Goal: Task Accomplishment & Management: Complete application form

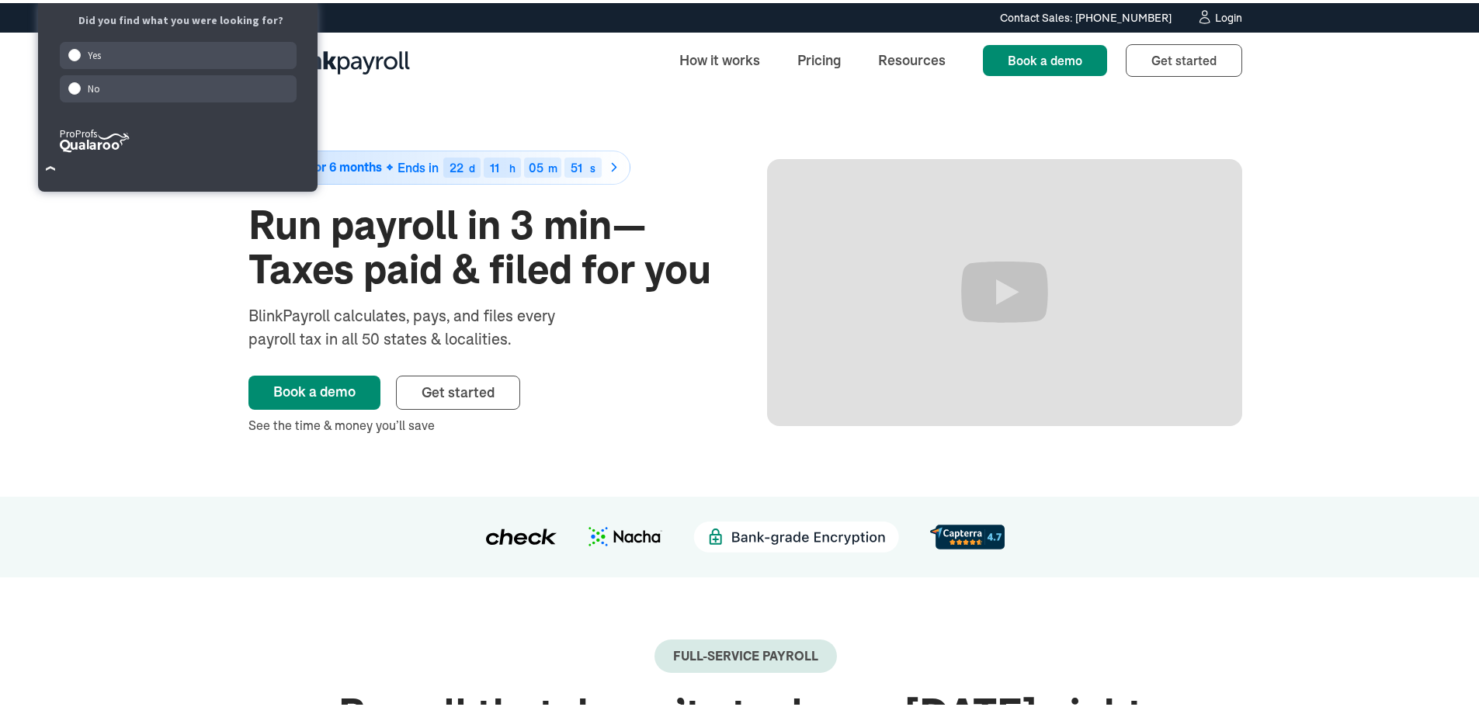
click at [1220, 12] on div "Login" at bounding box center [1228, 14] width 27 height 11
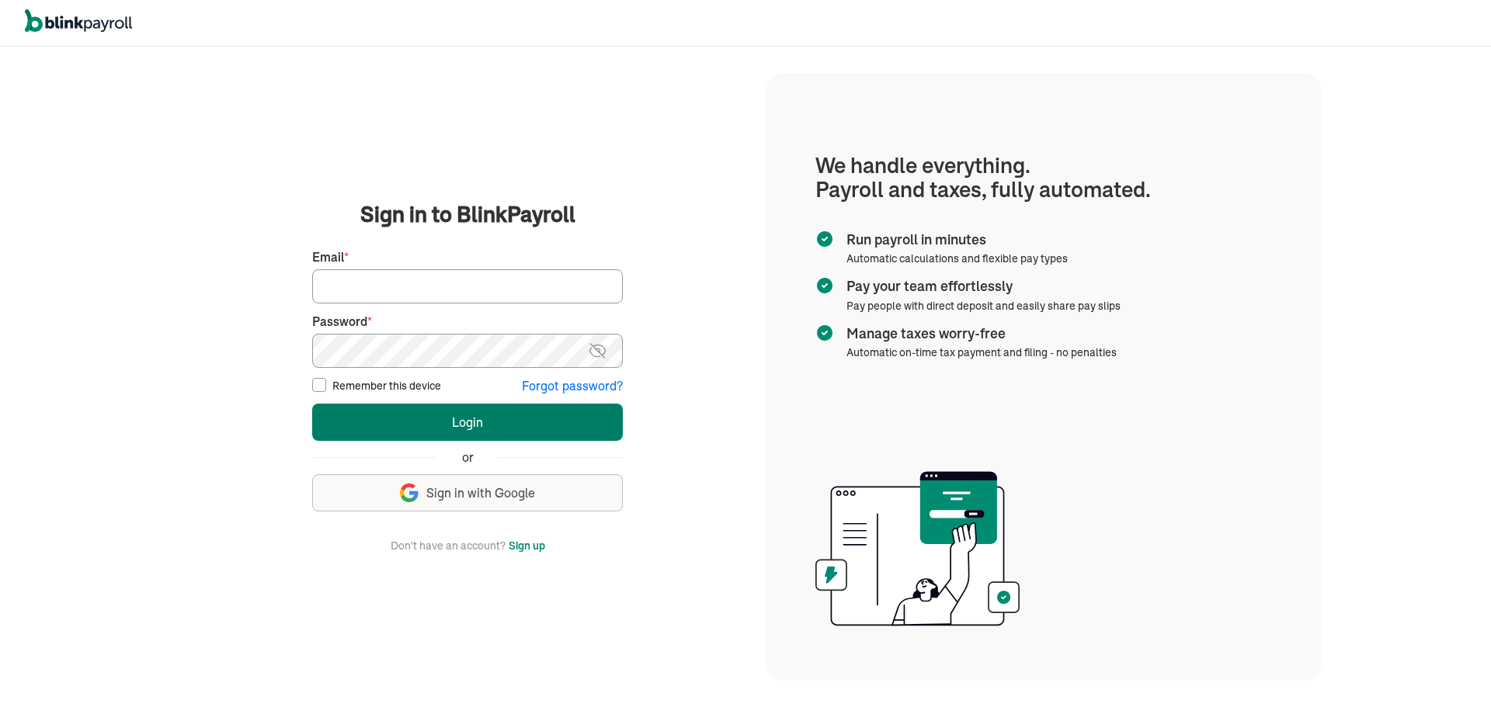
type input "msantiago@nyprofessionalmedicalmanagement.org"
click at [545, 431] on button "Login" at bounding box center [467, 422] width 311 height 37
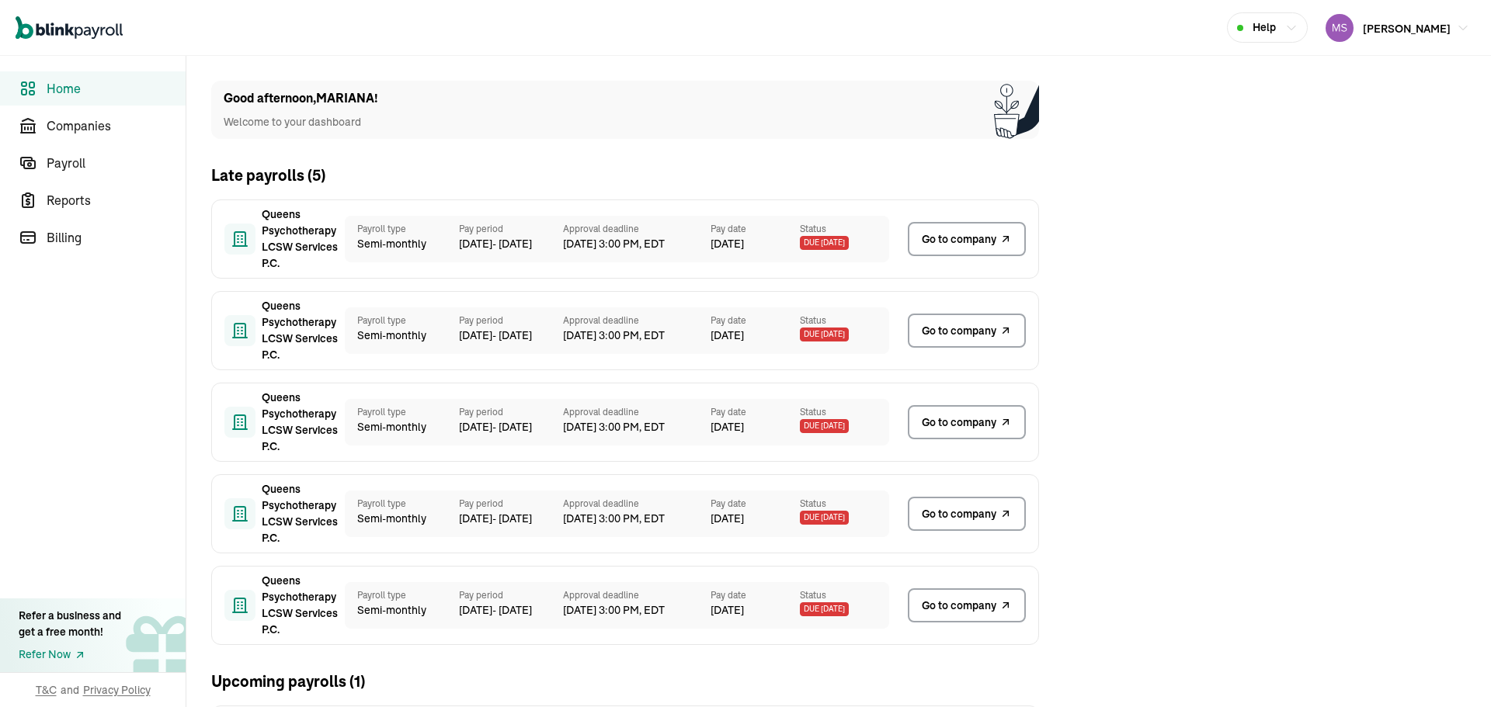
click at [81, 106] on nav "Home Companies Payroll Reports Billing Refer a business and get a free month! R…" at bounding box center [93, 381] width 186 height 651
click at [106, 118] on span "Companies" at bounding box center [116, 125] width 139 height 19
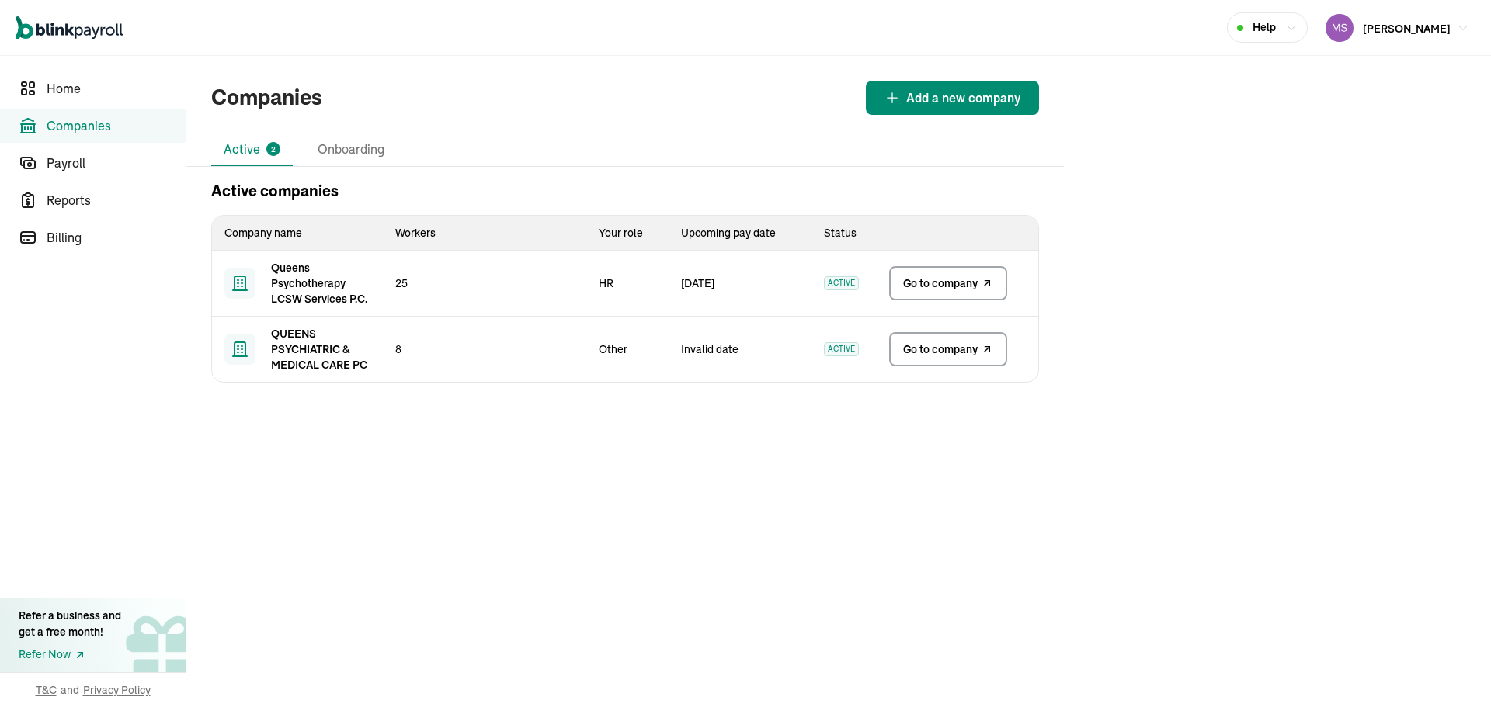
click at [967, 275] on link "Go to company" at bounding box center [948, 283] width 118 height 34
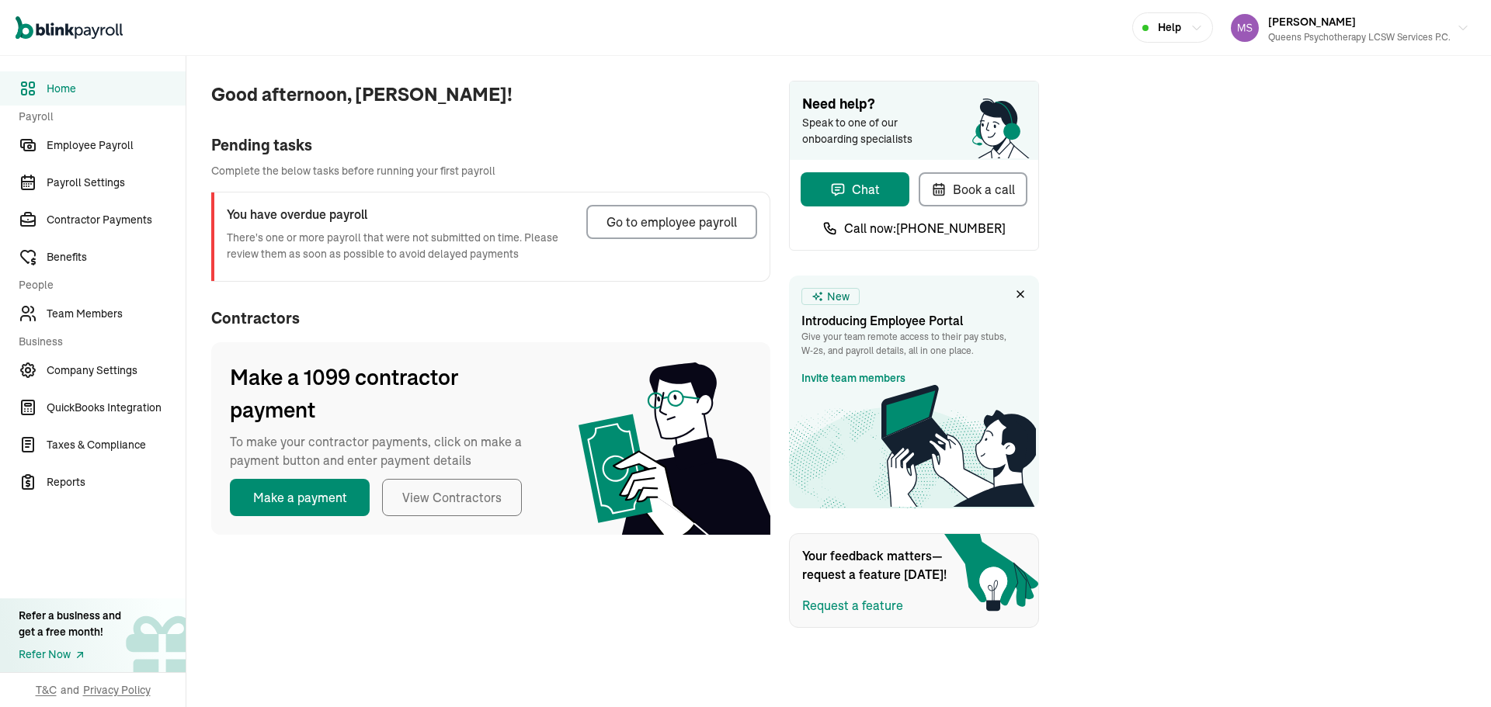
drag, startPoint x: 934, startPoint y: 279, endPoint x: 432, endPoint y: 420, distance: 521.6
click at [1168, 194] on div "Good afternoon, MARIANA! Pending tasks Complete the below tasks before running …" at bounding box center [838, 354] width 1304 height 597
click at [110, 321] on span "Team Members" at bounding box center [116, 314] width 139 height 16
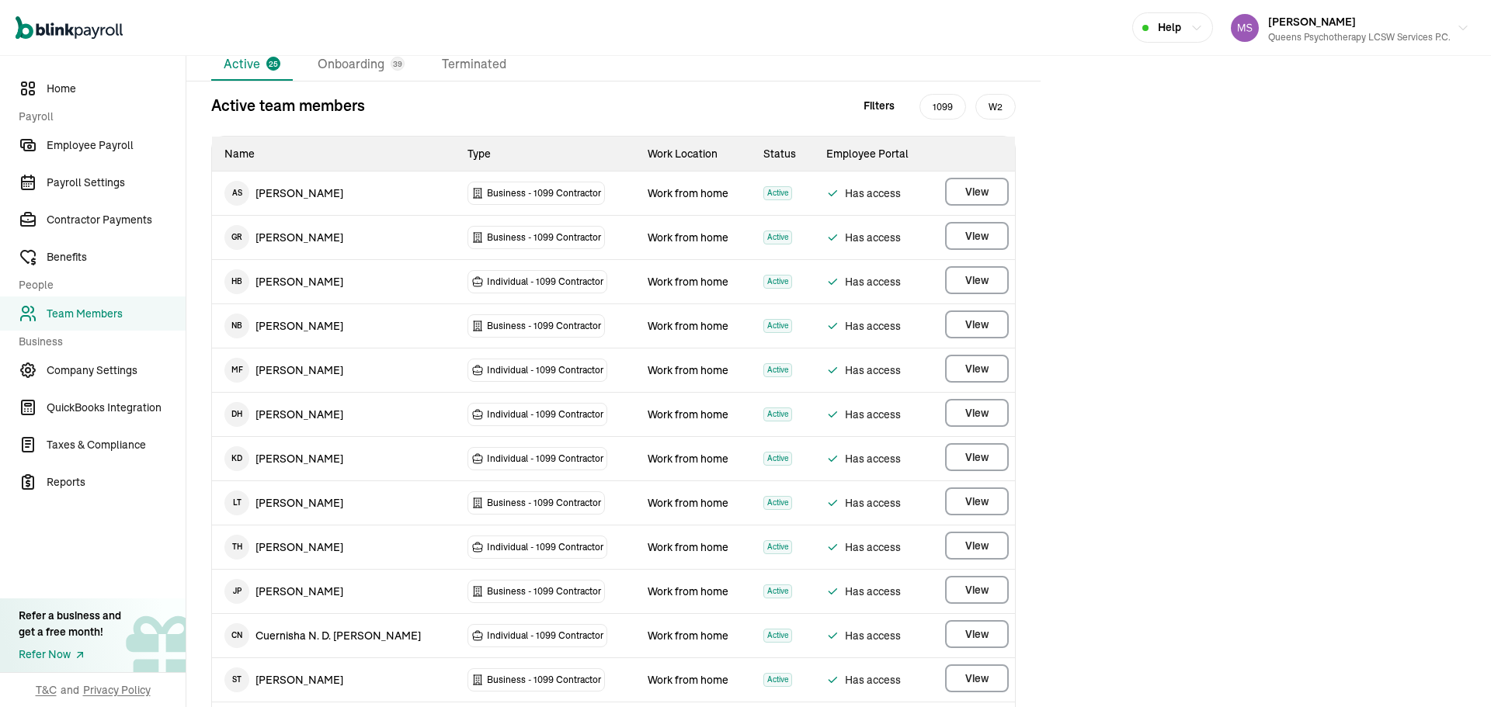
scroll to position [57, 0]
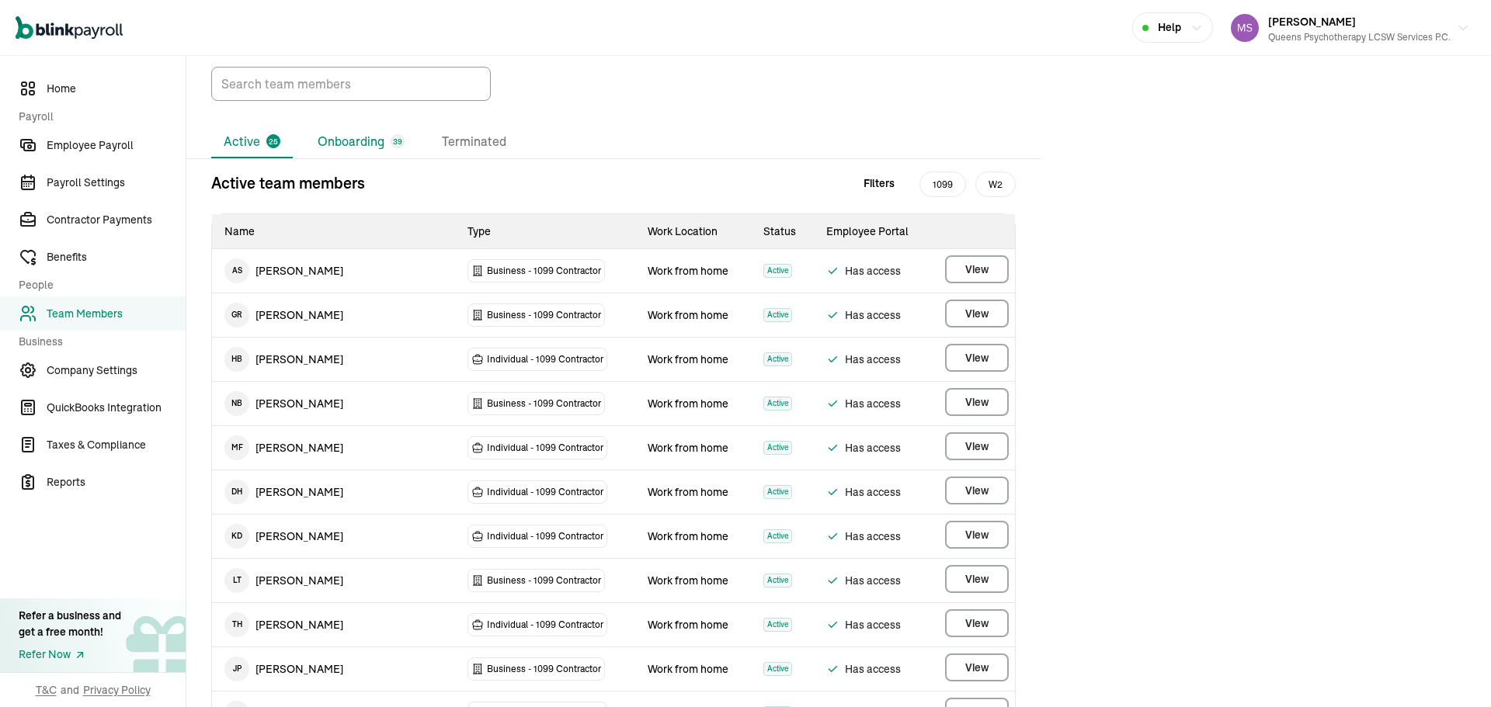
click at [390, 144] on div "39" at bounding box center [397, 141] width 14 height 14
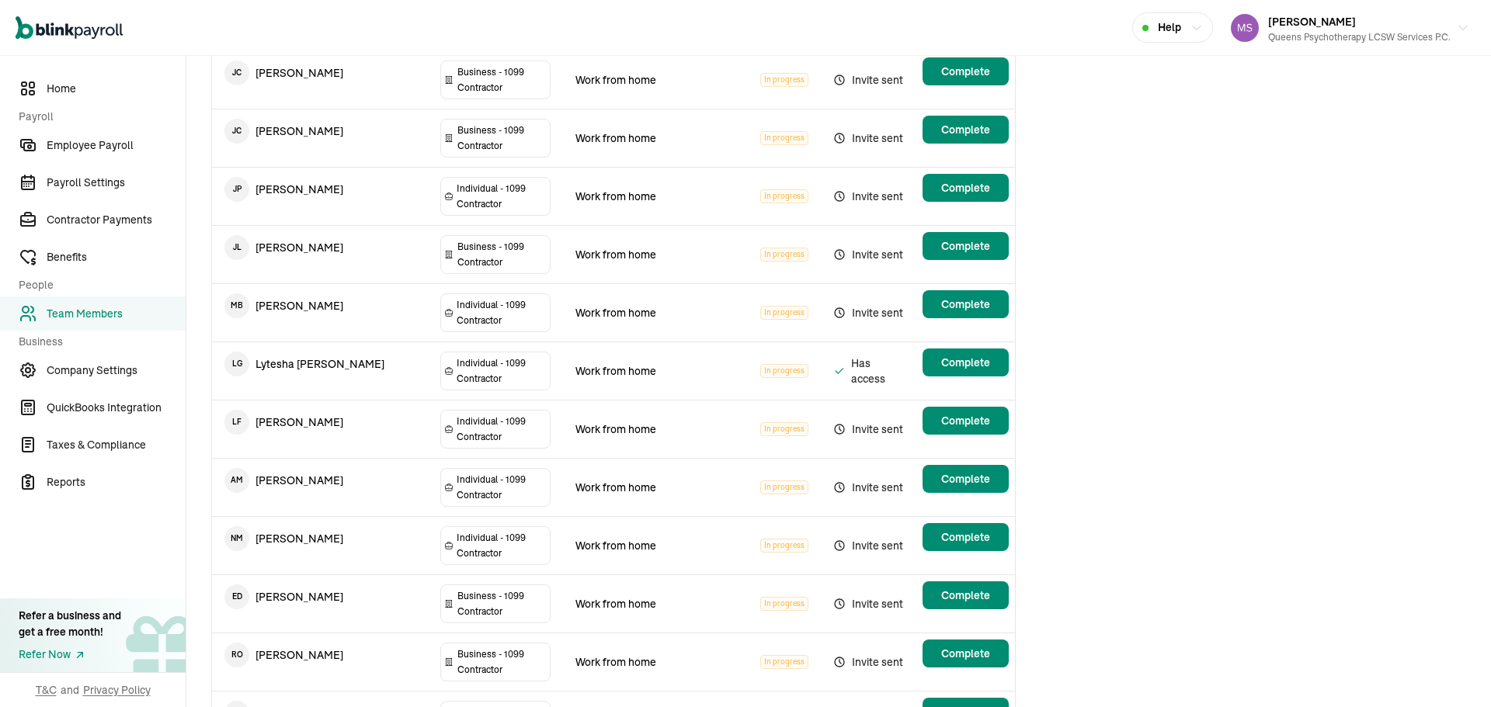
scroll to position [523, 0]
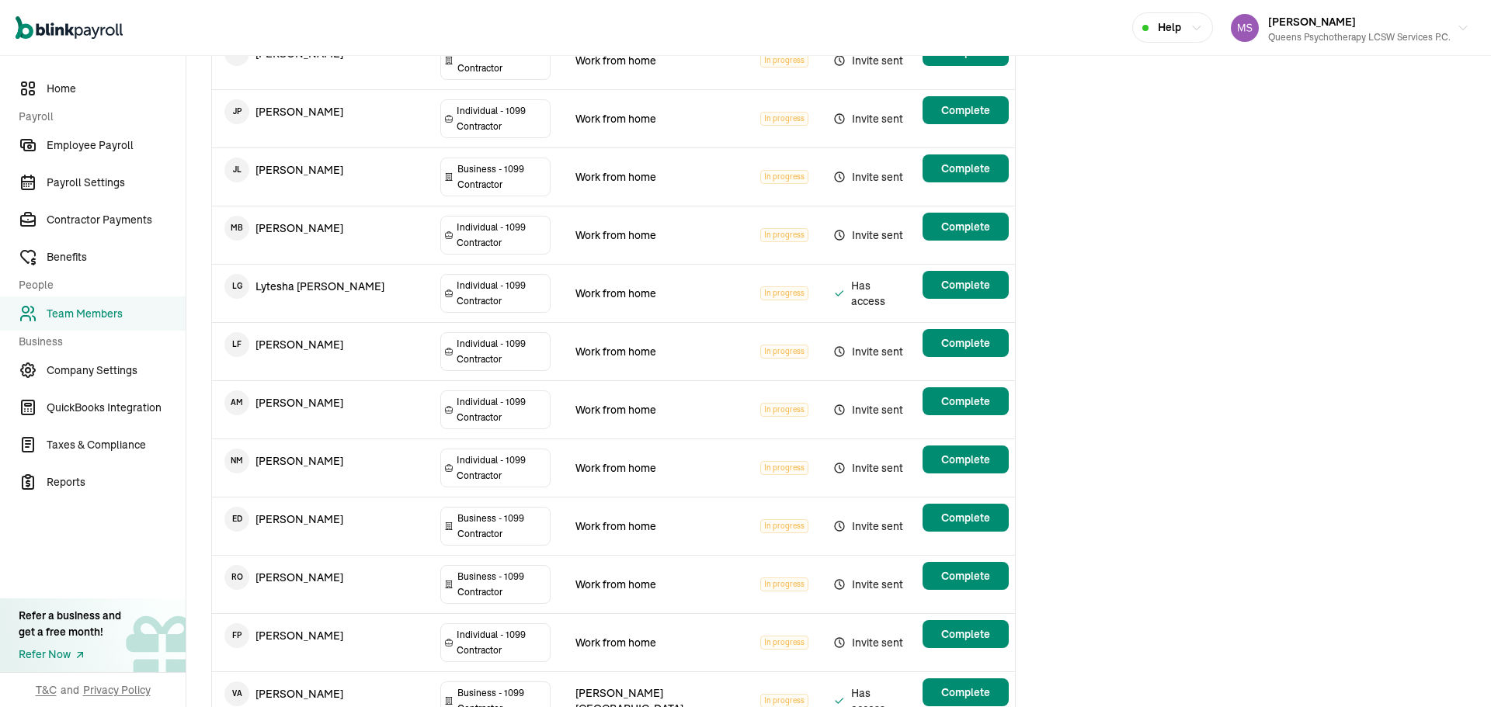
drag, startPoint x: 289, startPoint y: 330, endPoint x: 808, endPoint y: 314, distance: 519.6
click at [290, 498] on td "E D [PERSON_NAME]" at bounding box center [320, 519] width 216 height 43
click at [965, 510] on span "Complete" at bounding box center [965, 518] width 49 height 16
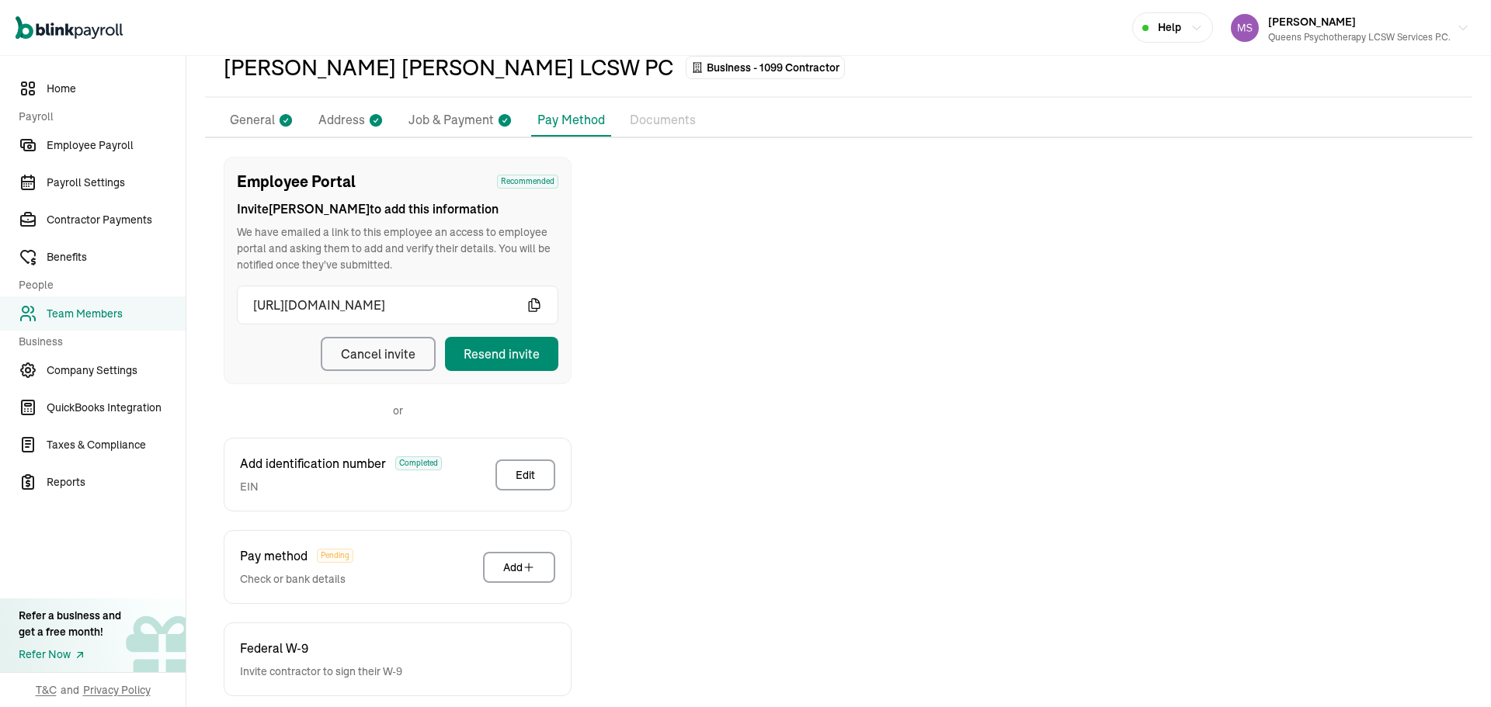
scroll to position [155, 0]
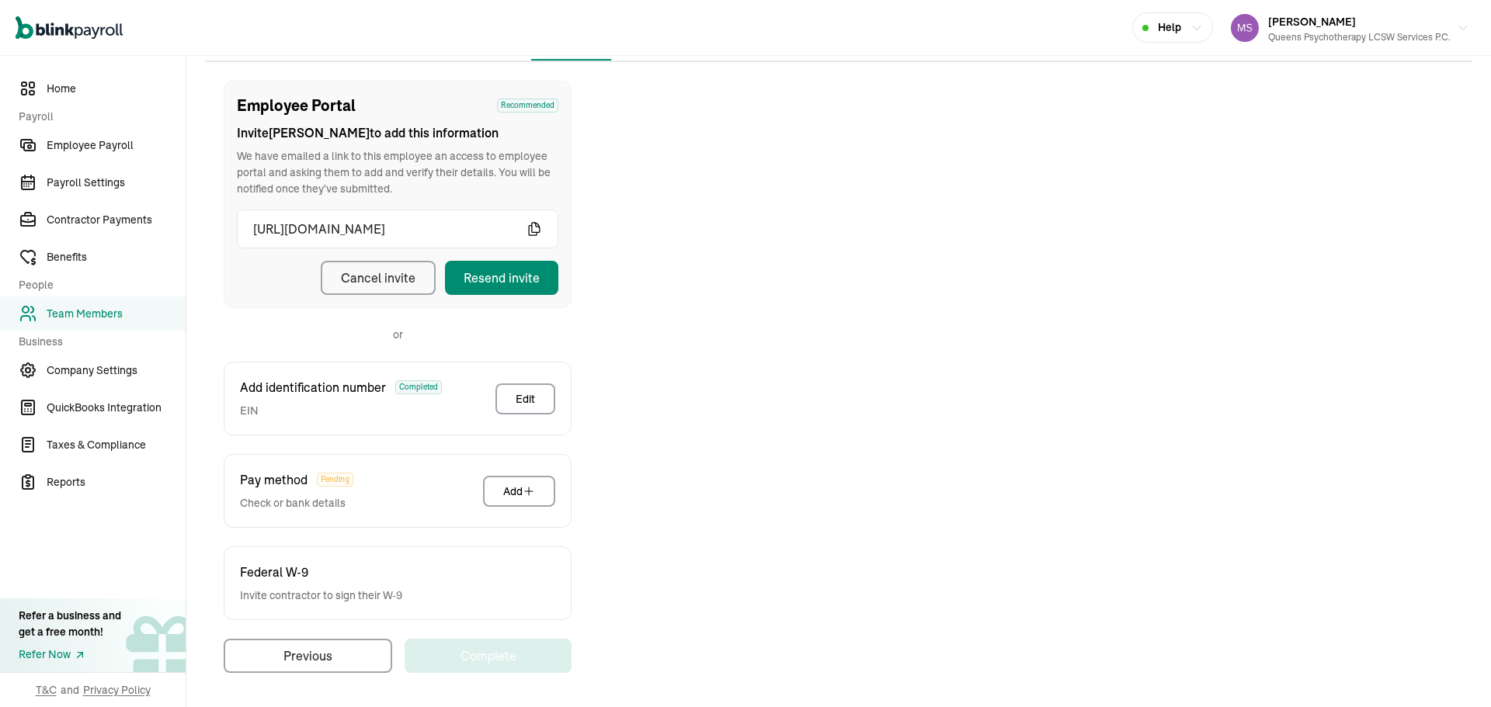
click at [294, 581] on div "Federal W-9 Invite contractor to sign their W-9" at bounding box center [321, 583] width 162 height 41
click at [357, 580] on p "Federal W-9" at bounding box center [321, 572] width 162 height 19
click at [505, 495] on div "Add" at bounding box center [519, 492] width 32 height 16
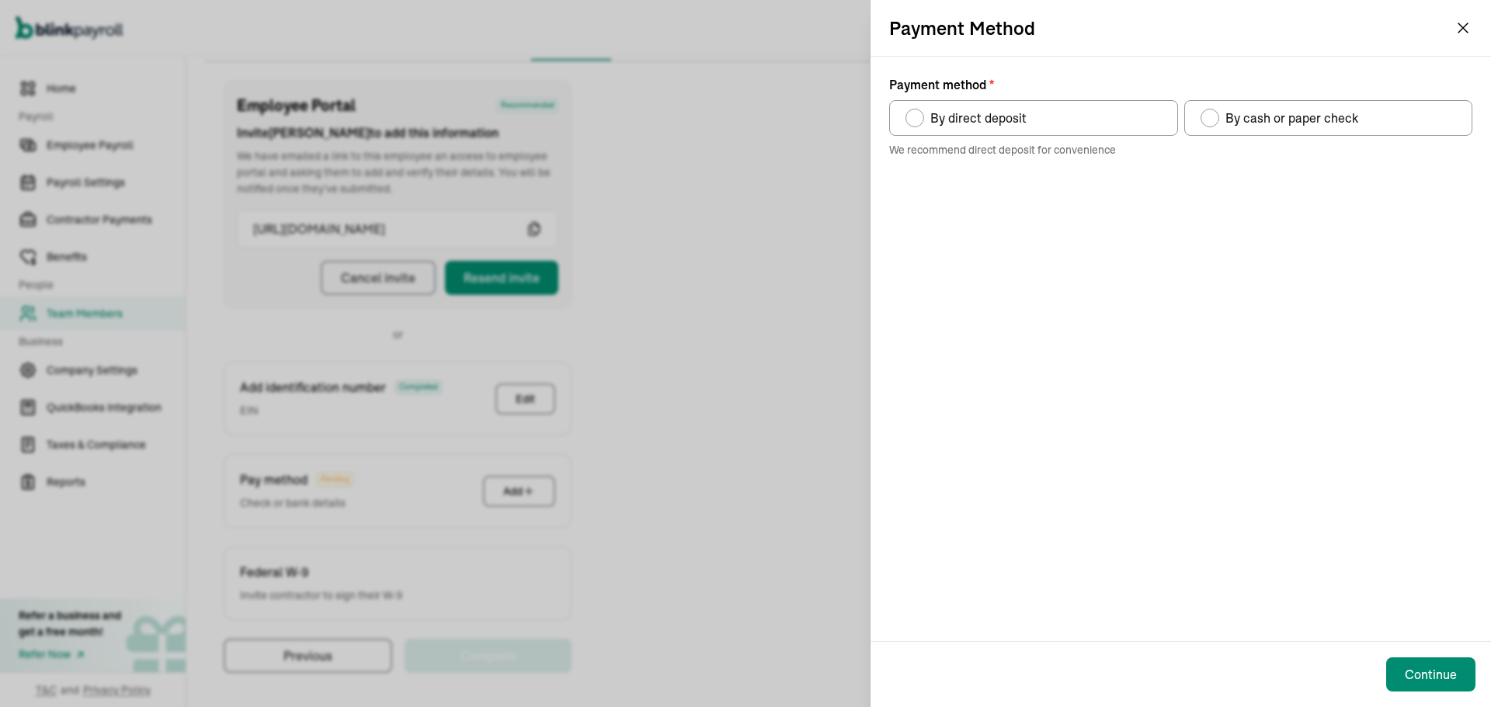
click at [1071, 105] on label "By direct deposit" at bounding box center [1033, 118] width 289 height 36
click at [917, 108] on input "By direct deposit" at bounding box center [910, 114] width 12 height 12
radio input "true"
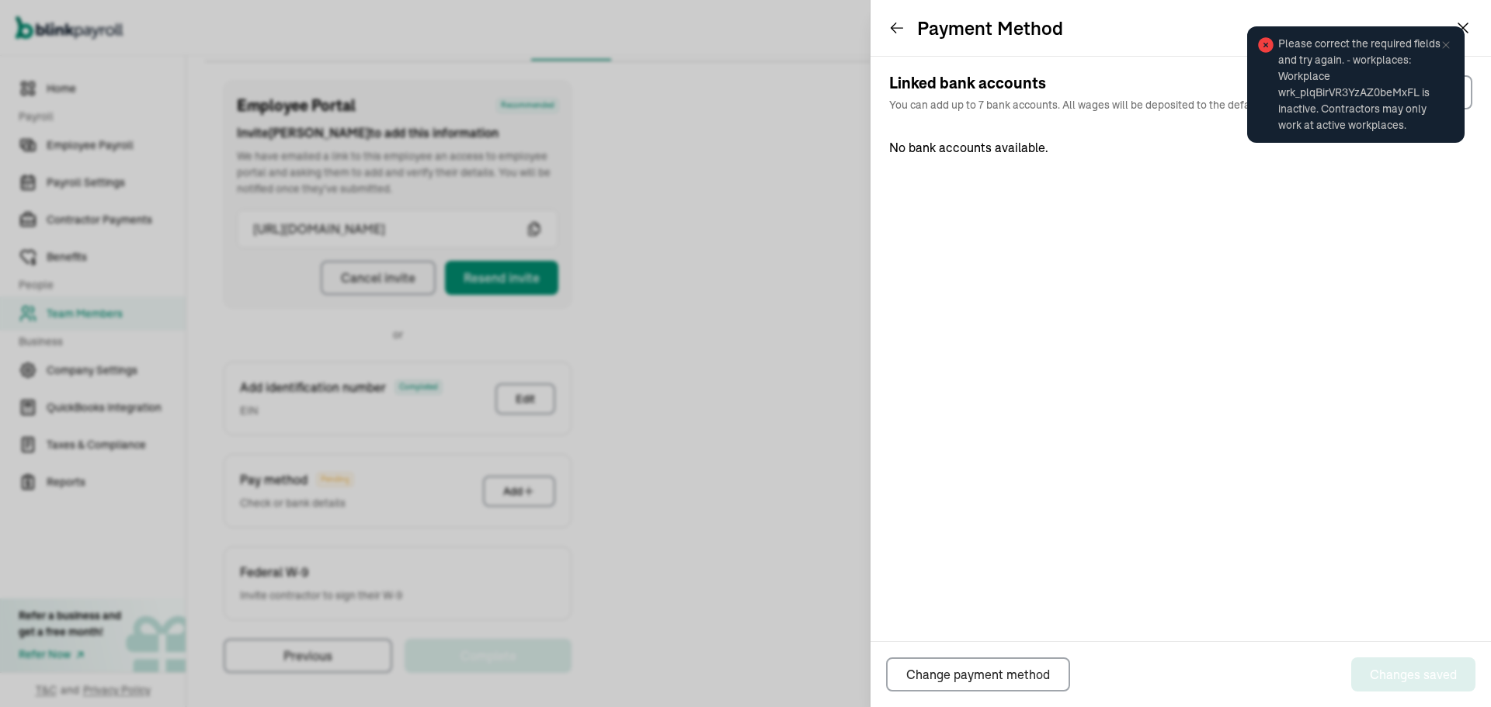
click at [1363, 213] on div "Linked bank accounts You can add up to 7 bank accounts. All wages will be depos…" at bounding box center [1180, 349] width 620 height 585
click at [1442, 43] on icon at bounding box center [1445, 45] width 12 height 12
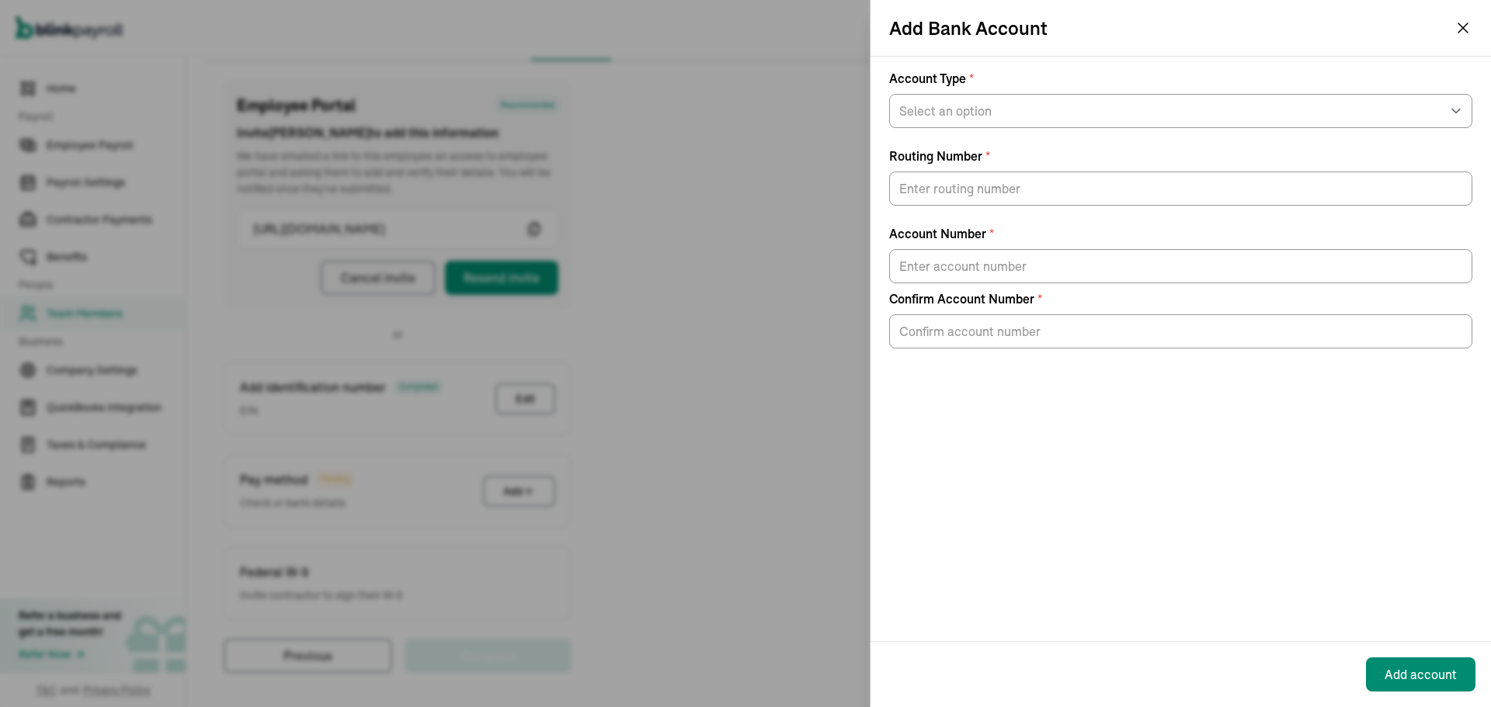
click at [1005, 93] on div "Account Type * Select an option Savings Checking" at bounding box center [1180, 98] width 583 height 59
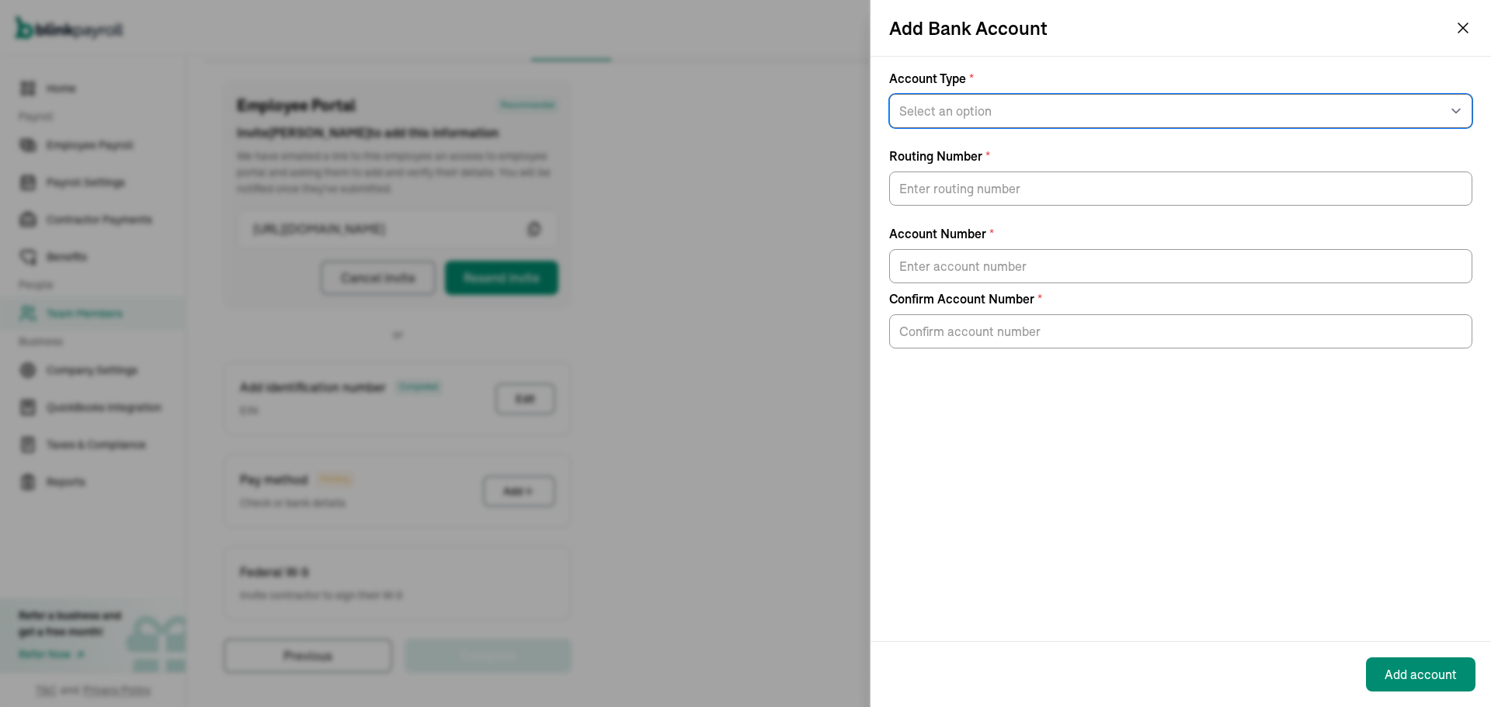
click at [1022, 99] on select "Select an option Savings Checking" at bounding box center [1180, 111] width 583 height 34
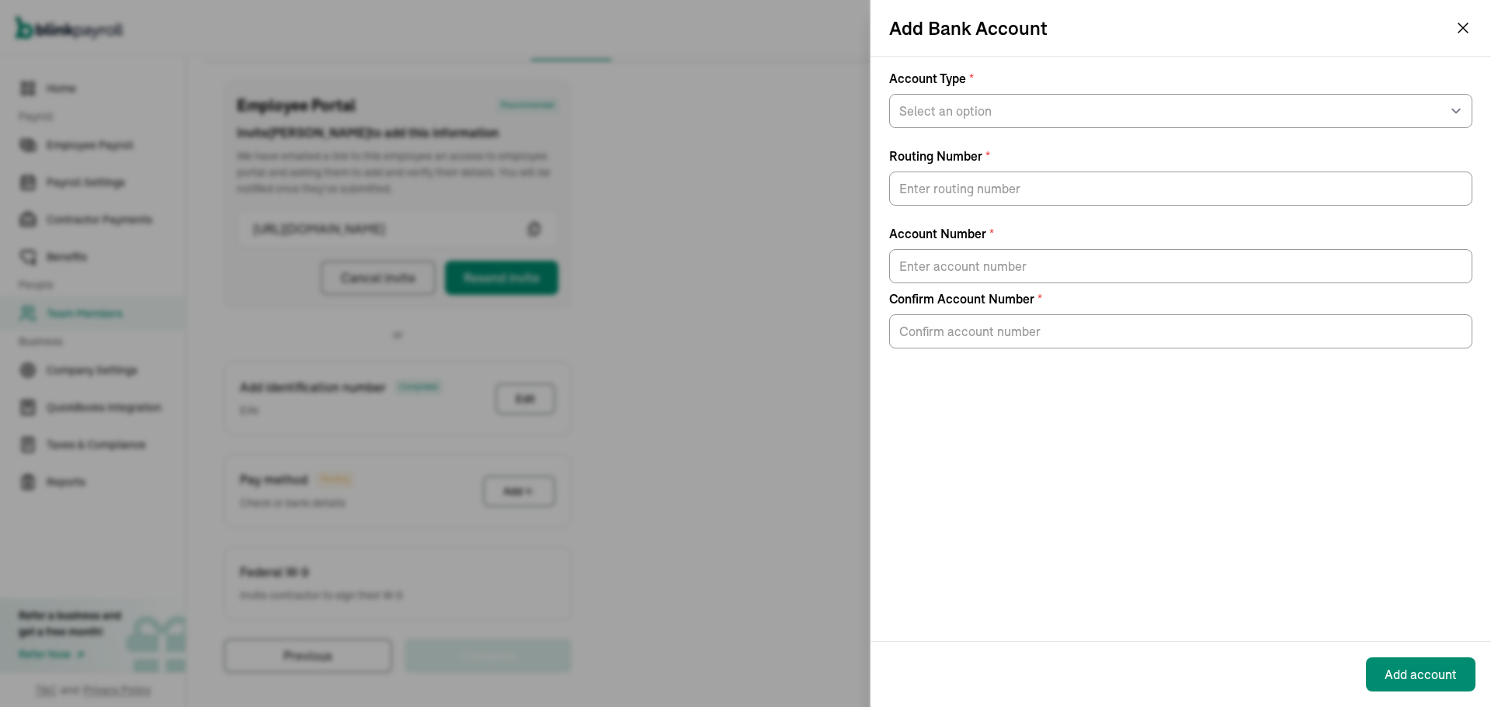
click at [1125, 67] on div "Account Type * Select an option Savings Checking Routing Number * Account Numbe…" at bounding box center [1180, 349] width 620 height 585
click at [1473, 28] on div "Add Bank Account" at bounding box center [1180, 28] width 620 height 56
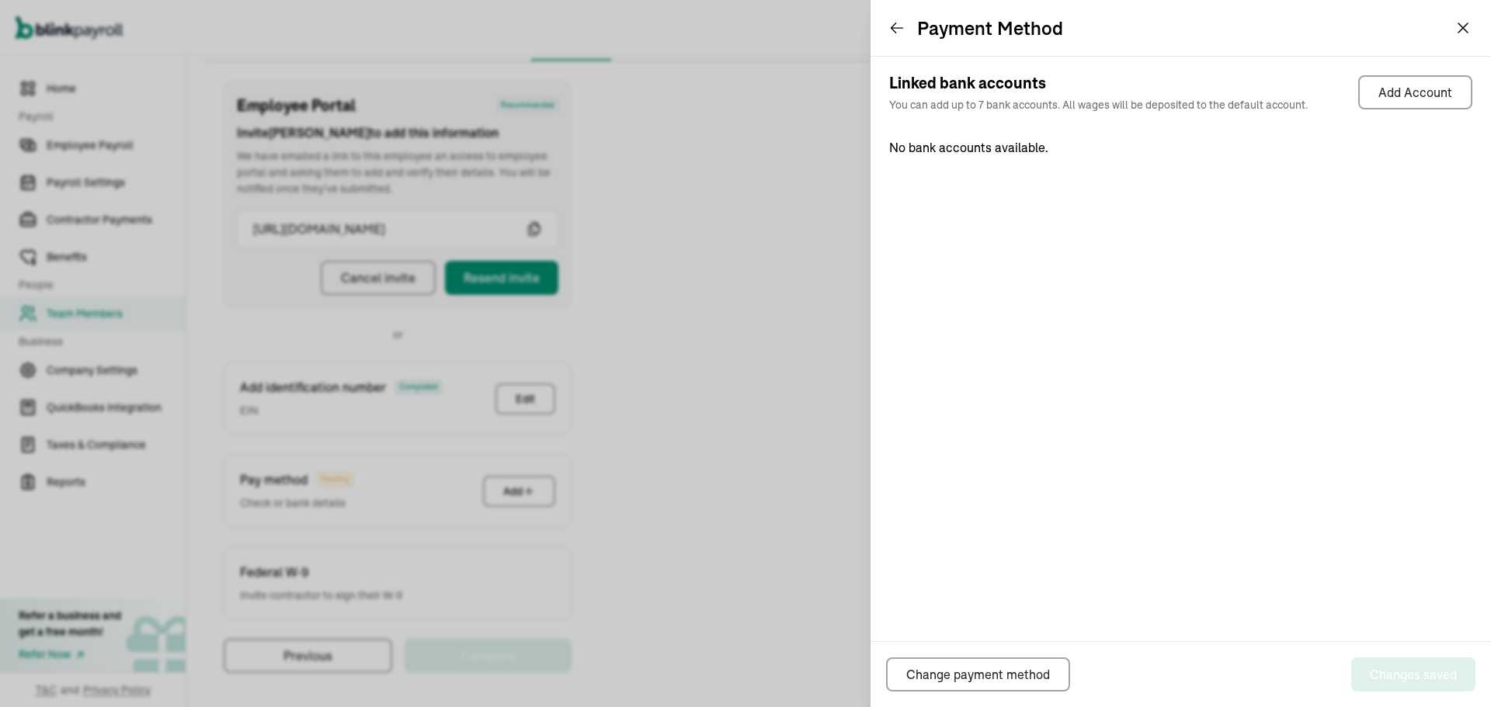
click at [1451, 31] on div "Payment Method" at bounding box center [1180, 28] width 620 height 56
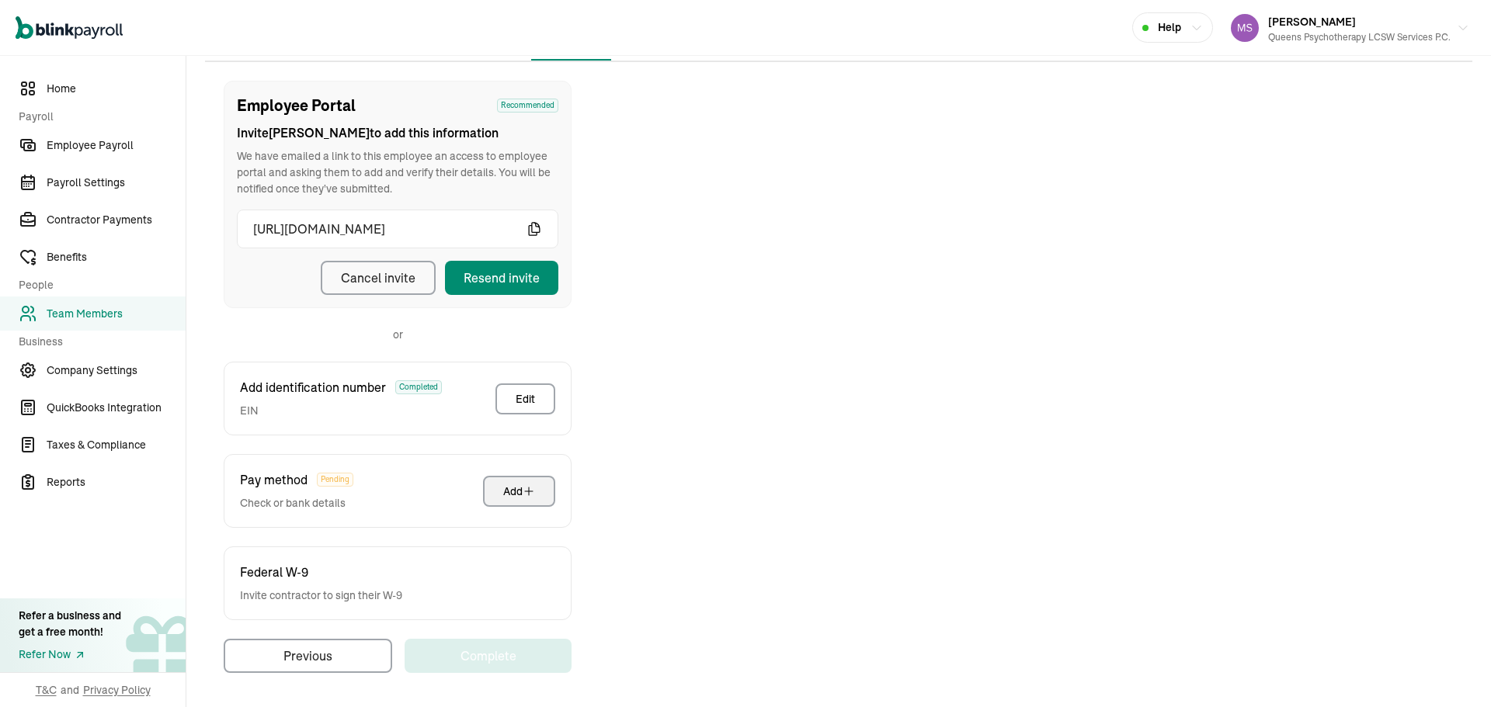
click at [414, 600] on div "Federal W-9 Invite contractor to sign their W-9" at bounding box center [398, 584] width 348 height 74
click at [410, 598] on div "Federal W-9 Invite contractor to sign their W-9" at bounding box center [398, 584] width 348 height 74
click at [470, 567] on div "Federal W-9 Invite contractor to sign their W-9" at bounding box center [398, 584] width 348 height 74
click at [971, 619] on div "Employee Portal Recommended Invite [PERSON_NAME] to add this information We hav…" at bounding box center [838, 377] width 1267 height 592
click at [1068, 465] on div "Employee Portal Recommended Invite [PERSON_NAME] to add this information We hav…" at bounding box center [838, 377] width 1267 height 592
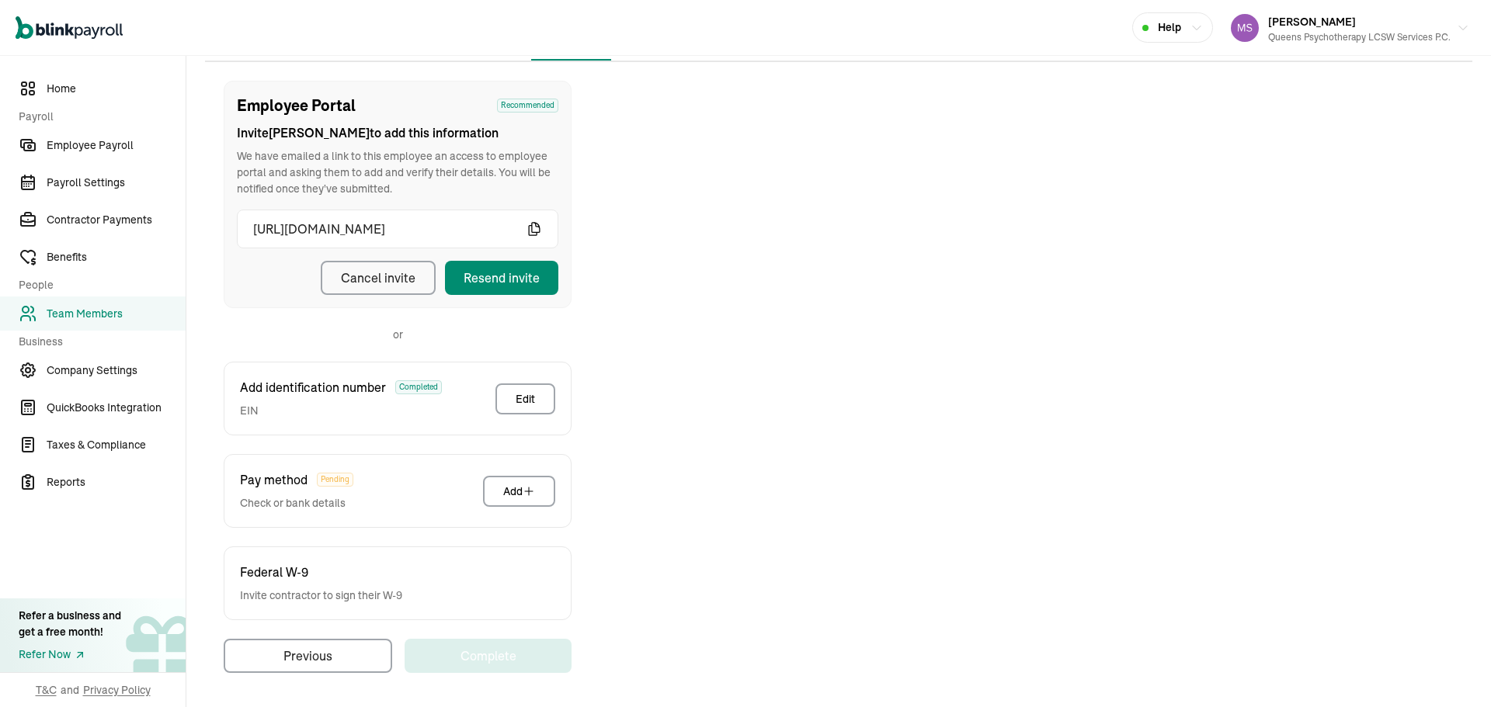
click at [546, 392] on button "Edit" at bounding box center [525, 399] width 60 height 31
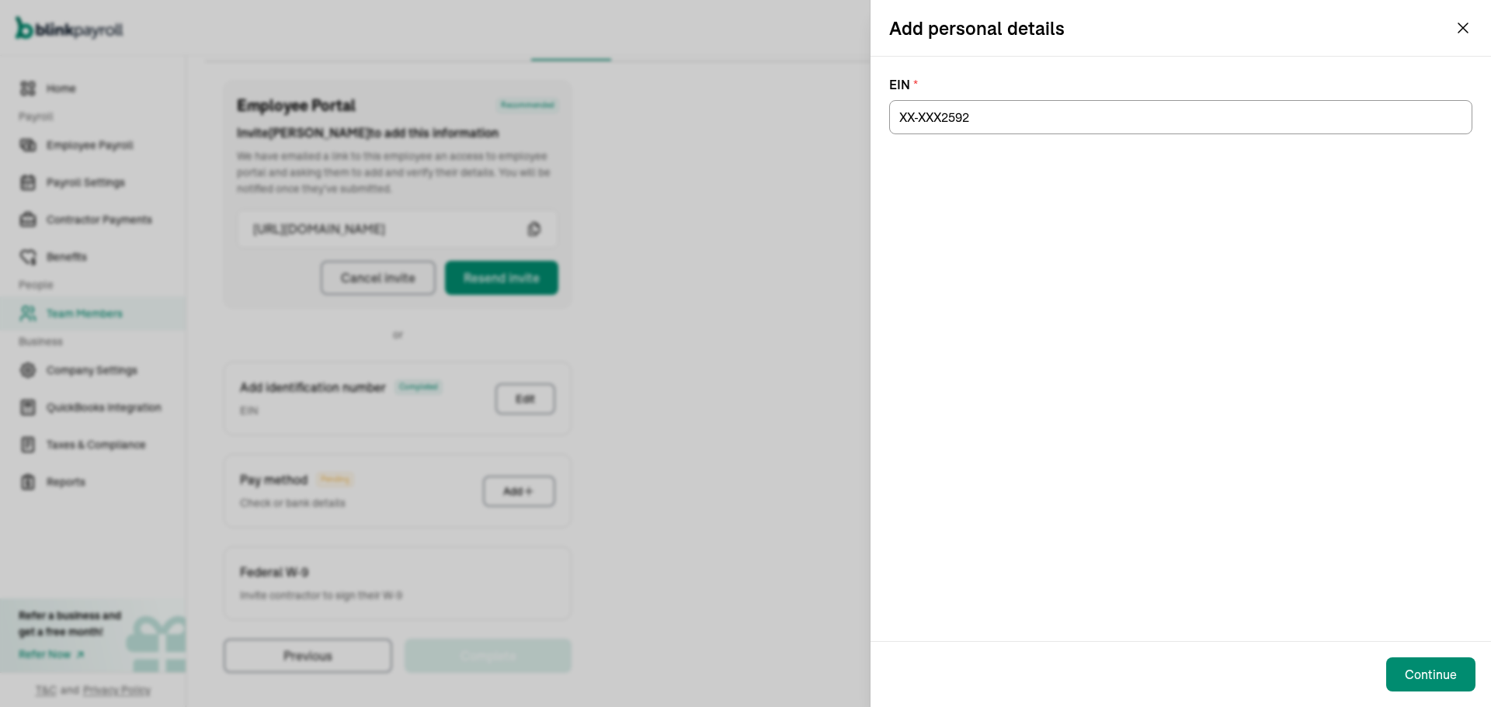
click at [1462, 54] on div "Add personal details" at bounding box center [1180, 28] width 620 height 56
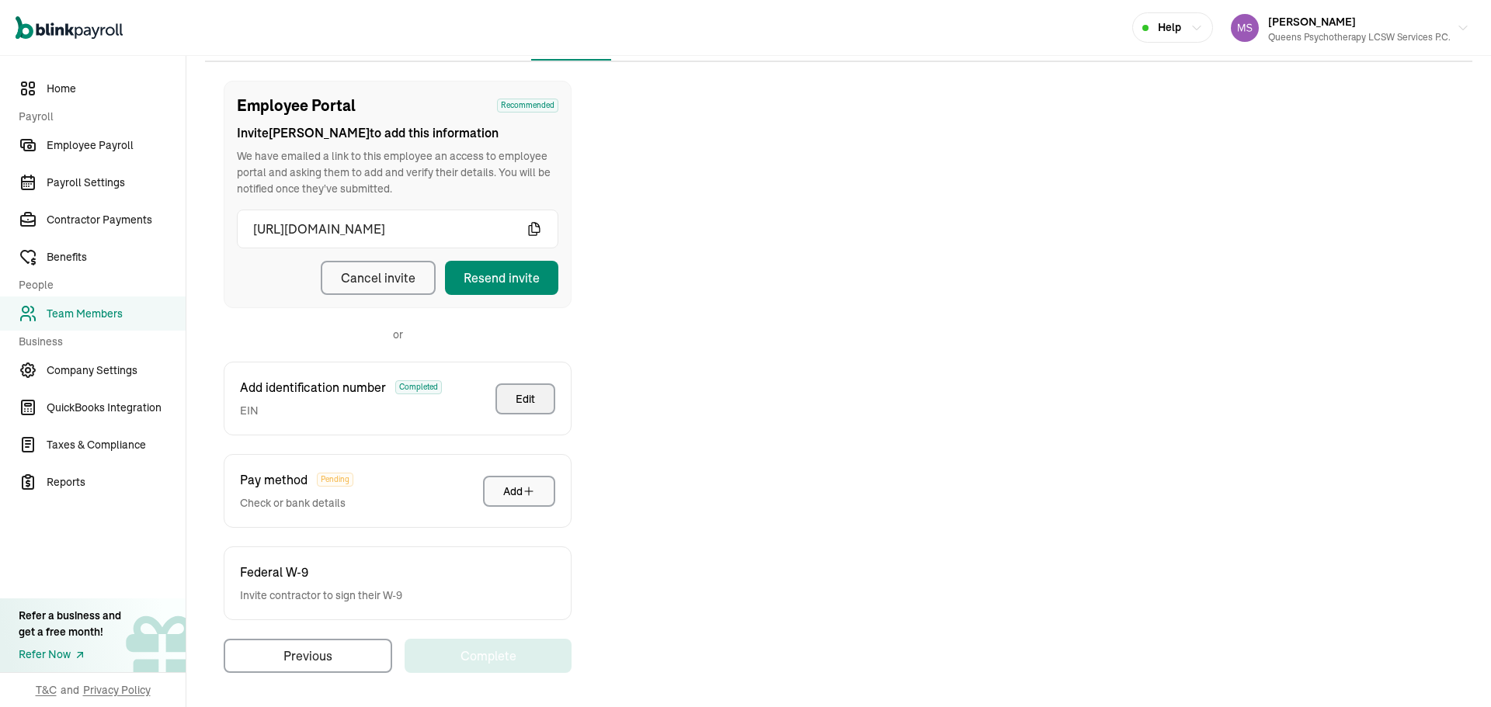
click at [550, 484] on button "Add" at bounding box center [519, 491] width 72 height 31
click at [527, 411] on button "Edit" at bounding box center [525, 399] width 60 height 31
click at [920, 438] on div "Employee Portal Recommended Invite [PERSON_NAME] to add this information We hav…" at bounding box center [838, 377] width 1267 height 592
click at [534, 500] on button "Add" at bounding box center [519, 491] width 72 height 31
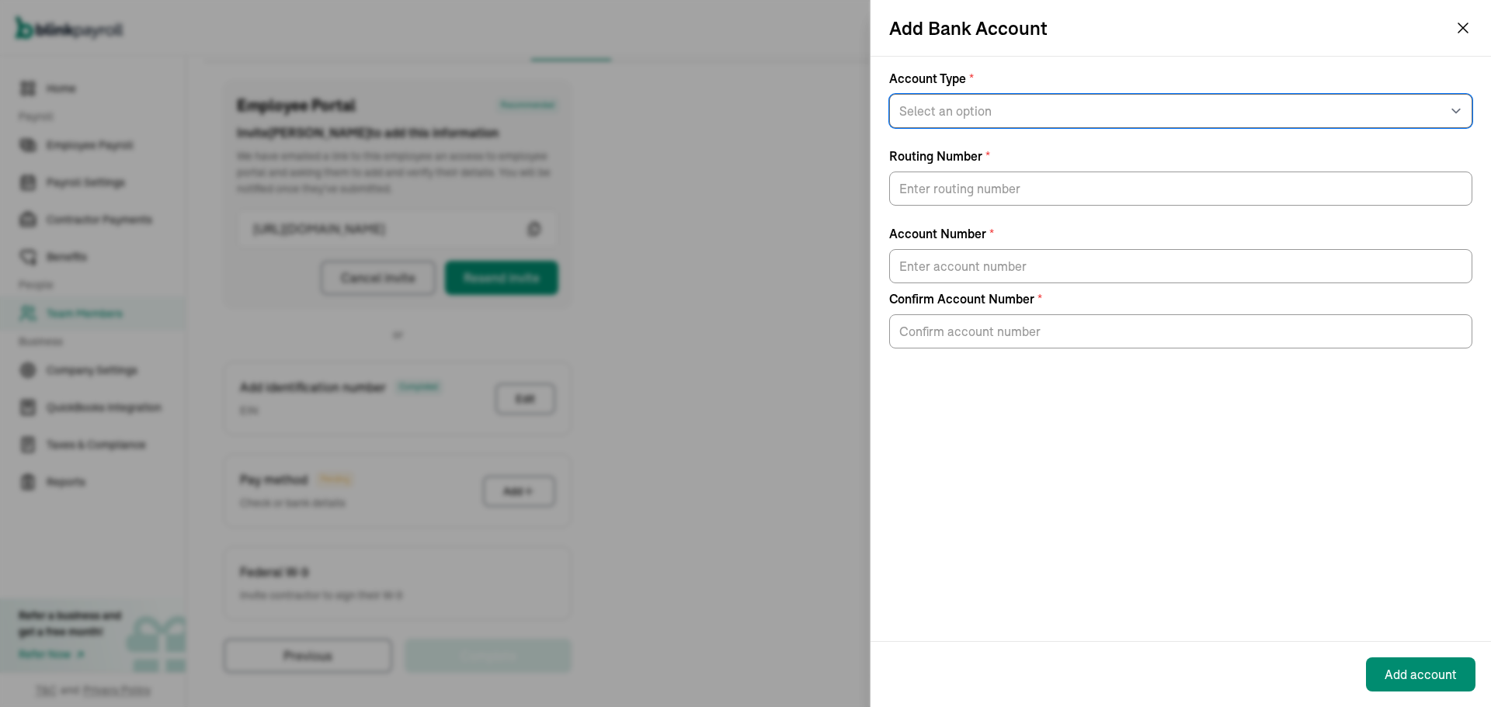
click at [980, 102] on select "Select an option Savings Checking" at bounding box center [1180, 111] width 583 height 34
select select "Checking"
click at [889, 94] on select "Select an option Savings Checking" at bounding box center [1180, 111] width 583 height 34
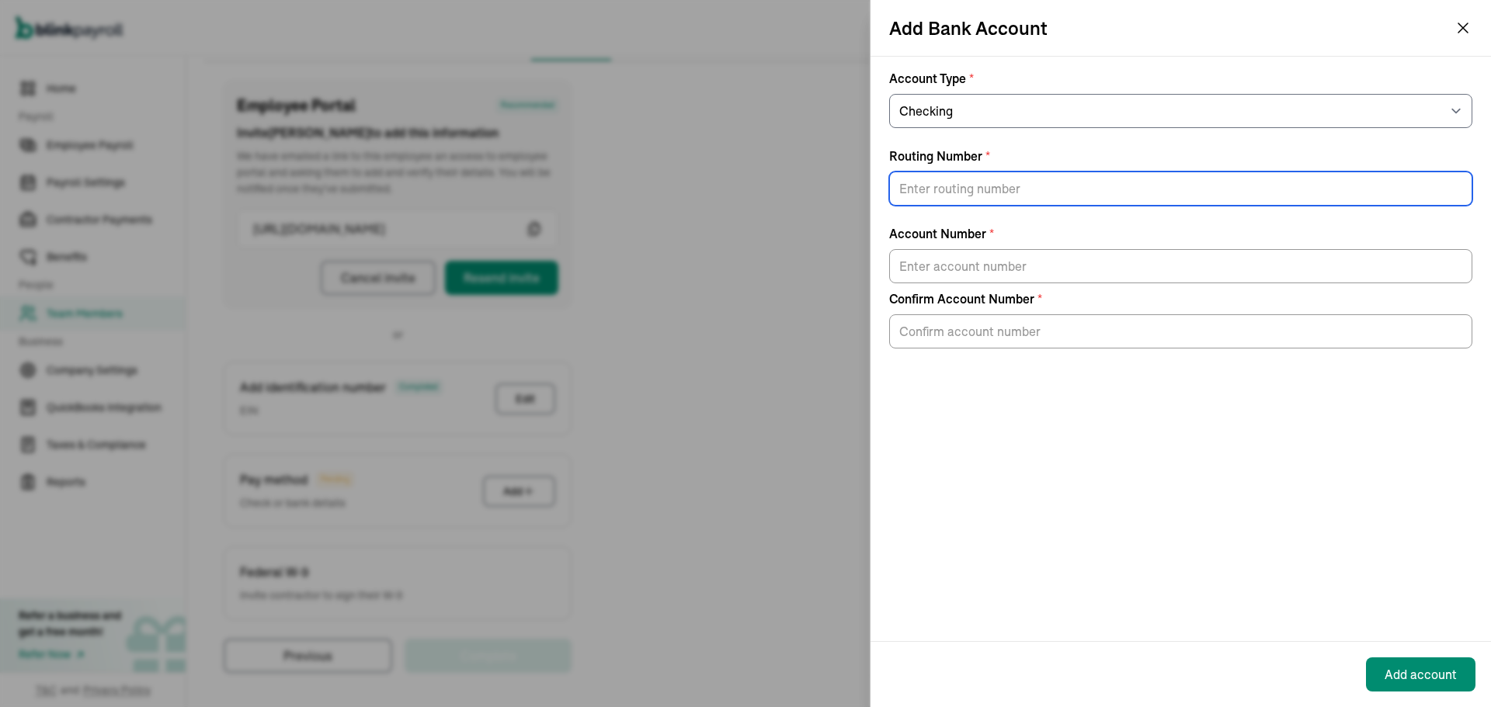
click at [978, 191] on input "Routing Number *" at bounding box center [1180, 189] width 583 height 34
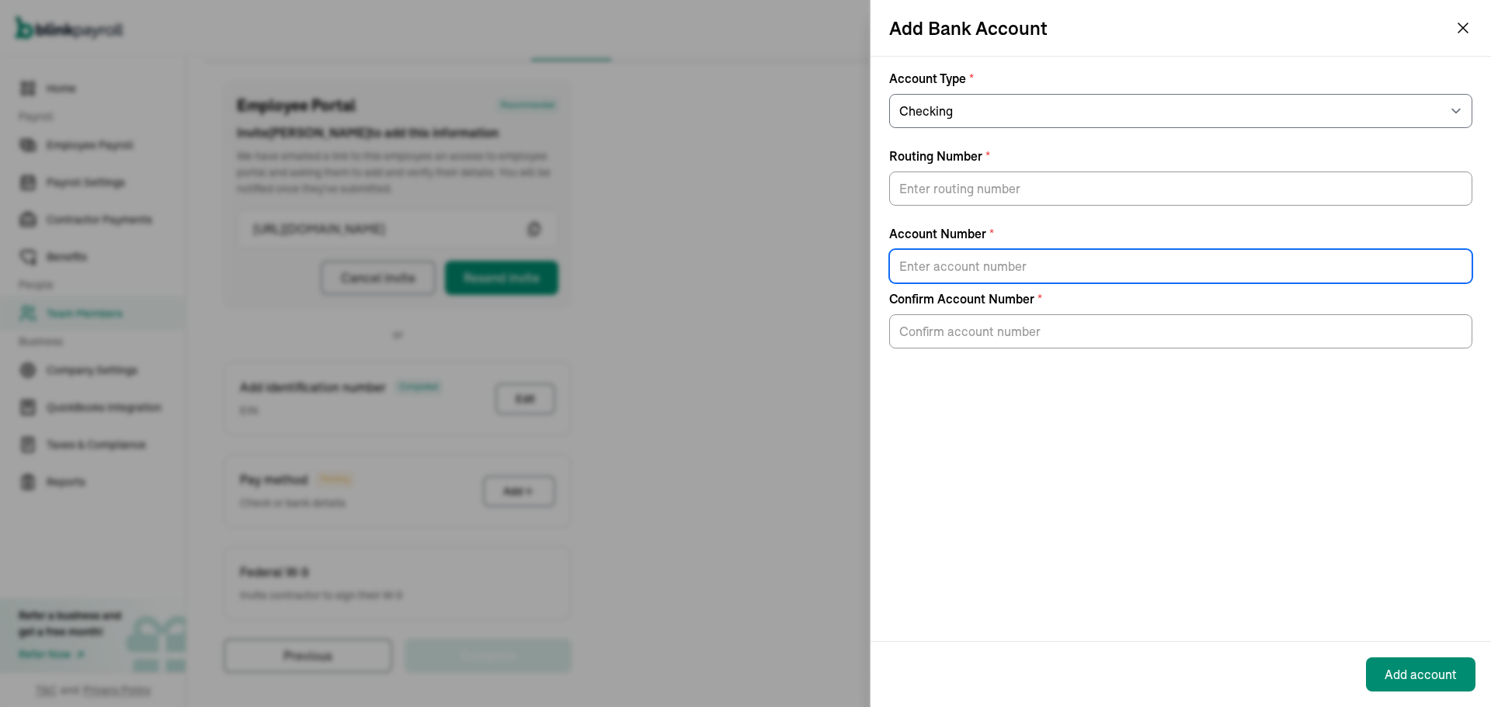
click at [983, 265] on input "Account Number *" at bounding box center [1180, 266] width 583 height 34
paste input "739272206"
type input "739272206"
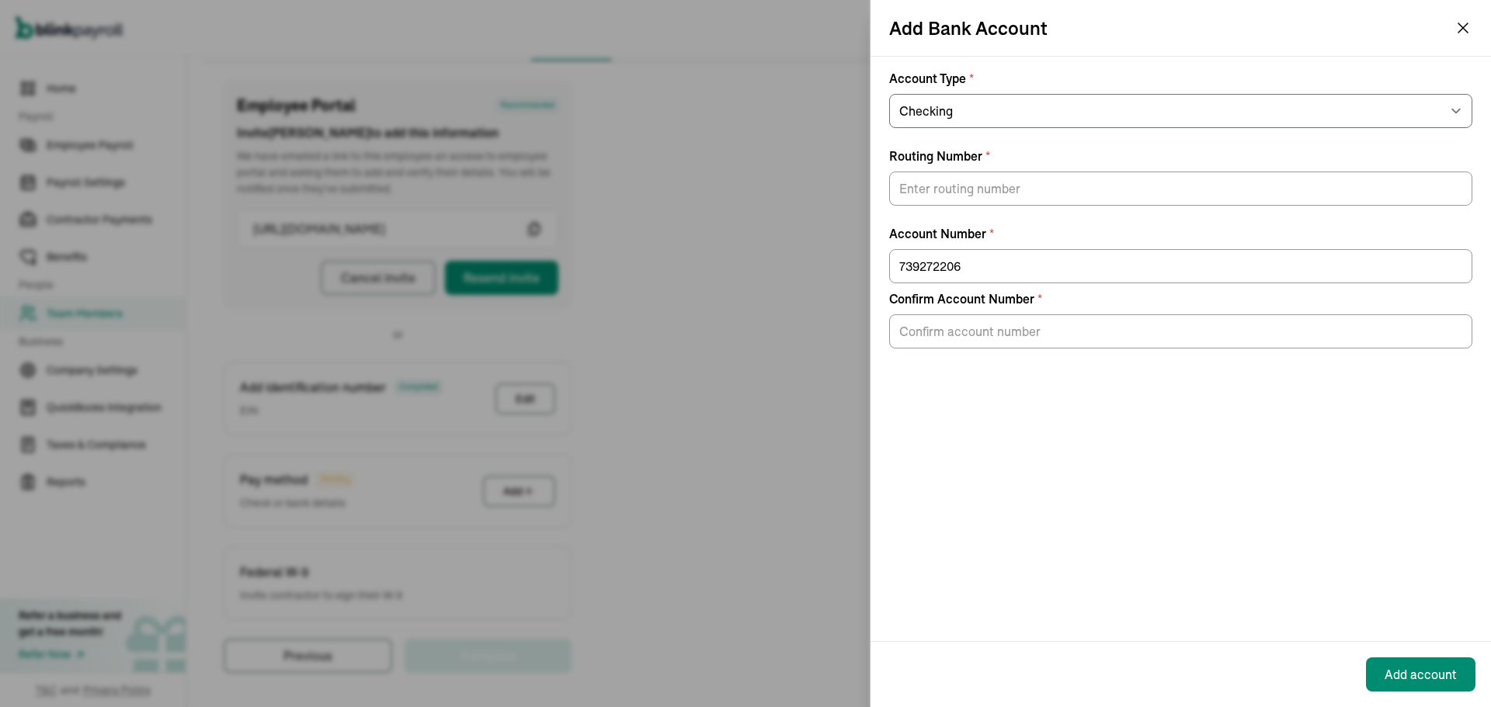
drag, startPoint x: 956, startPoint y: 161, endPoint x: 975, endPoint y: 171, distance: 21.5
click at [960, 161] on label "Routing Number *" at bounding box center [1180, 156] width 583 height 19
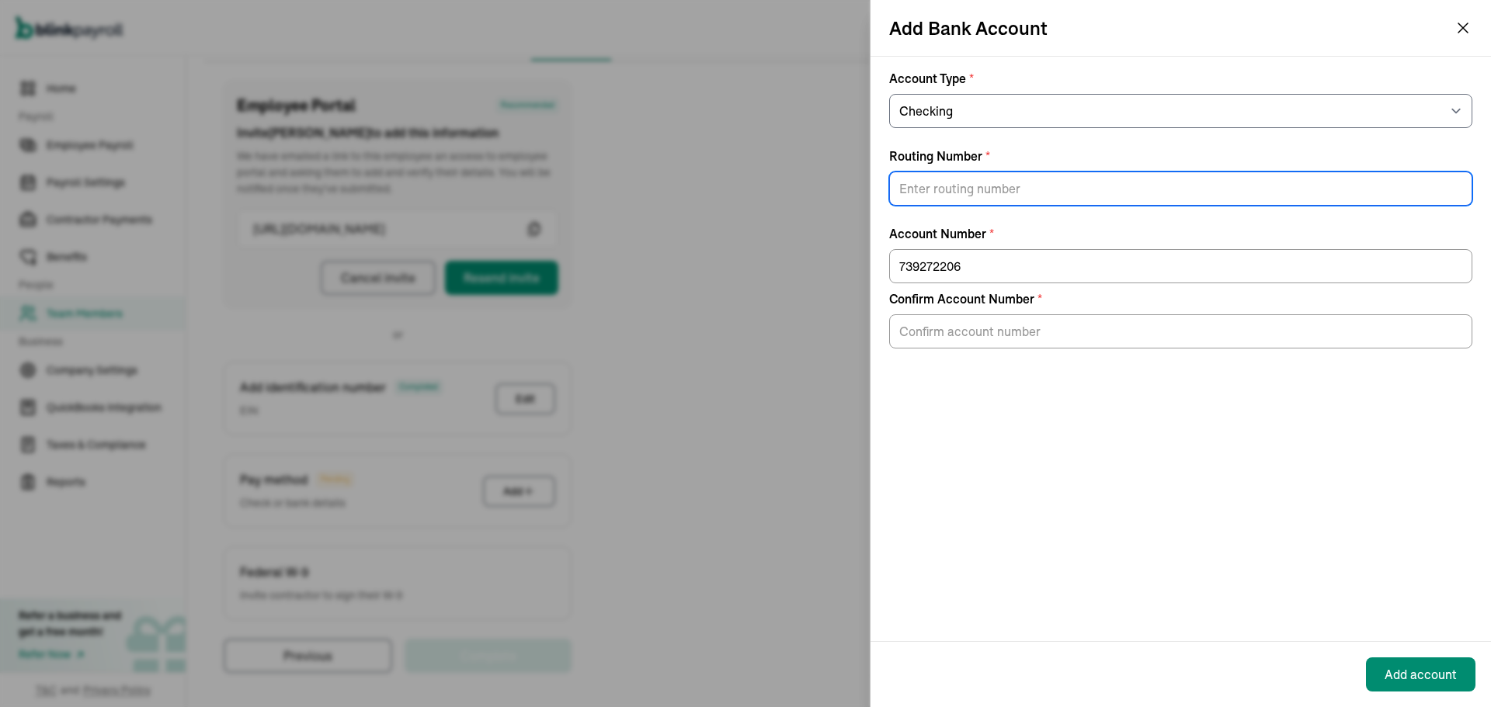
click at [992, 189] on input "Routing Number *" at bounding box center [1180, 189] width 583 height 34
click at [893, 191] on input "Routing Number *" at bounding box center [1180, 189] width 583 height 34
click at [970, 186] on input "021000089" at bounding box center [1180, 189] width 583 height 34
drag, startPoint x: 985, startPoint y: 188, endPoint x: 949, endPoint y: 192, distance: 35.9
click at [949, 192] on input "021000089" at bounding box center [1180, 189] width 583 height 34
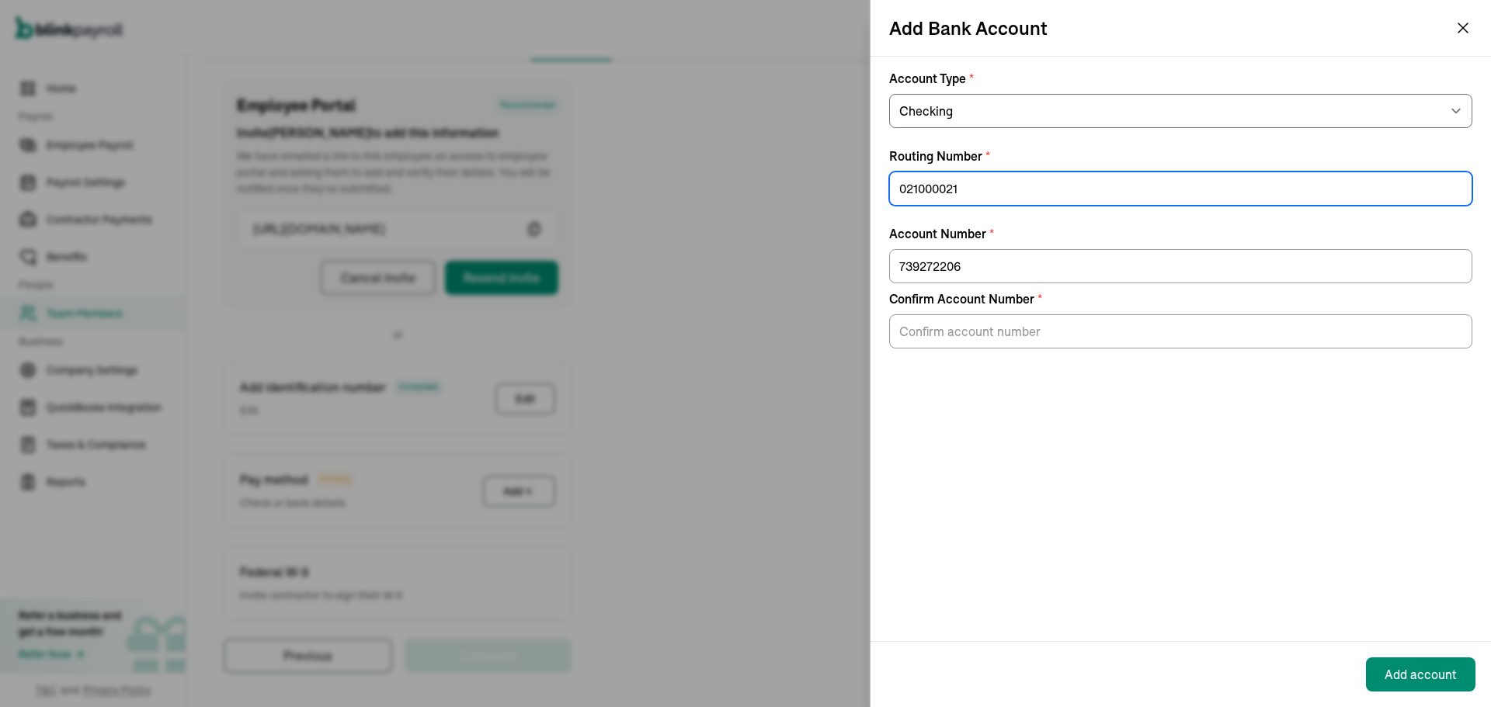
type input "021000021"
click at [1005, 220] on form "Account Type * Select an option Savings Checking Routing Number * [US_BANK_ROUT…" at bounding box center [1180, 208] width 583 height 279
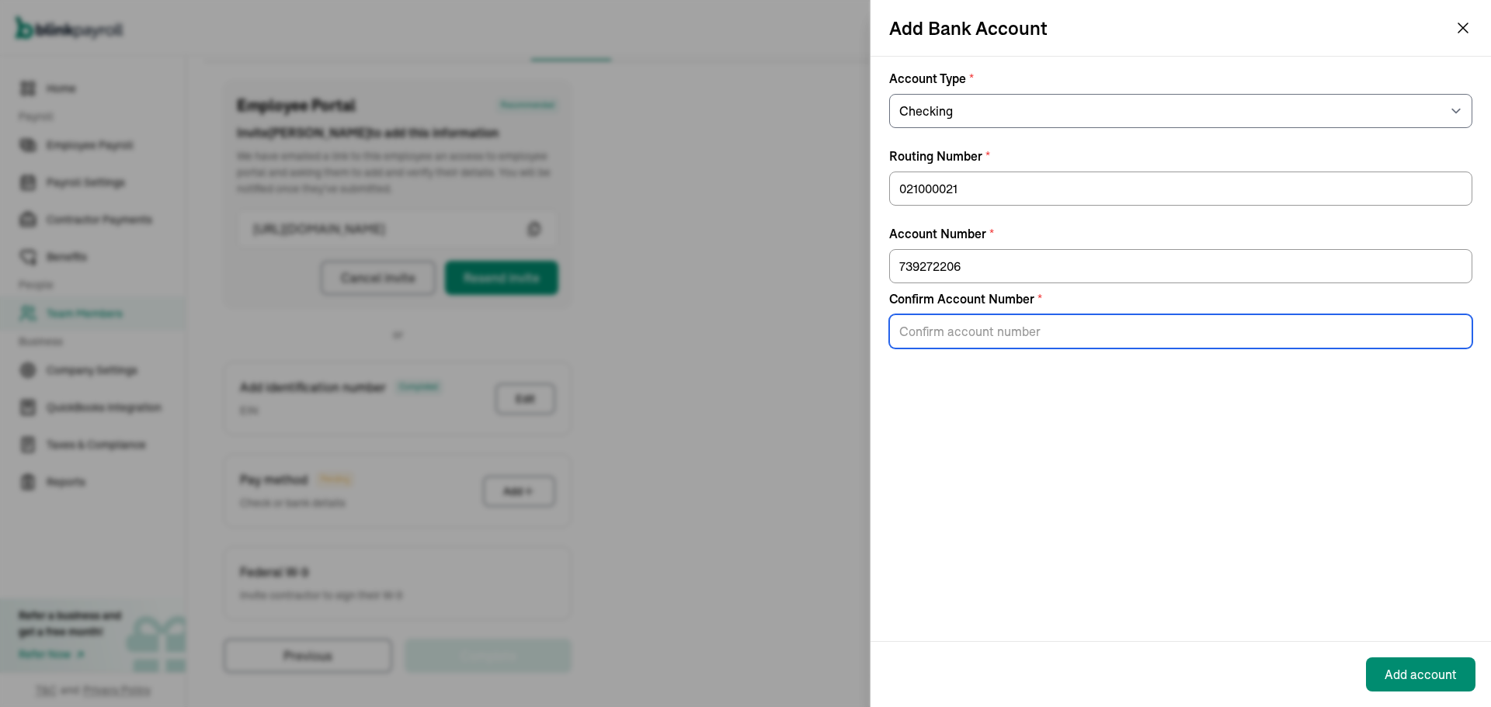
click at [1088, 335] on input "Confirm Account Number *" at bounding box center [1180, 331] width 583 height 34
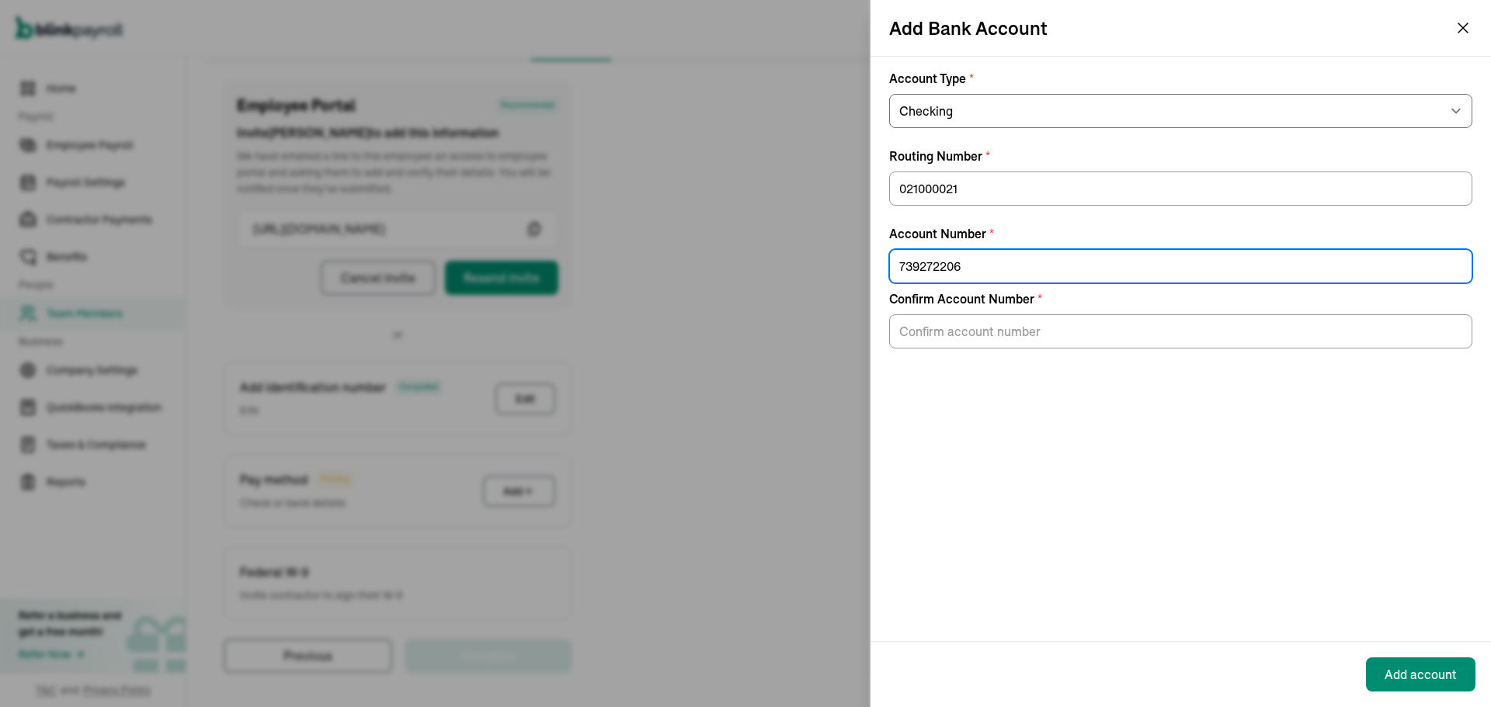
drag, startPoint x: 983, startPoint y: 269, endPoint x: 838, endPoint y: 269, distance: 145.2
click at [838, 269] on div "Add Bank Account Account Type * Select an option Savings Checking Routing Numbe…" at bounding box center [745, 353] width 1491 height 707
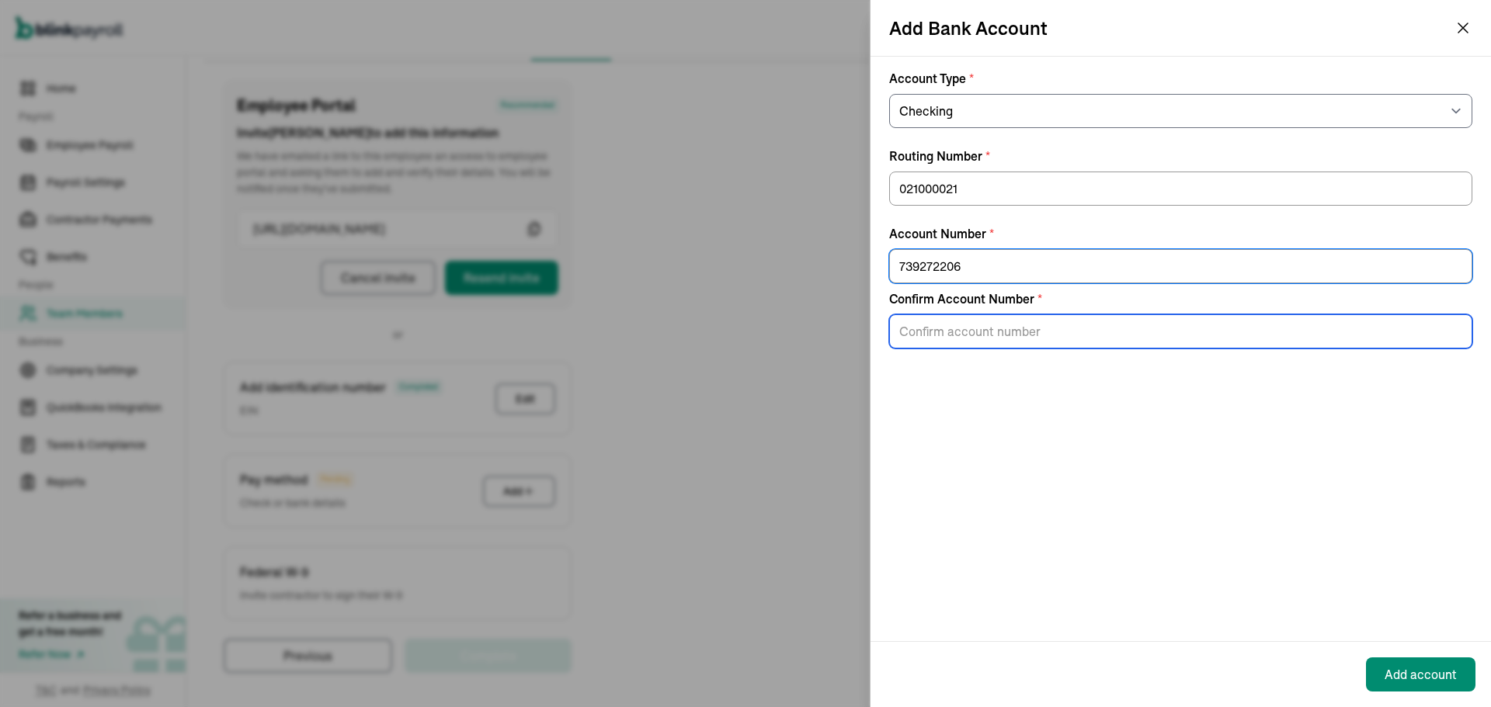
click at [950, 333] on input "Confirm Account Number *" at bounding box center [1180, 331] width 583 height 34
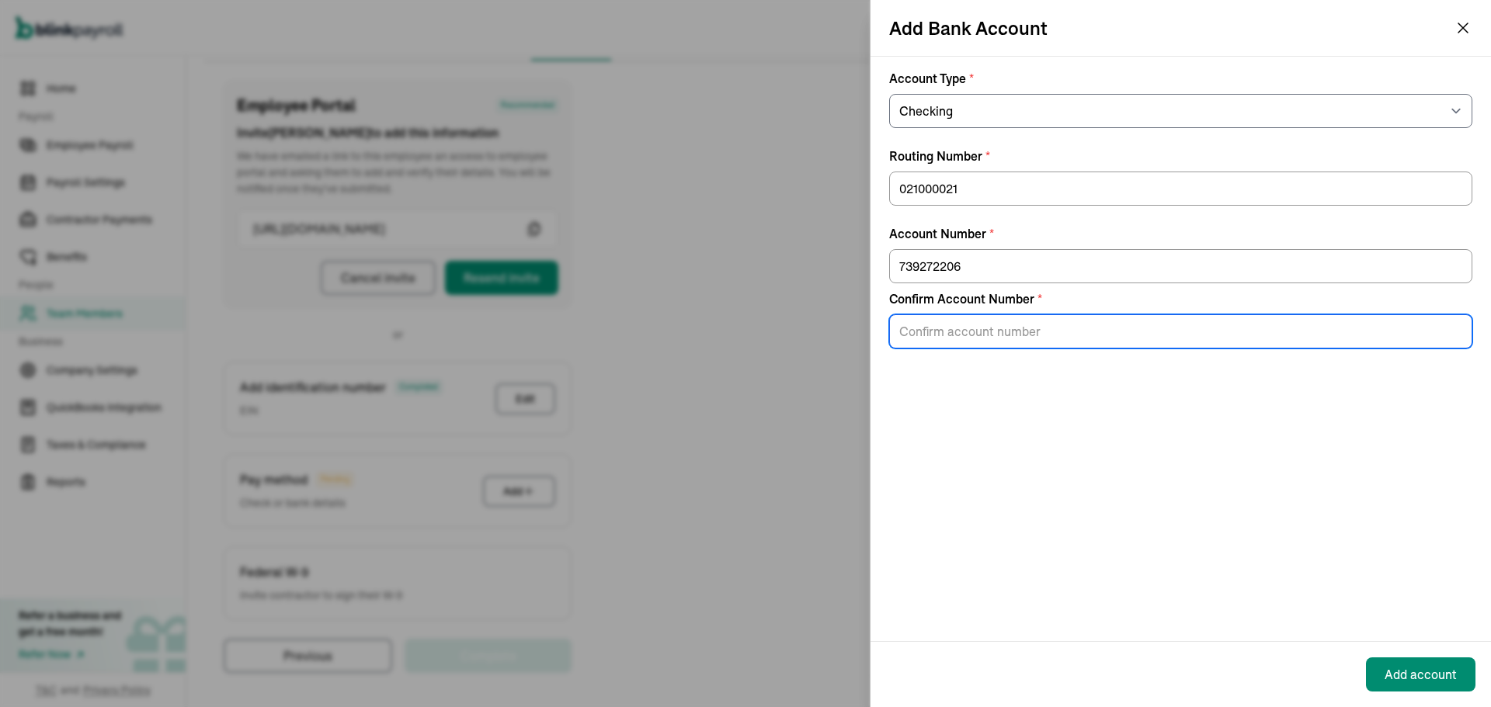
paste input "739272206"
type input "739272206"
click at [960, 436] on div "Account Type * Select an option Savings Checking Routing Number * [US_BANK_ROUT…" at bounding box center [1180, 349] width 620 height 585
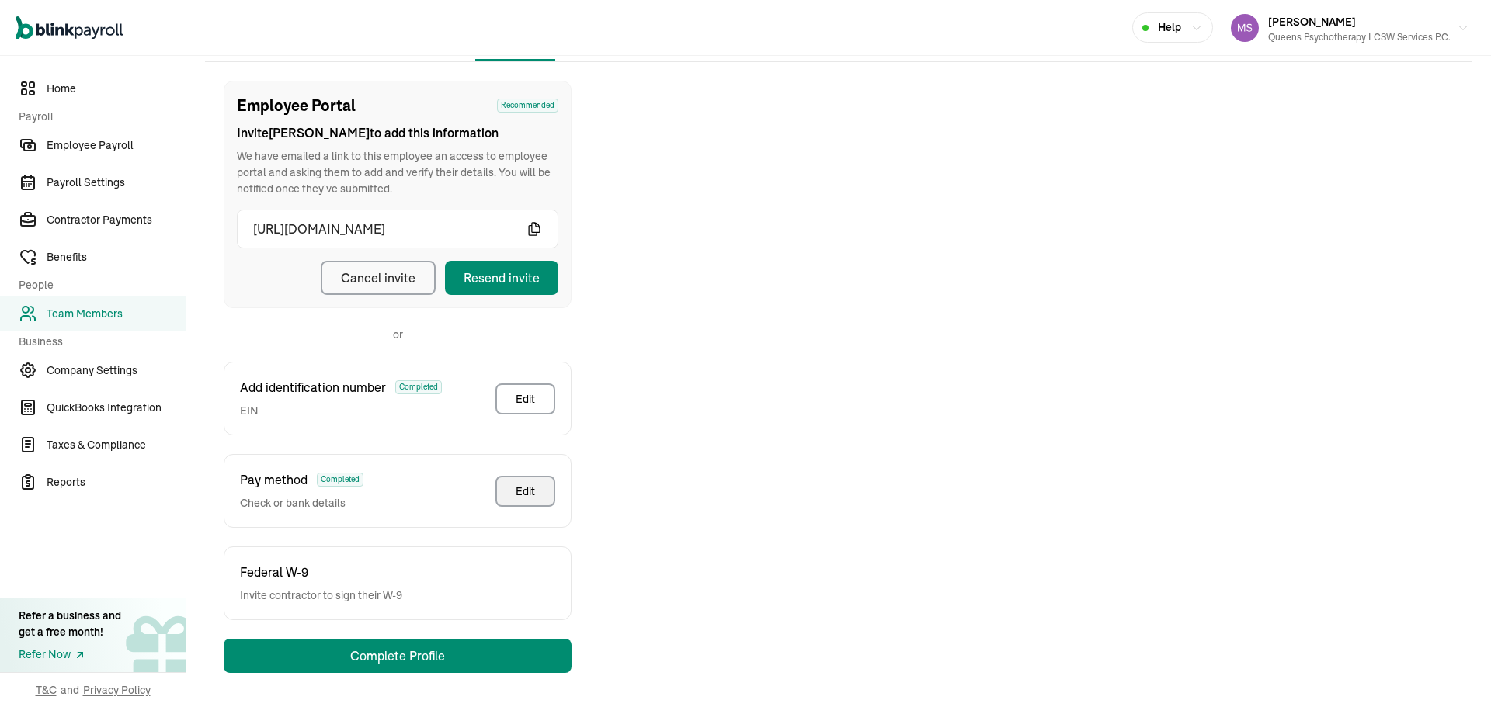
click at [304, 591] on span "Invite contractor to sign their W-9" at bounding box center [321, 596] width 162 height 16
drag, startPoint x: 263, startPoint y: 564, endPoint x: 454, endPoint y: 561, distance: 191.0
click at [263, 563] on span "Federal W-9" at bounding box center [274, 572] width 68 height 19
click at [637, 563] on div "Employee Portal Recommended Invite [PERSON_NAME] to add this information We hav…" at bounding box center [838, 377] width 1267 height 592
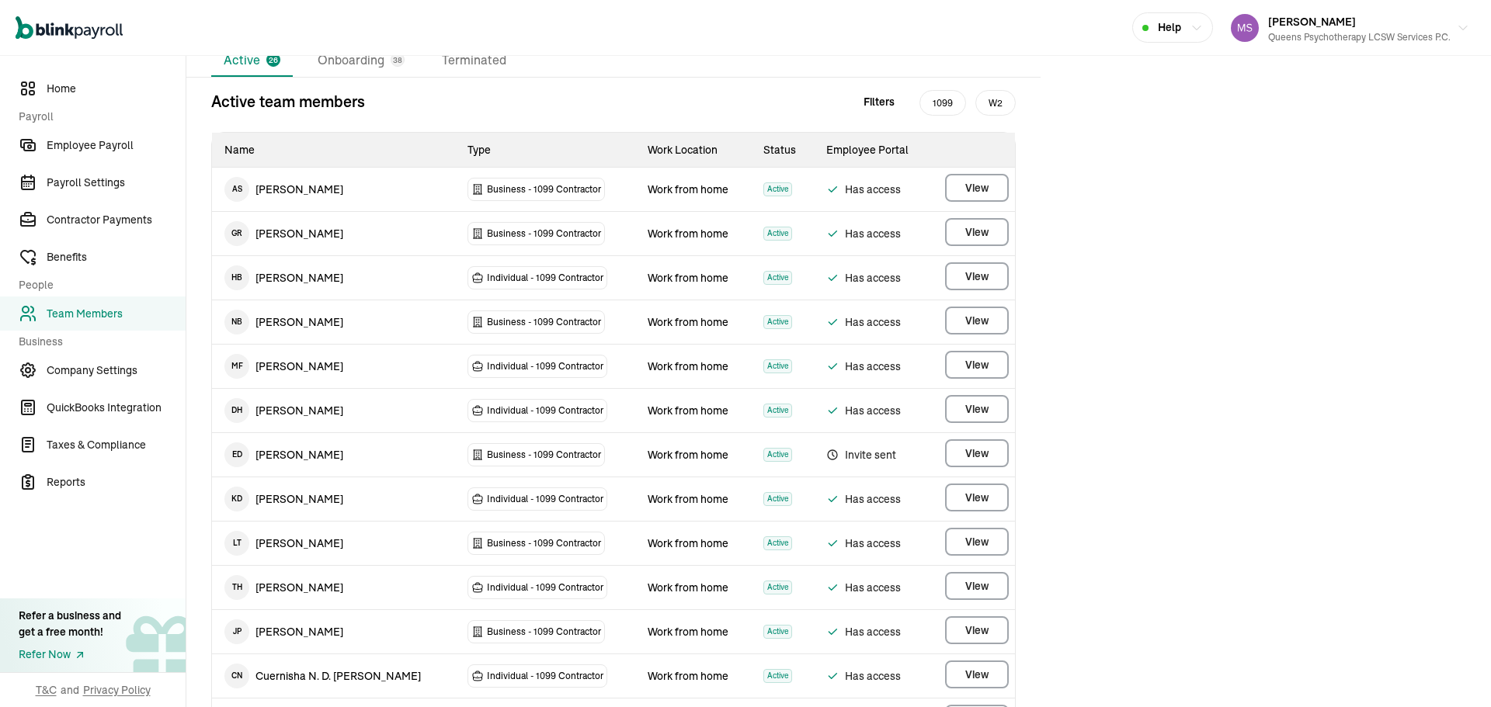
scroll to position [102, 0]
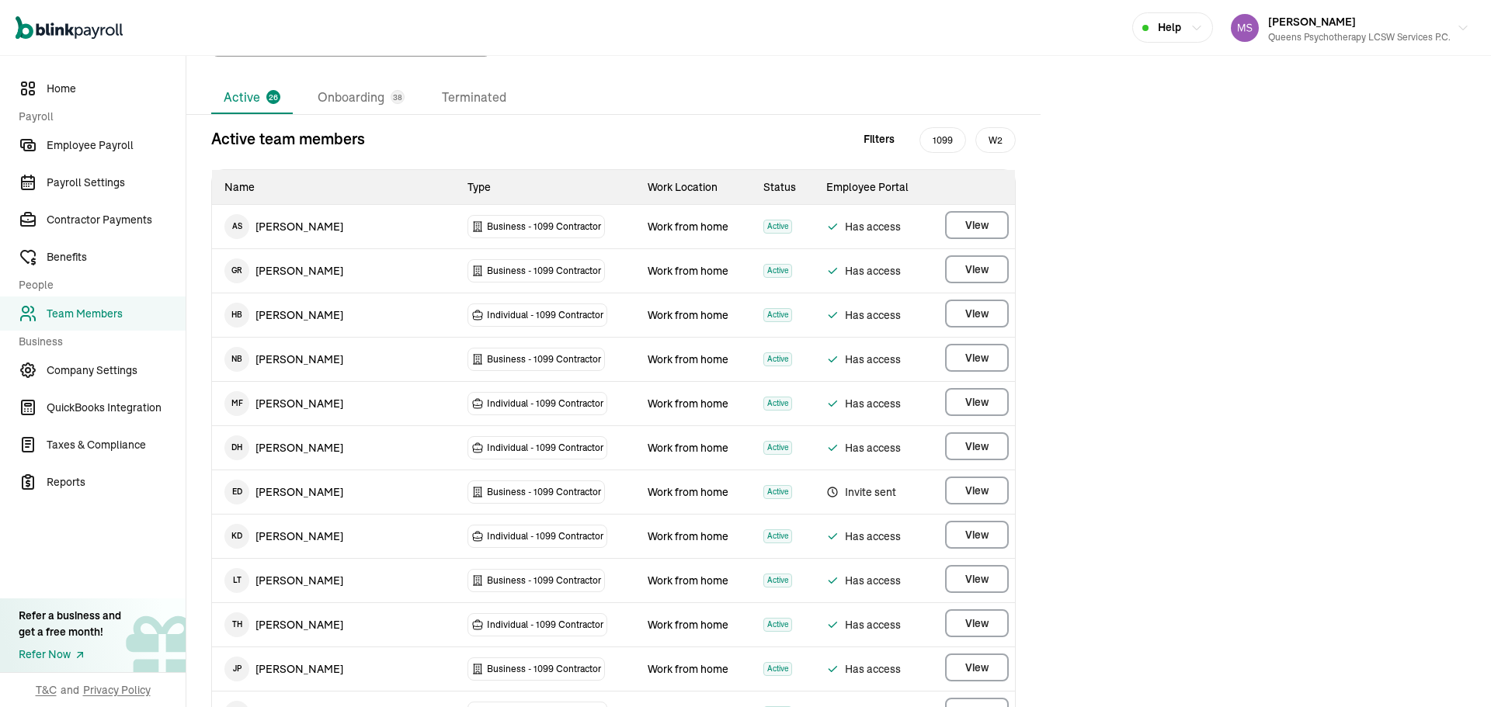
drag, startPoint x: 809, startPoint y: 489, endPoint x: 895, endPoint y: 484, distance: 86.3
click at [895, 484] on td "Invite sent" at bounding box center [872, 492] width 117 height 44
click at [895, 484] on span "Invite sent" at bounding box center [872, 492] width 92 height 19
drag, startPoint x: 888, startPoint y: 488, endPoint x: 814, endPoint y: 491, distance: 73.8
click at [826, 491] on span "Invite sent" at bounding box center [872, 492] width 92 height 19
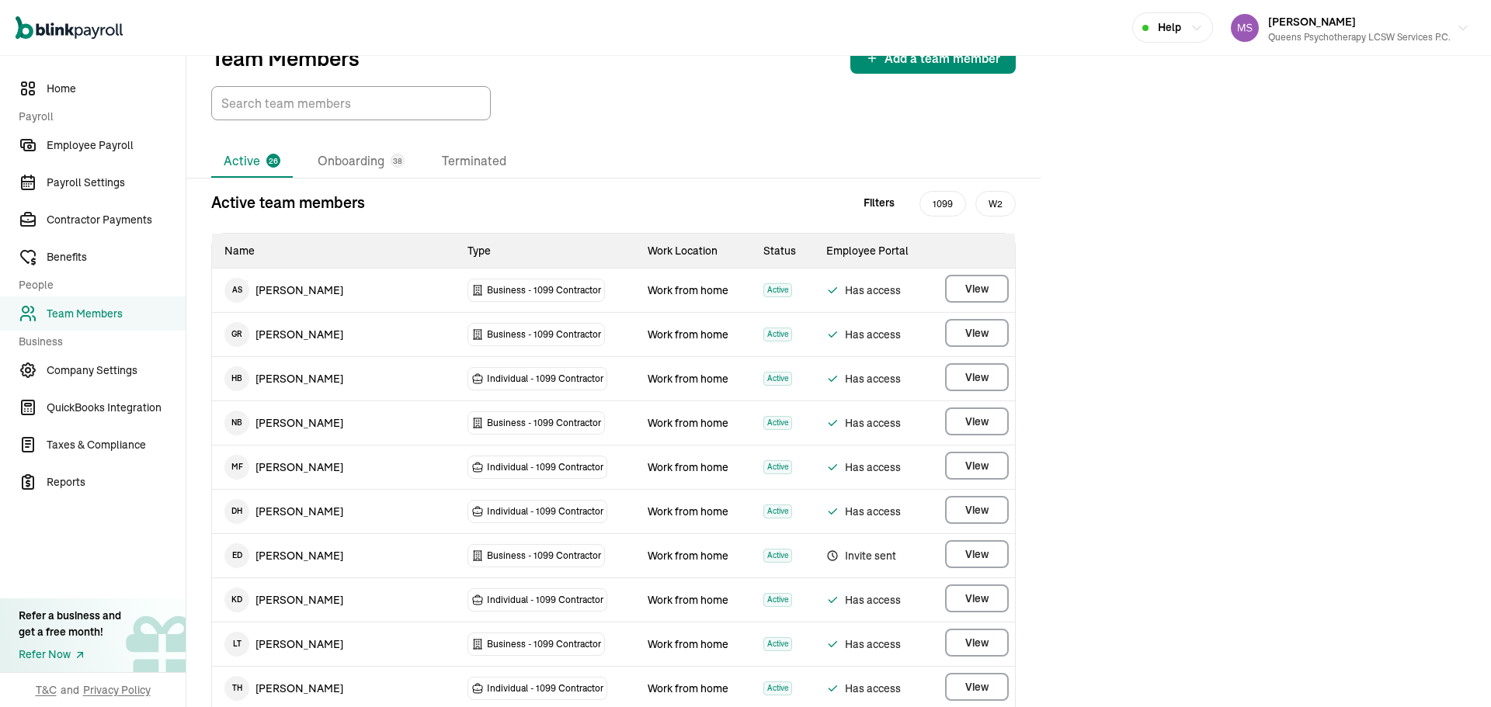
scroll to position [24, 0]
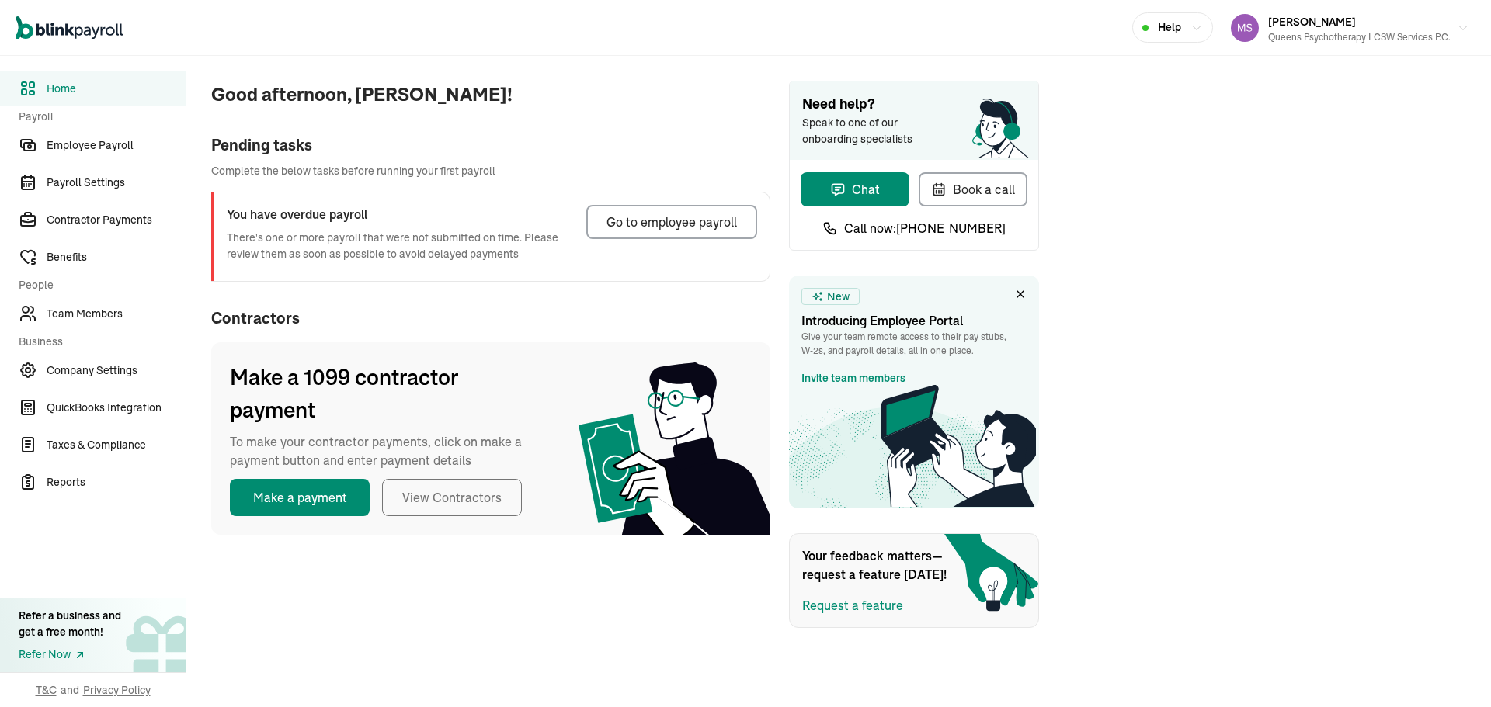
drag, startPoint x: 934, startPoint y: 279, endPoint x: 432, endPoint y: 420, distance: 521.6
click at [1168, 194] on div "Good afternoon, [PERSON_NAME]! Pending tasks Complete the below tasks before ru…" at bounding box center [838, 354] width 1304 height 597
click at [110, 321] on span "Team Members" at bounding box center [116, 314] width 139 height 16
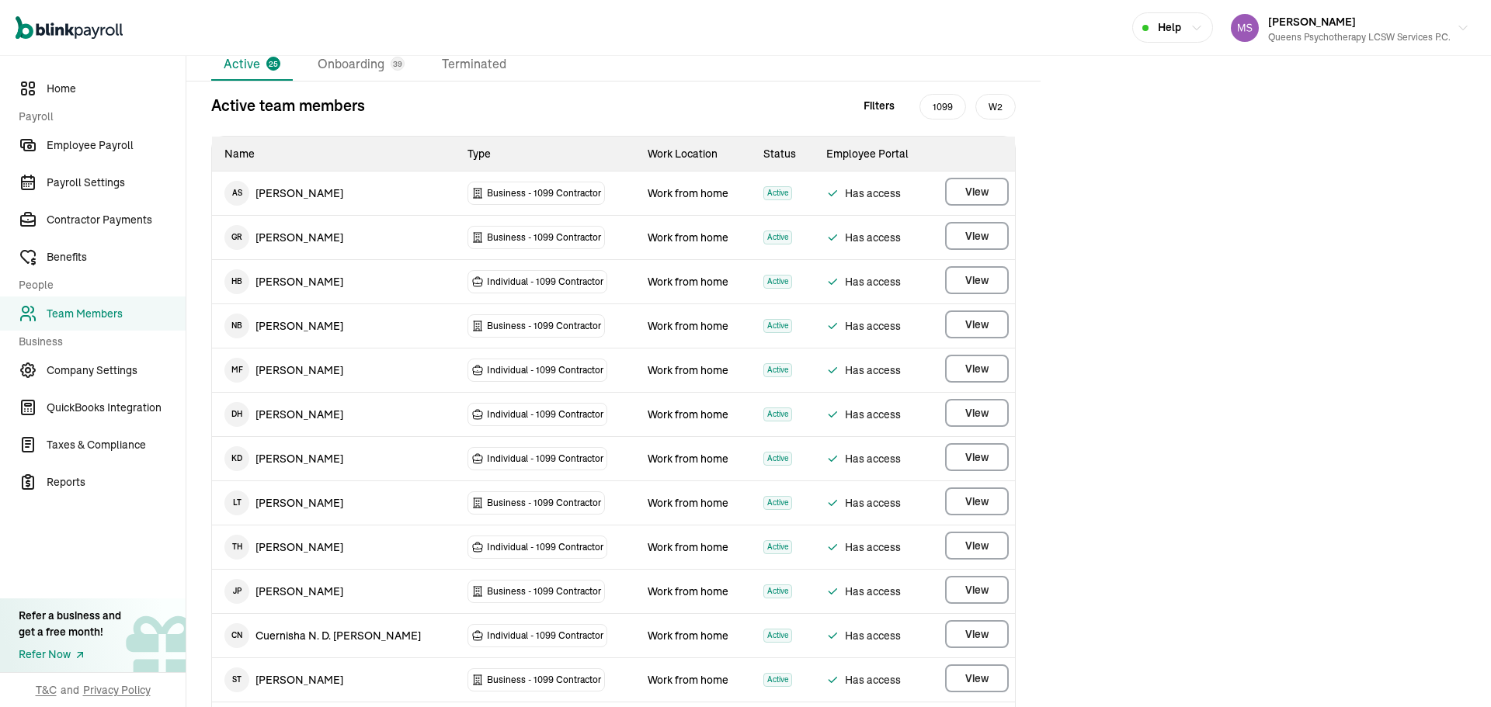
scroll to position [57, 0]
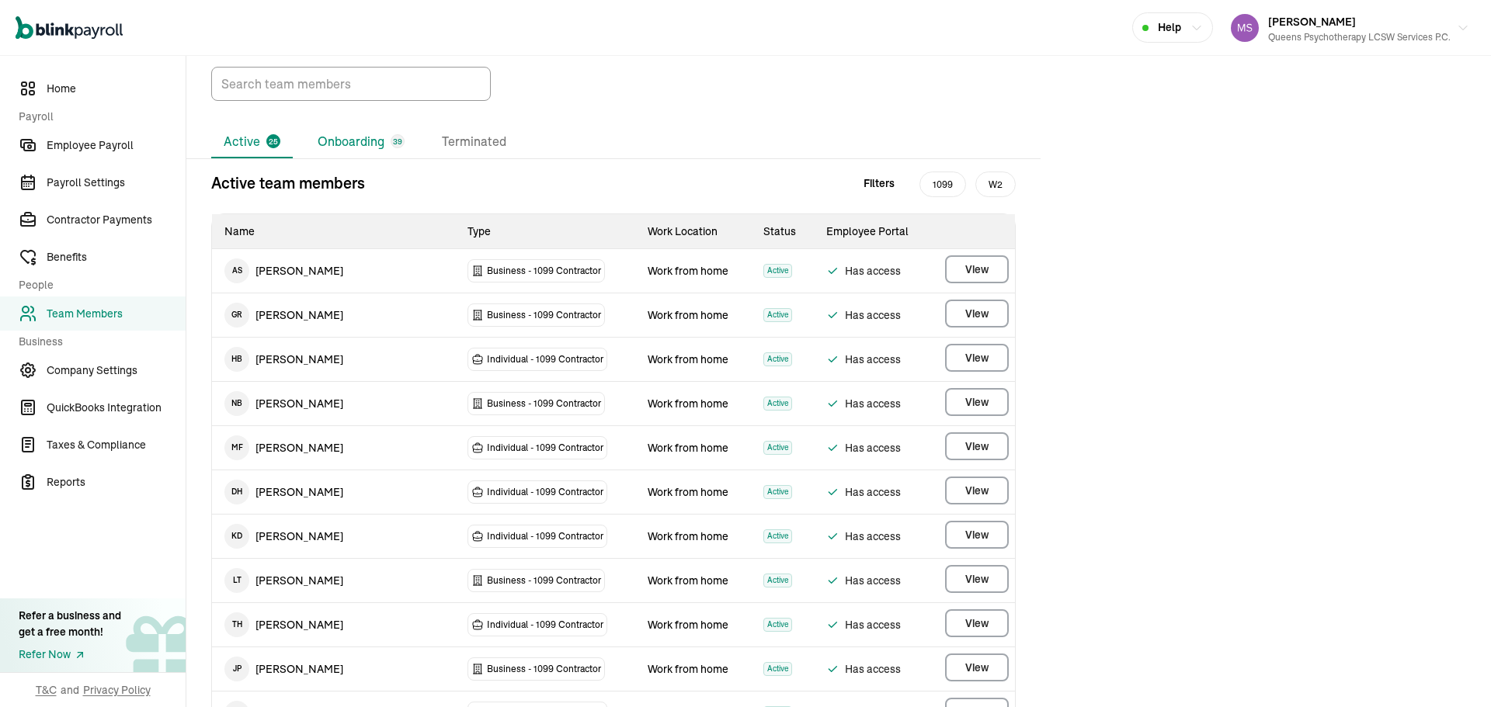
click at [390, 144] on div "39" at bounding box center [397, 141] width 14 height 14
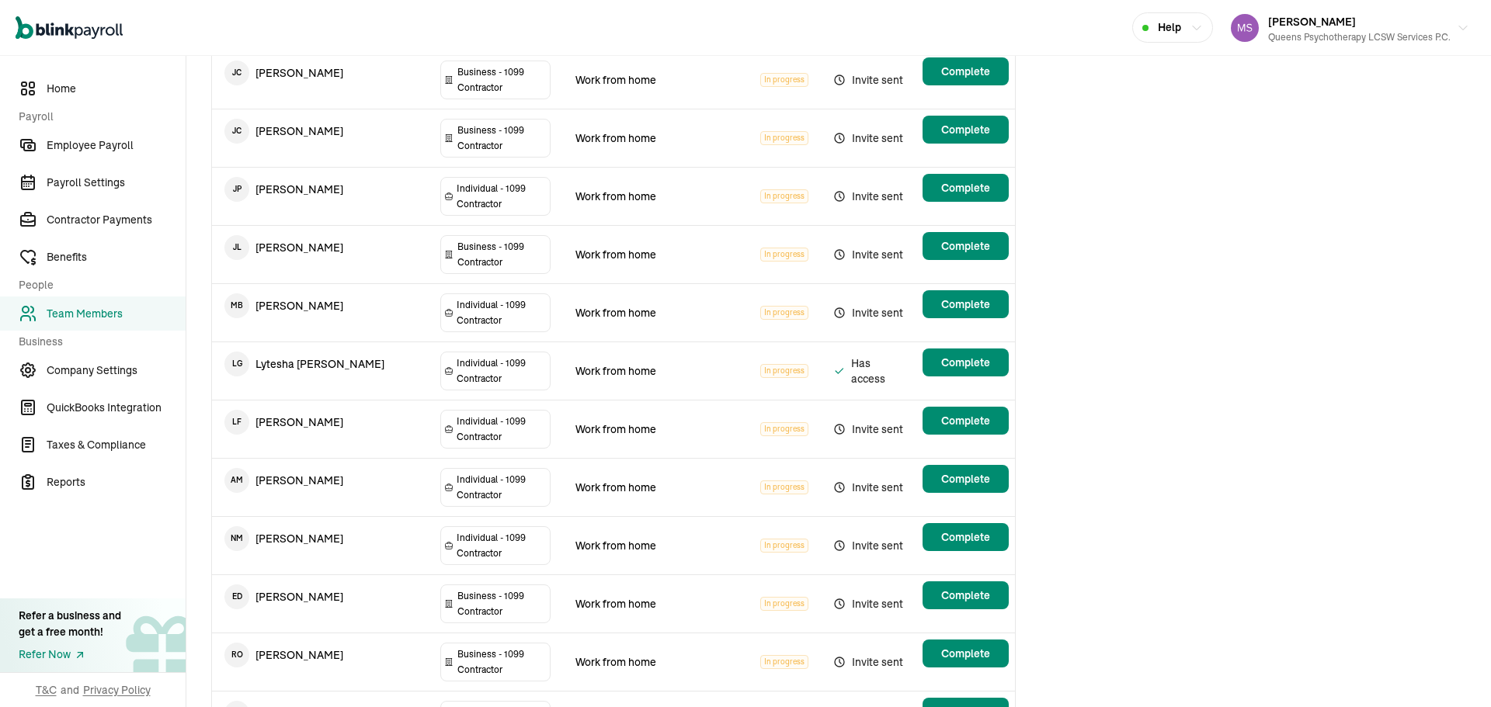
scroll to position [523, 0]
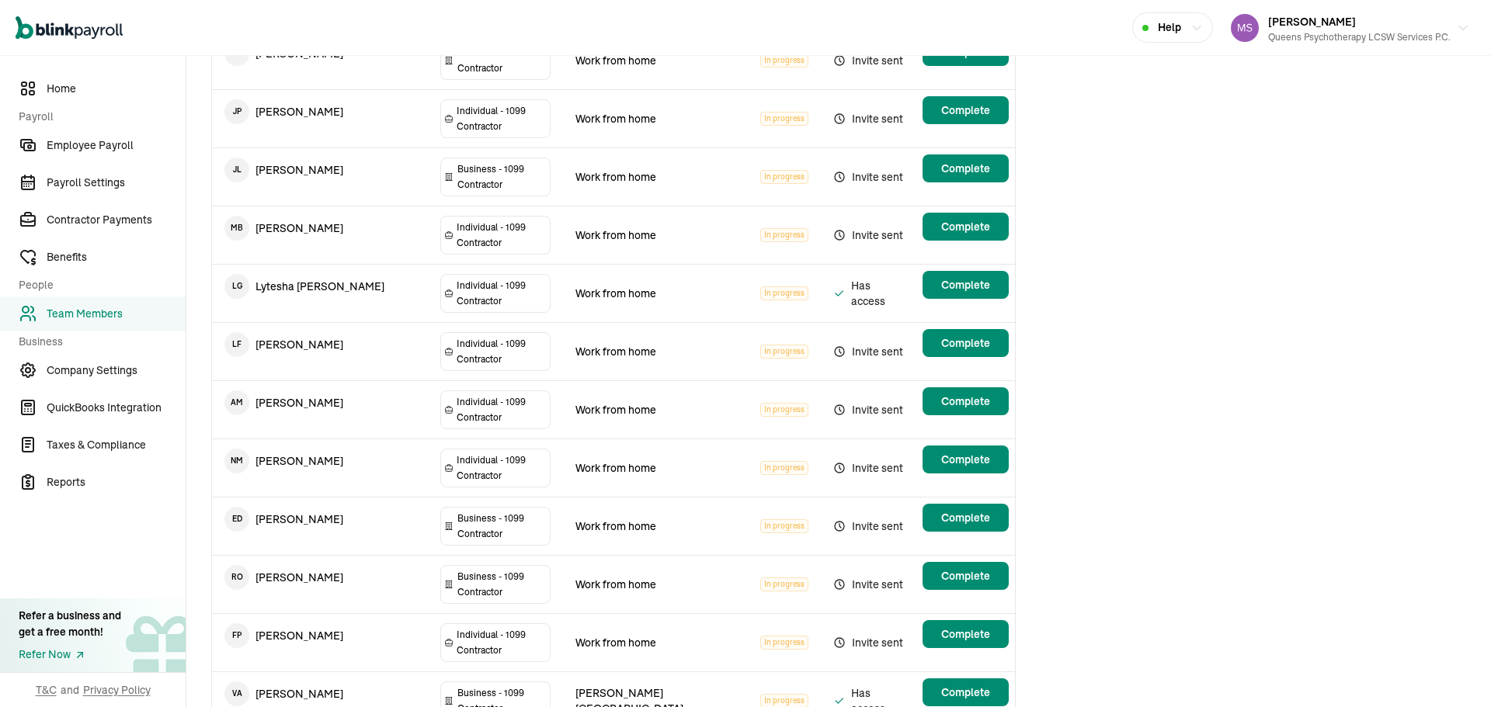
click at [290, 498] on td "E D [PERSON_NAME]" at bounding box center [320, 519] width 216 height 43
click at [965, 510] on span "Complete" at bounding box center [965, 518] width 49 height 16
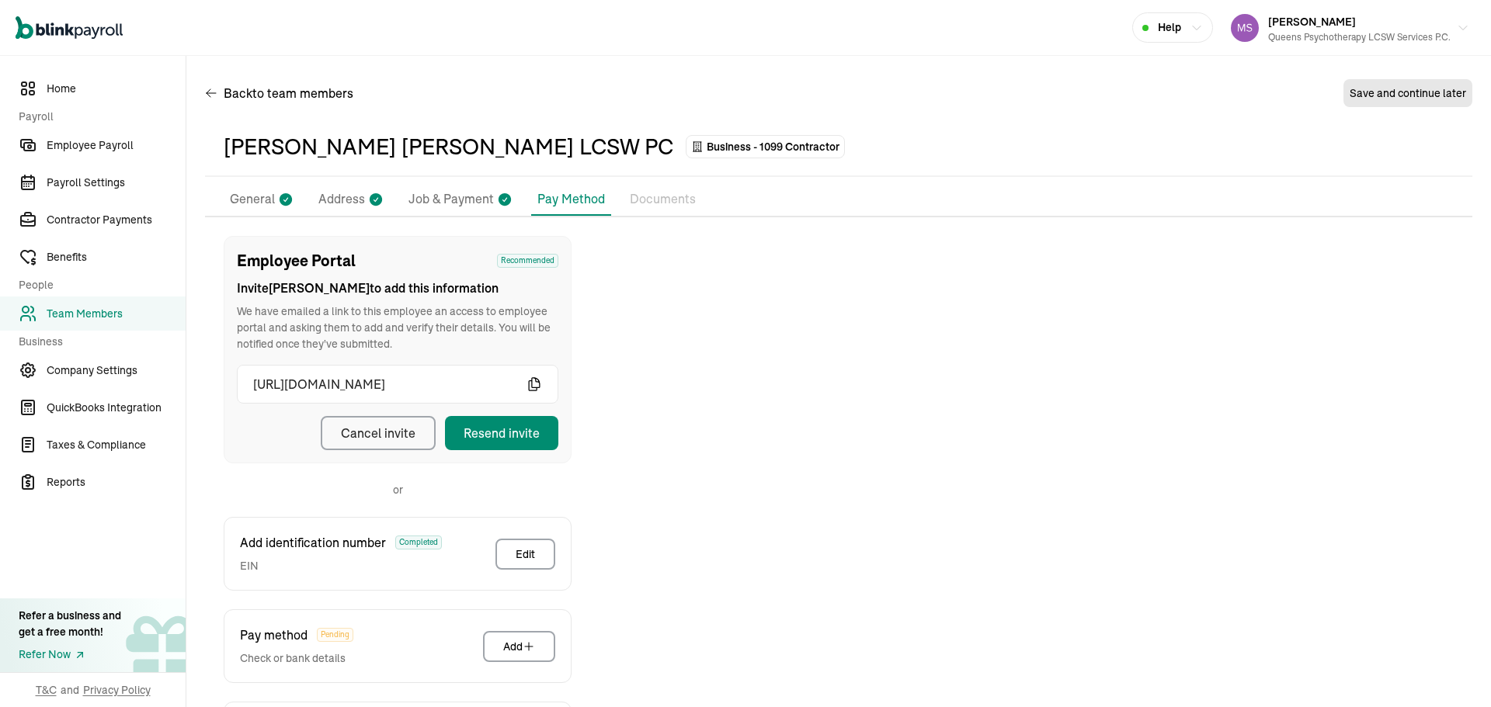
scroll to position [155, 0]
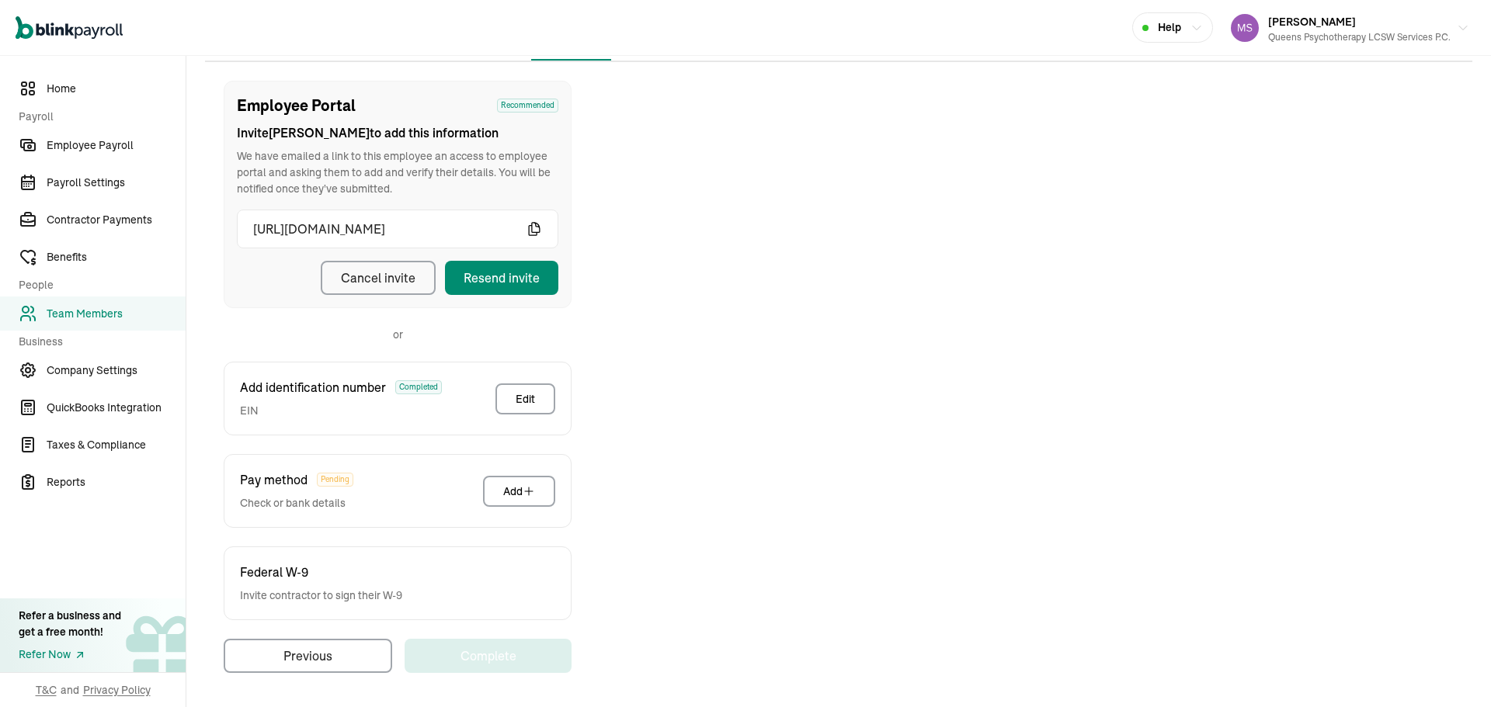
click at [294, 581] on div "Federal W-9 Invite contractor to sign their W-9" at bounding box center [321, 583] width 162 height 41
click at [357, 580] on p "Federal W-9" at bounding box center [321, 572] width 162 height 19
click at [505, 495] on div "Add" at bounding box center [519, 492] width 32 height 16
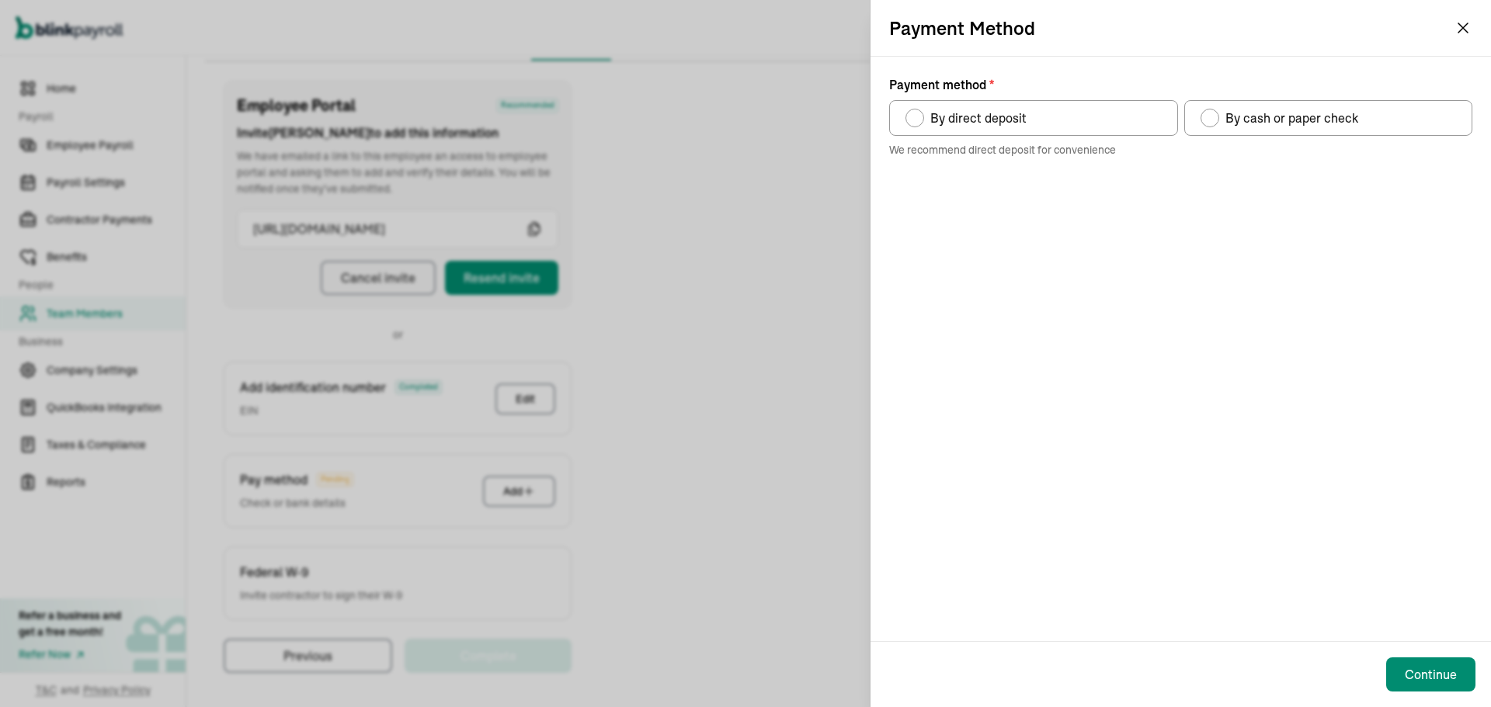
click at [1071, 105] on label "By direct deposit" at bounding box center [1033, 118] width 289 height 36
click at [917, 108] on input "By direct deposit" at bounding box center [910, 114] width 12 height 12
radio input "true"
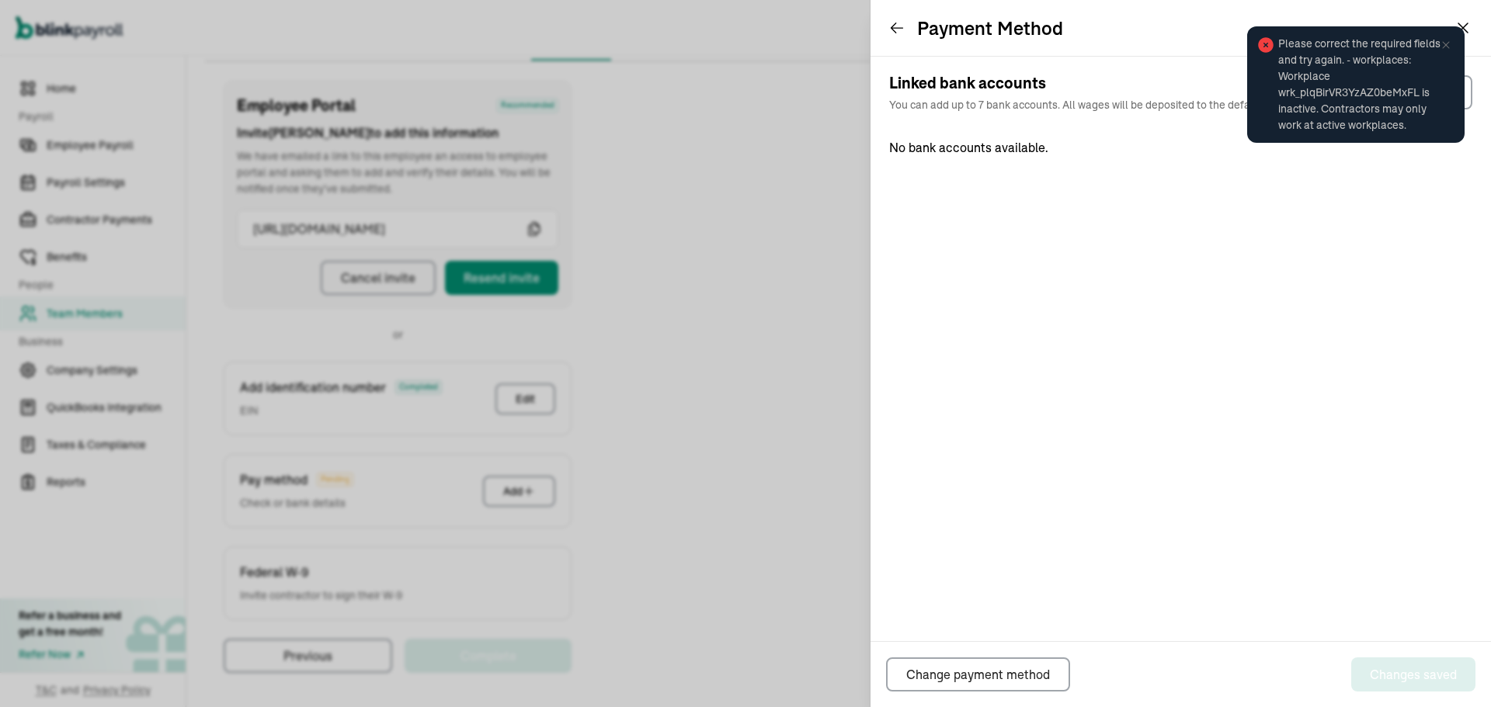
click at [1363, 213] on div "Linked bank accounts You can add up to 7 bank accounts. All wages will be depos…" at bounding box center [1180, 349] width 620 height 585
click at [1442, 43] on icon at bounding box center [1445, 45] width 12 height 12
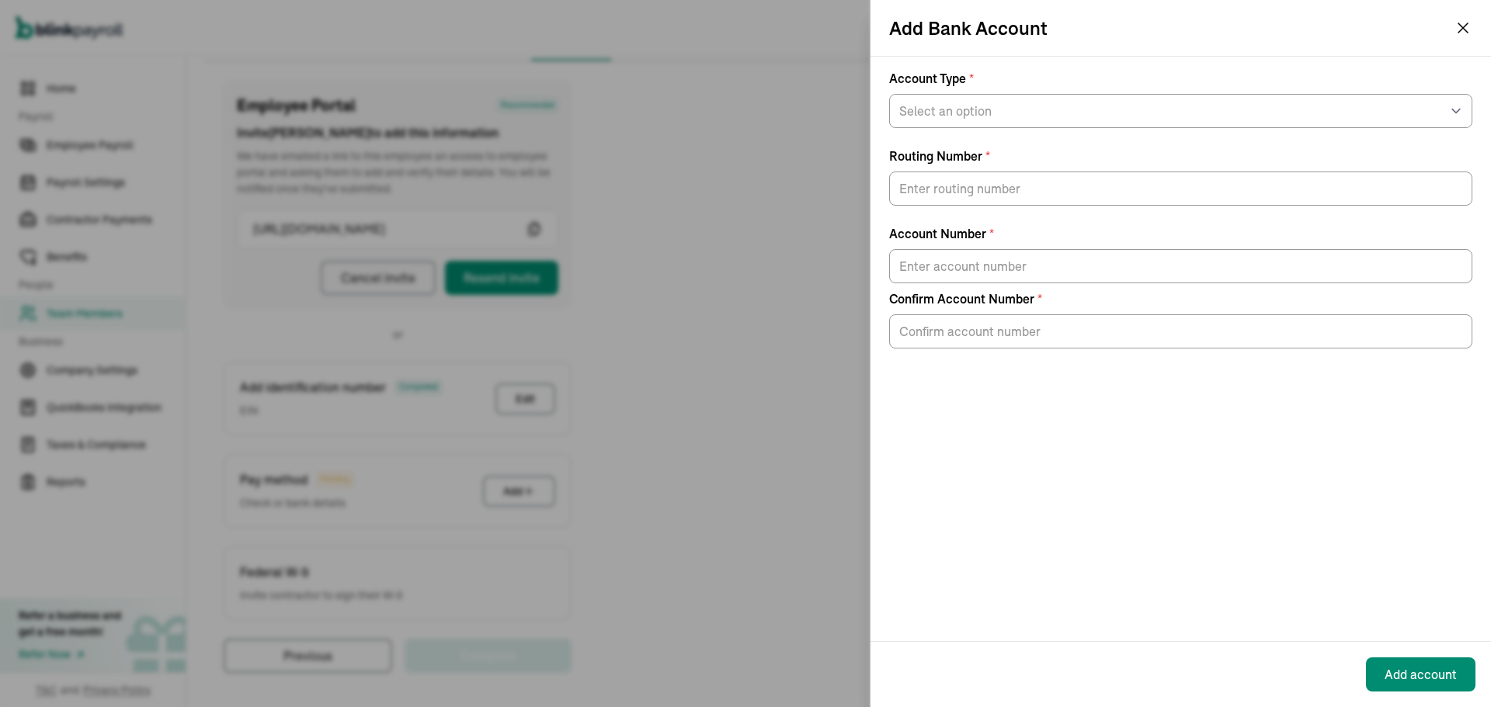
click at [1005, 93] on div "Account Type * Select an option Savings Checking" at bounding box center [1180, 98] width 583 height 59
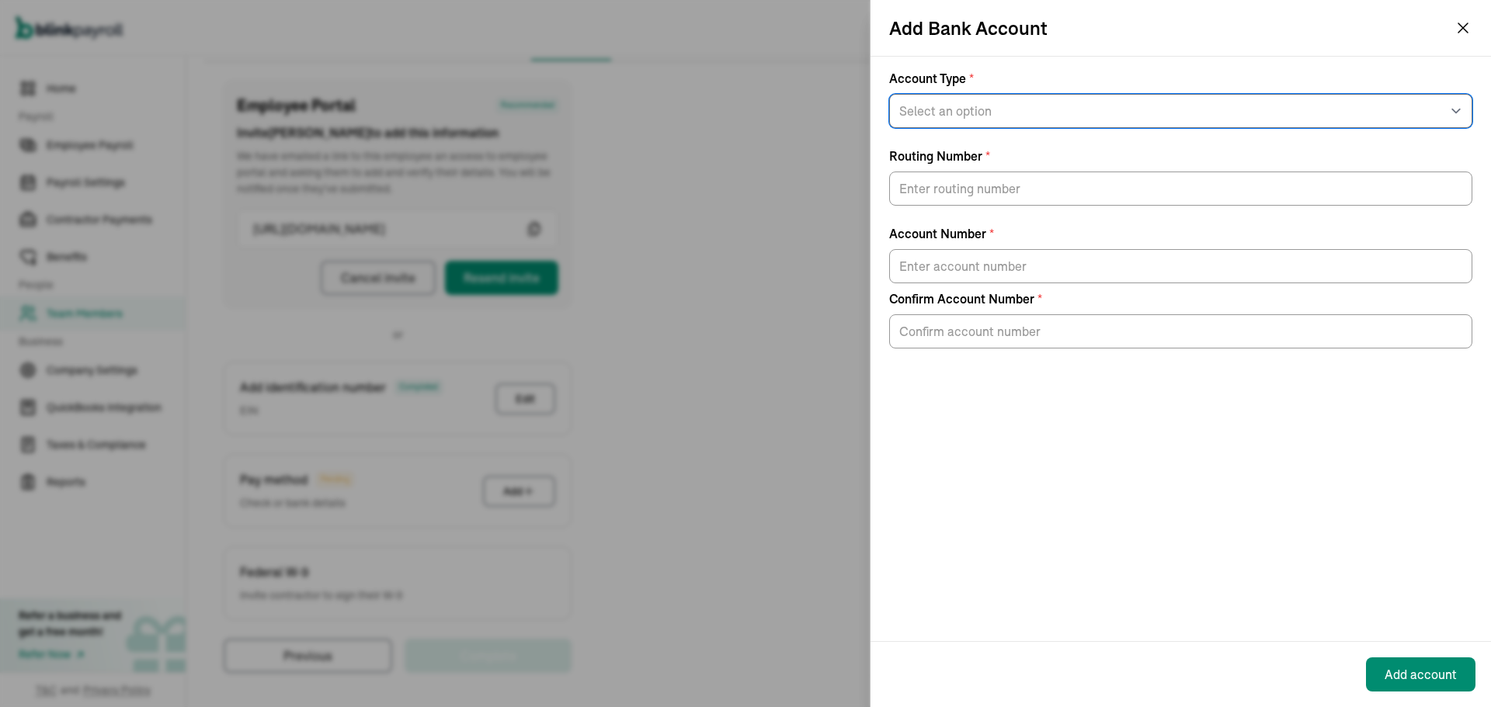
click at [1022, 99] on select "Select an option Savings Checking" at bounding box center [1180, 111] width 583 height 34
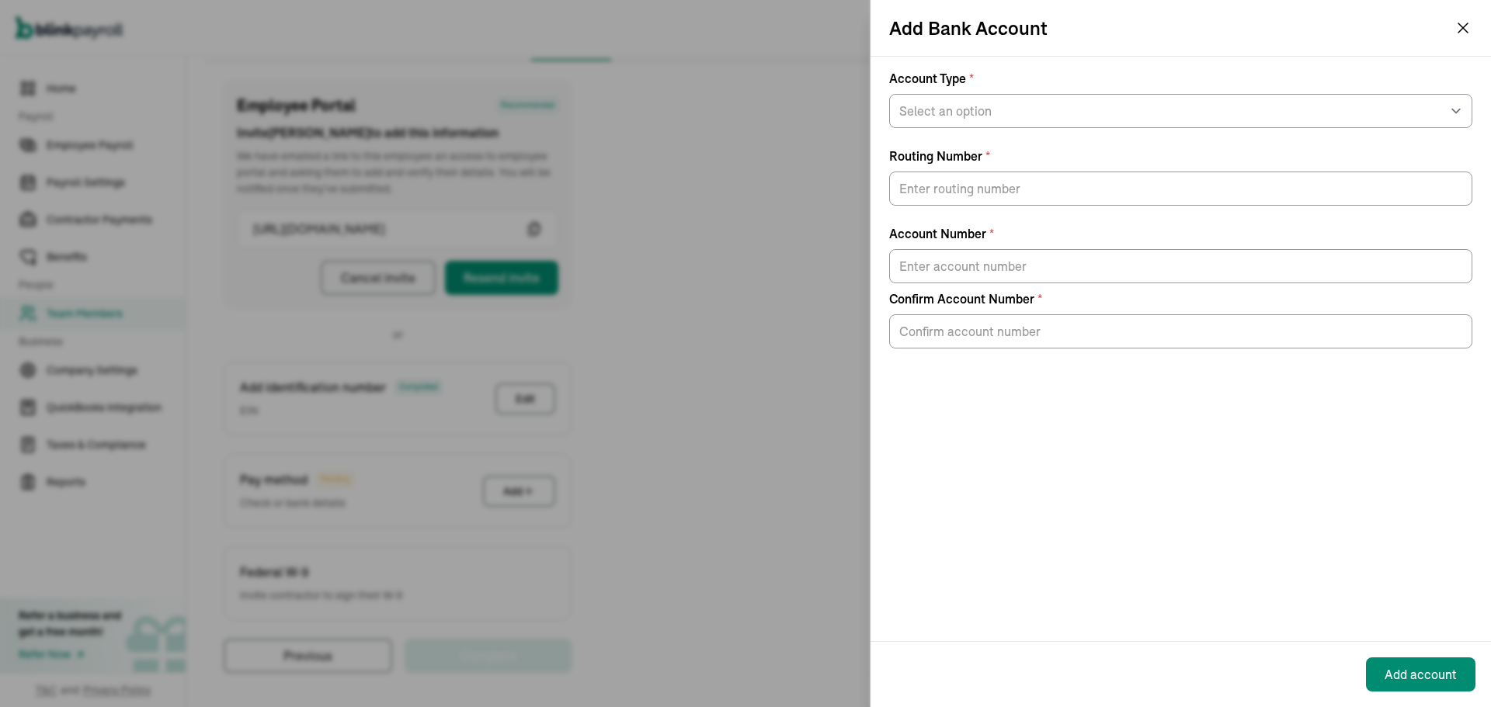
click at [1125, 67] on div "Account Type * Select an option Savings Checking Routing Number * Account Numbe…" at bounding box center [1180, 349] width 620 height 585
click at [1473, 28] on div "Add Bank Account" at bounding box center [1180, 28] width 620 height 56
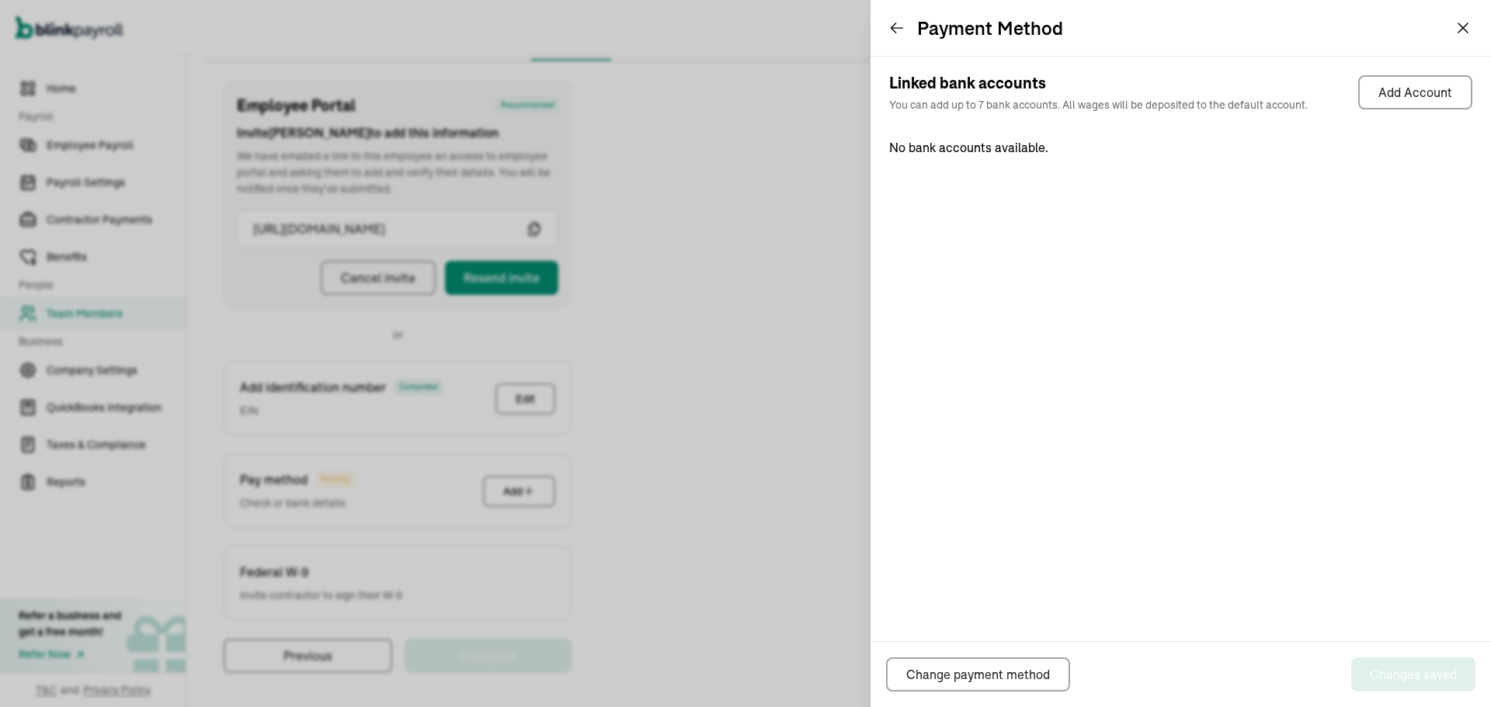
click at [1451, 31] on div "Payment Method" at bounding box center [1180, 28] width 620 height 56
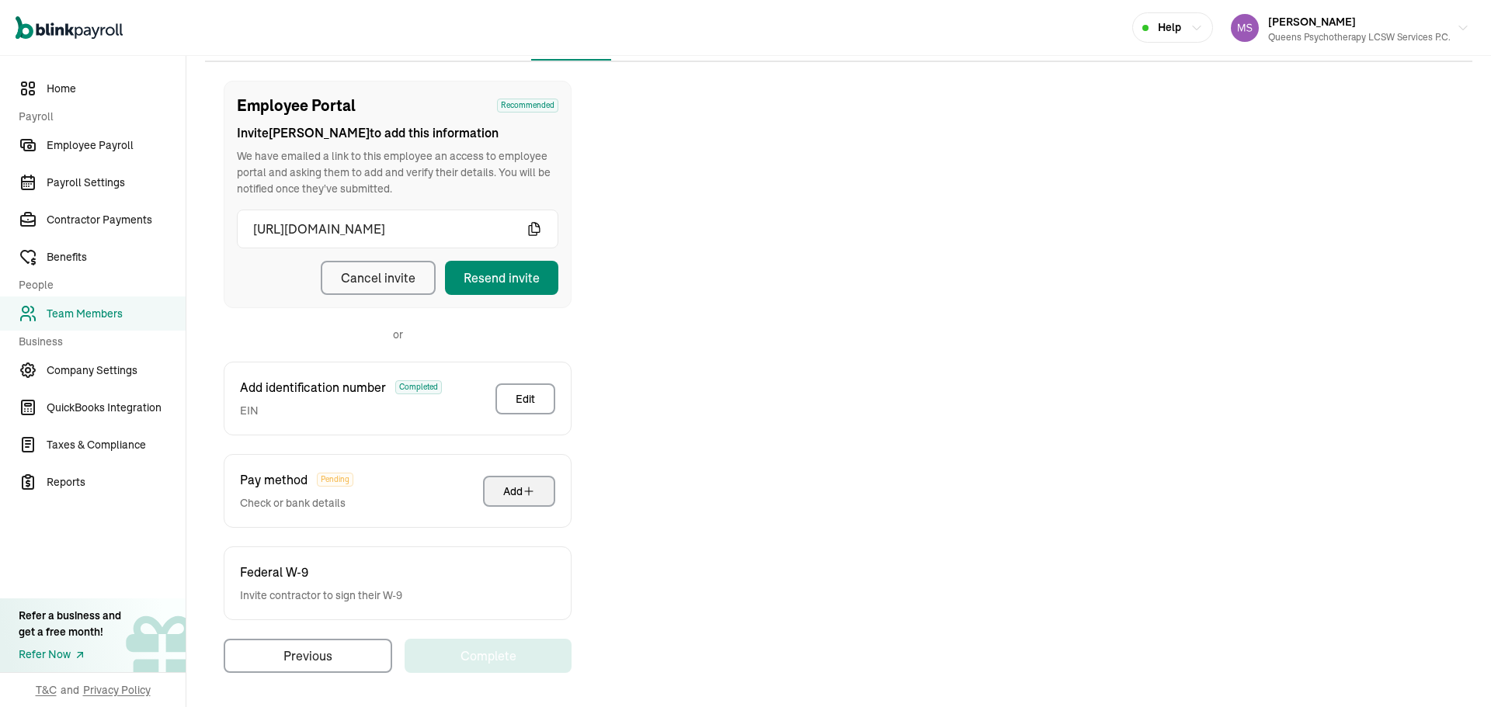
click at [414, 600] on div "Federal W-9 Invite contractor to sign their W-9" at bounding box center [398, 584] width 348 height 74
click at [410, 598] on div "Federal W-9 Invite contractor to sign their W-9" at bounding box center [398, 584] width 348 height 74
click at [470, 567] on div "Federal W-9 Invite contractor to sign their W-9" at bounding box center [398, 584] width 348 height 74
click at [971, 619] on div "Employee Portal Recommended Invite [PERSON_NAME] to add this information We hav…" at bounding box center [838, 377] width 1267 height 592
click at [1068, 465] on div "Employee Portal Recommended Invite [PERSON_NAME] to add this information We hav…" at bounding box center [838, 377] width 1267 height 592
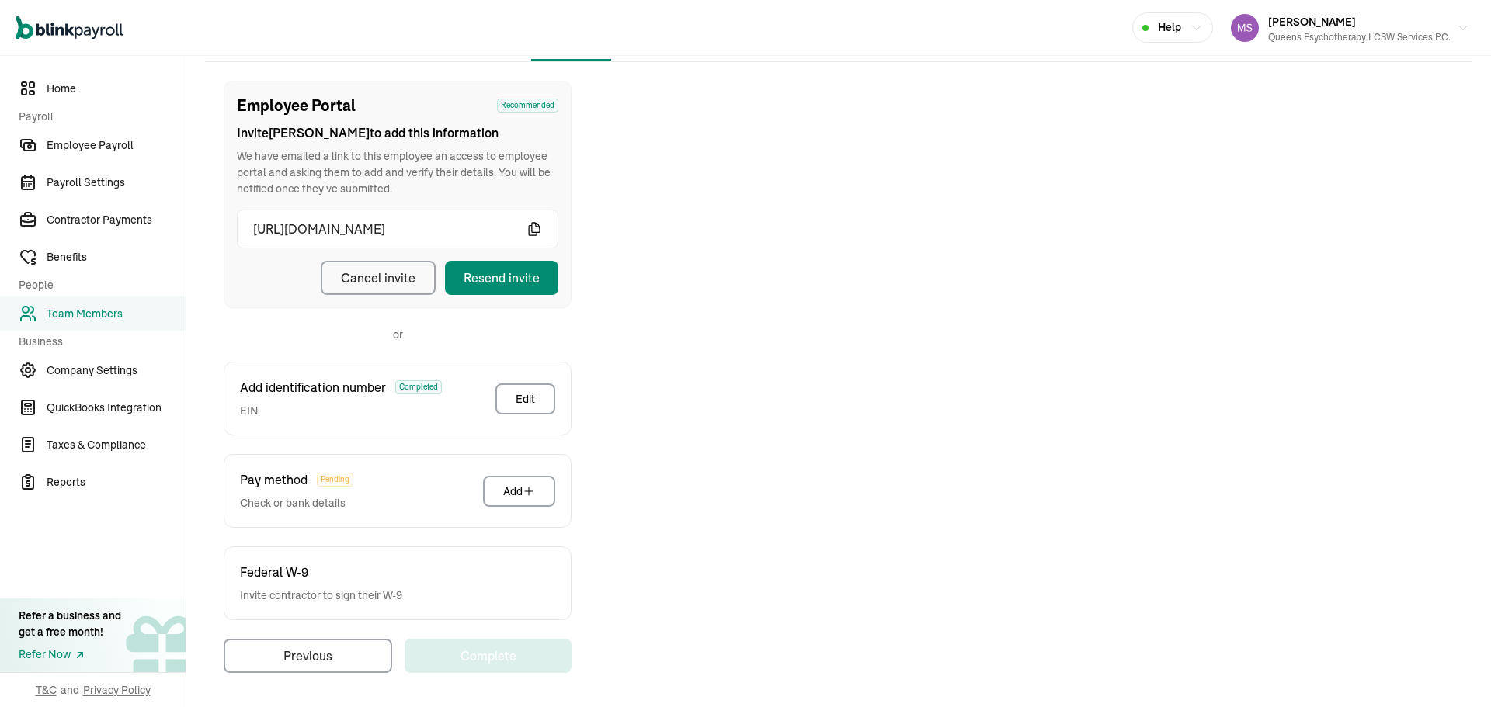
click at [546, 392] on button "Edit" at bounding box center [525, 399] width 60 height 31
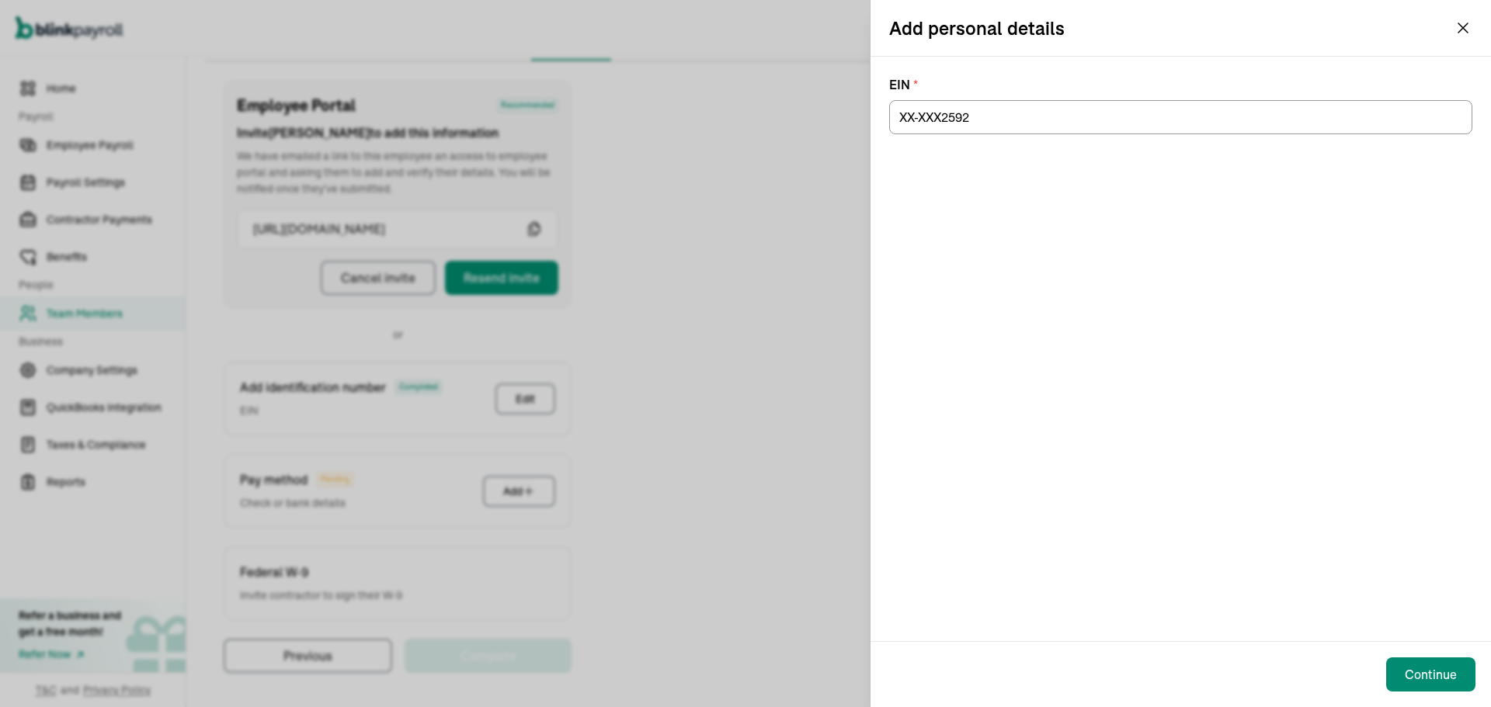
click at [1462, 54] on div "Add personal details" at bounding box center [1180, 28] width 620 height 56
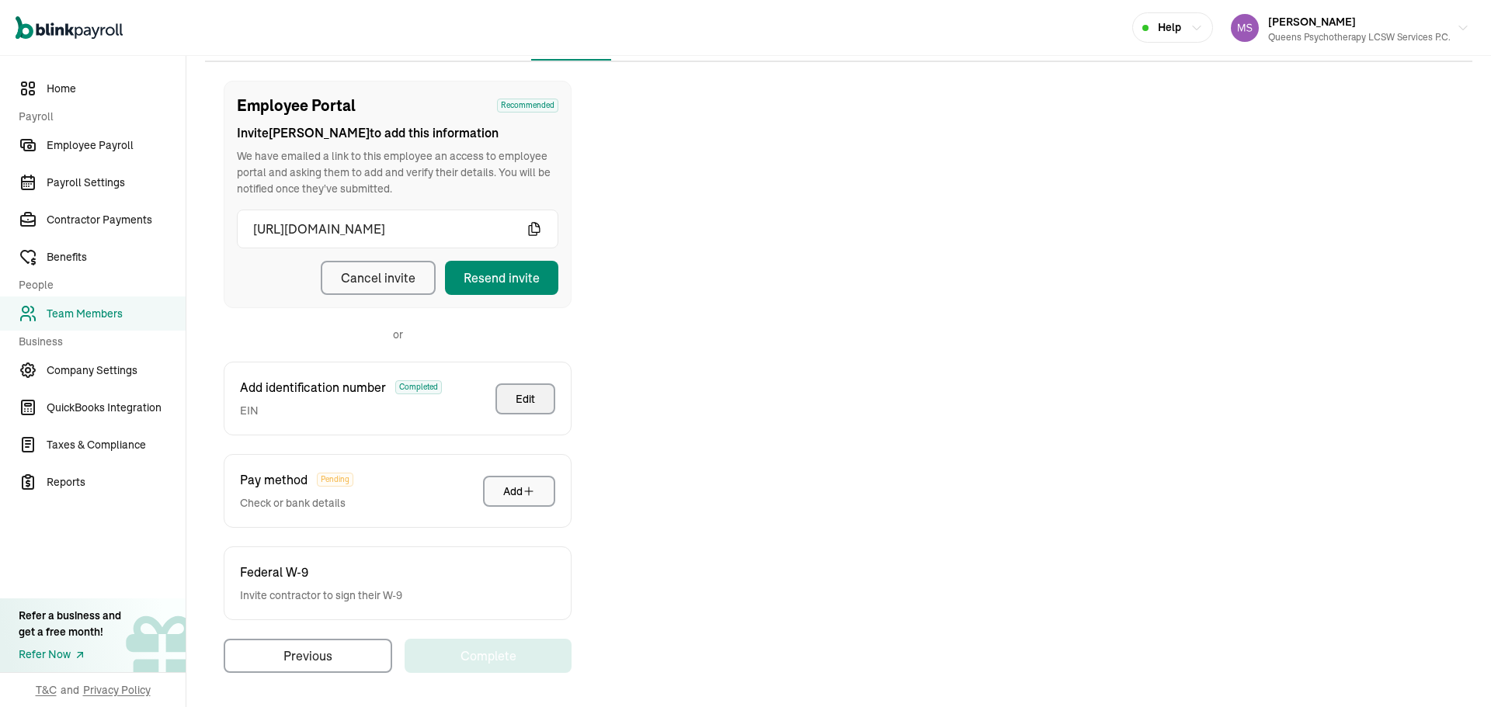
click at [550, 484] on button "Add" at bounding box center [519, 491] width 72 height 31
click at [527, 411] on button "Edit" at bounding box center [525, 399] width 60 height 31
click at [920, 438] on div "Employee Portal Recommended Invite [PERSON_NAME] to add this information We hav…" at bounding box center [838, 377] width 1267 height 592
click at [534, 500] on button "Add" at bounding box center [519, 491] width 72 height 31
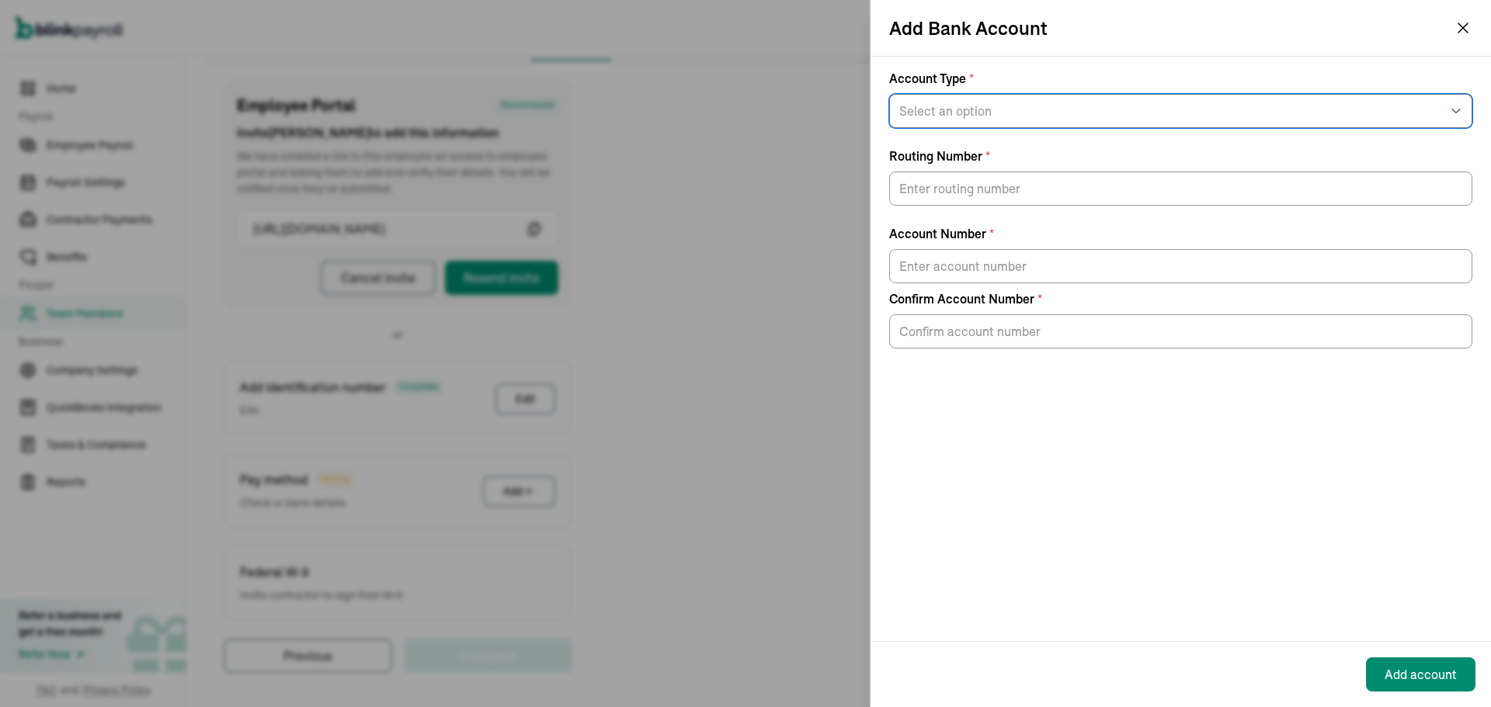
click at [980, 102] on select "Select an option Savings Checking" at bounding box center [1180, 111] width 583 height 34
select select "Checking"
click at [889, 94] on select "Select an option Savings Checking" at bounding box center [1180, 111] width 583 height 34
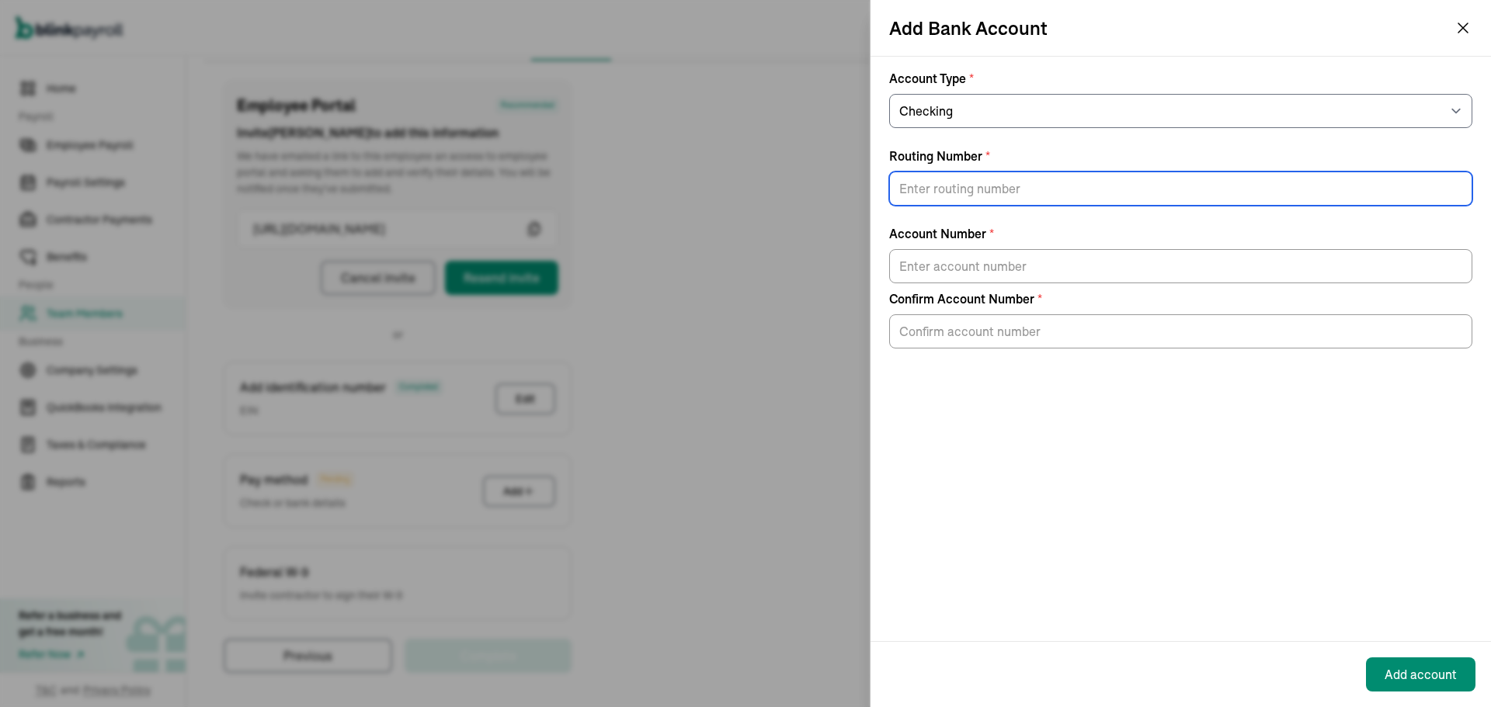
click at [978, 191] on input "Routing Number *" at bounding box center [1180, 189] width 583 height 34
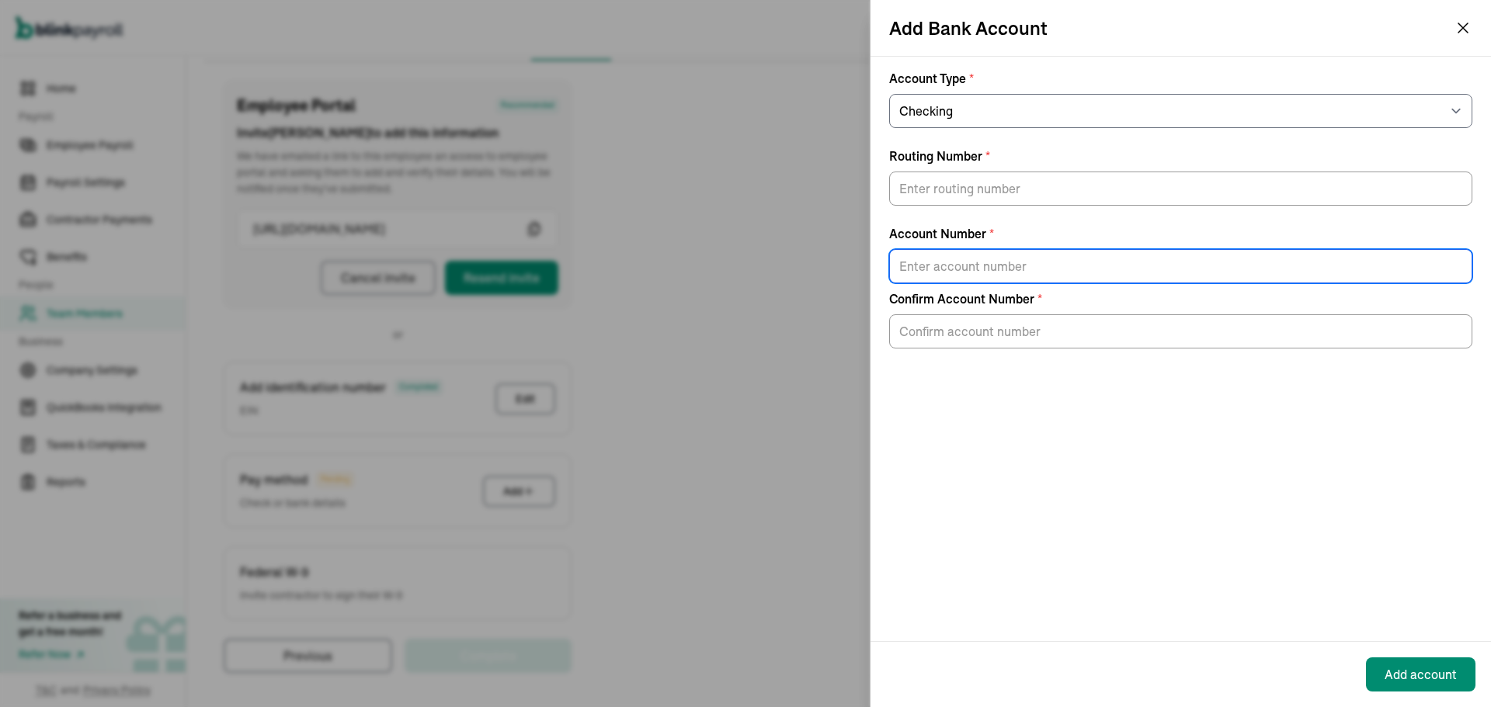
click at [983, 265] on input "Account Number *" at bounding box center [1180, 266] width 583 height 34
paste input "739272206"
type input "739272206"
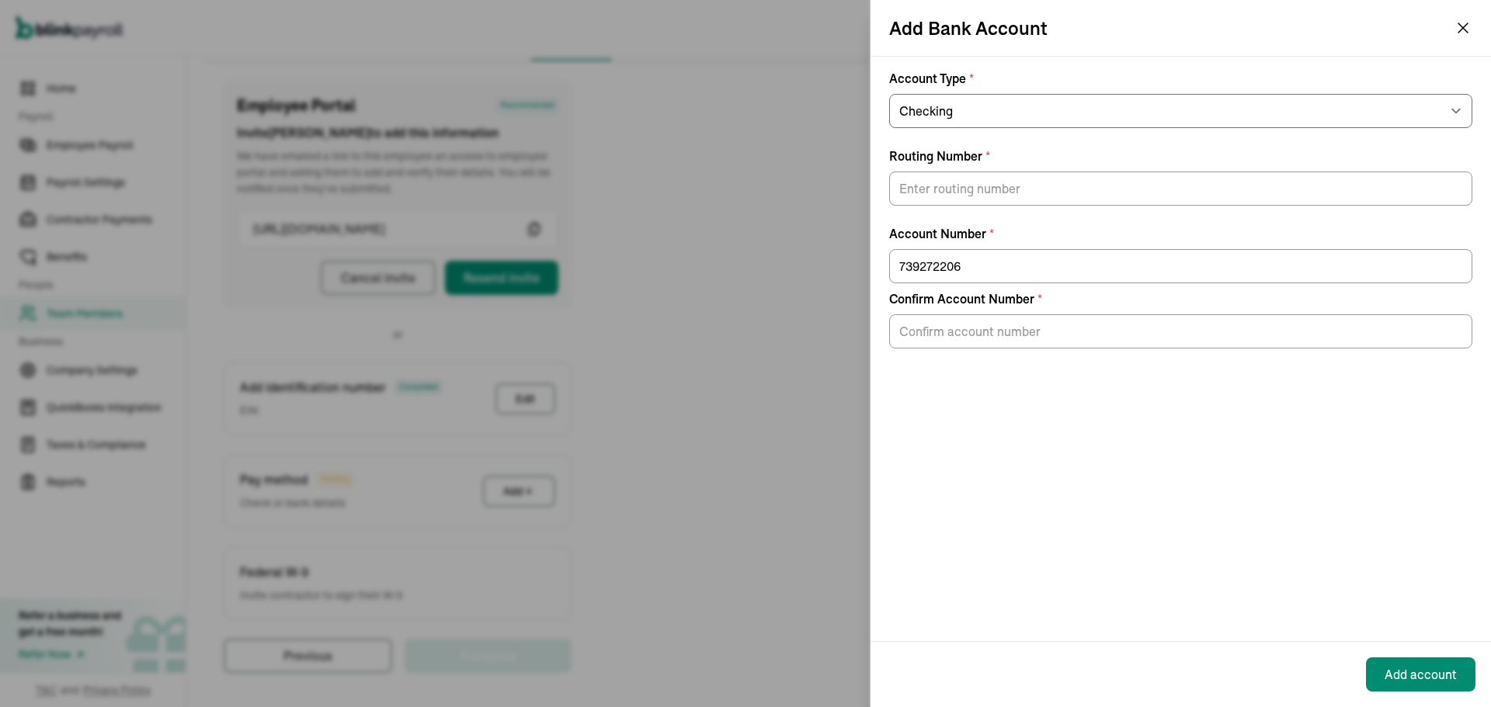
drag, startPoint x: 956, startPoint y: 161, endPoint x: 975, endPoint y: 171, distance: 21.5
click at [960, 161] on label "Routing Number *" at bounding box center [1180, 156] width 583 height 19
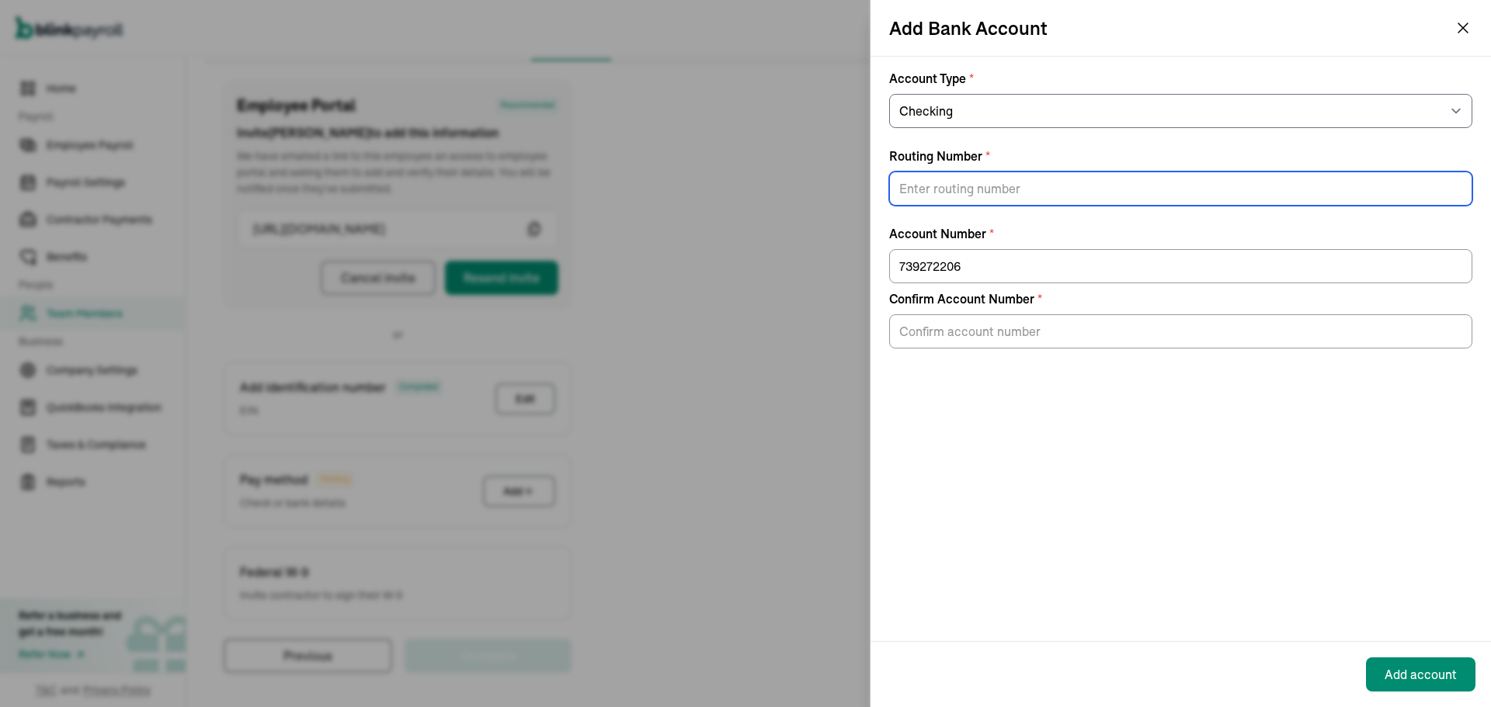
click at [992, 189] on input "Routing Number *" at bounding box center [1180, 189] width 583 height 34
click at [893, 191] on input "Routing Number *" at bounding box center [1180, 189] width 583 height 34
click at [970, 186] on input "021000089" at bounding box center [1180, 189] width 583 height 34
drag, startPoint x: 985, startPoint y: 188, endPoint x: 949, endPoint y: 192, distance: 35.9
click at [949, 192] on input "021000089" at bounding box center [1180, 189] width 583 height 34
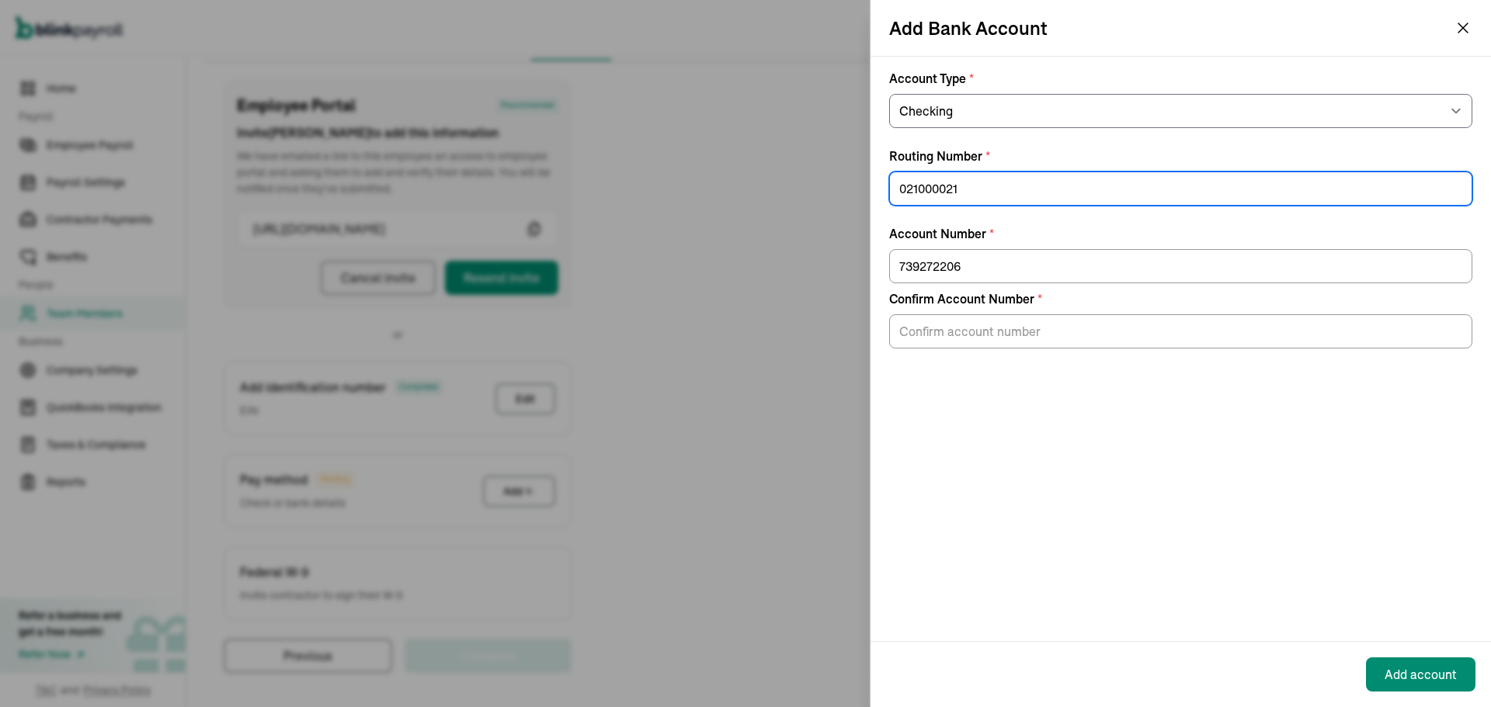
type input "021000021"
click at [1005, 220] on form "Account Type * Select an option Savings Checking Routing Number * [US_BANK_ROUT…" at bounding box center [1180, 208] width 583 height 279
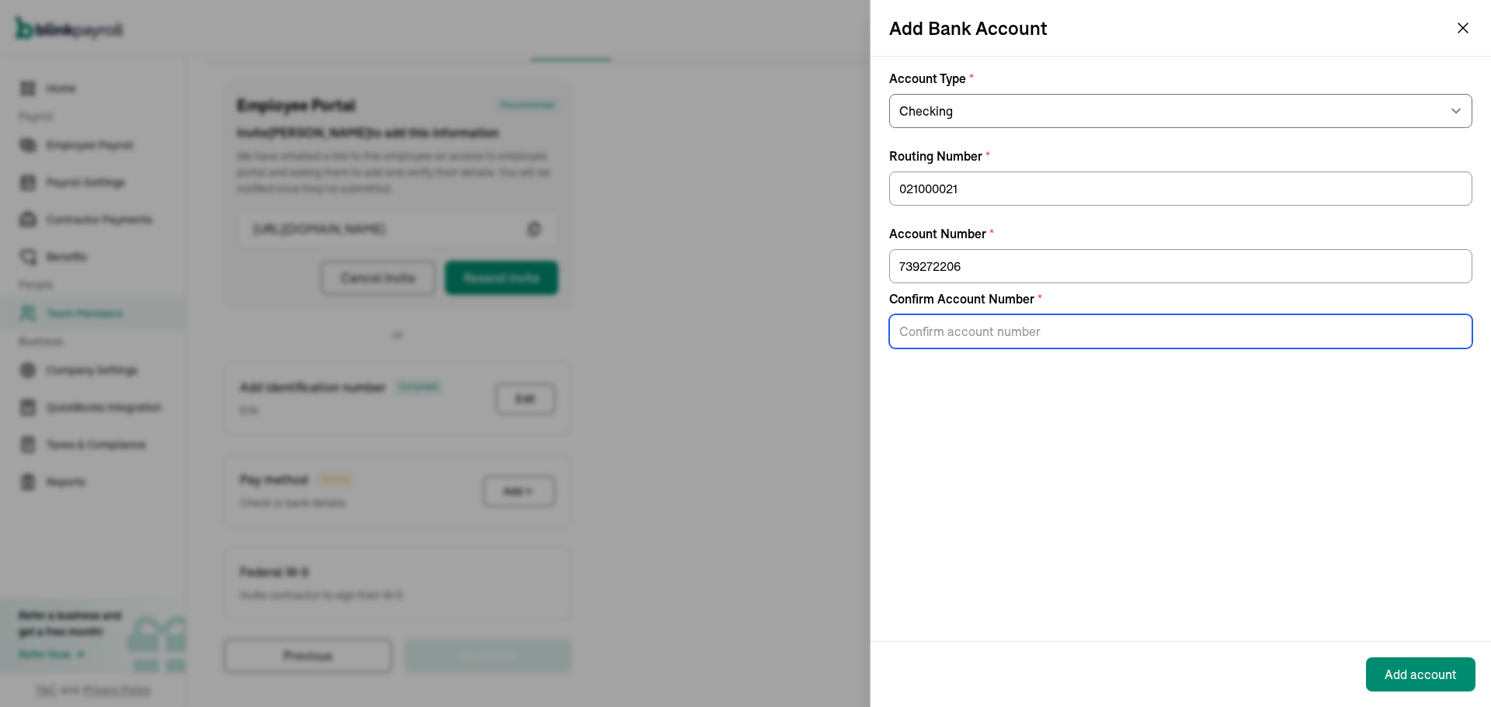
click at [1088, 335] on input "Confirm Account Number *" at bounding box center [1180, 331] width 583 height 34
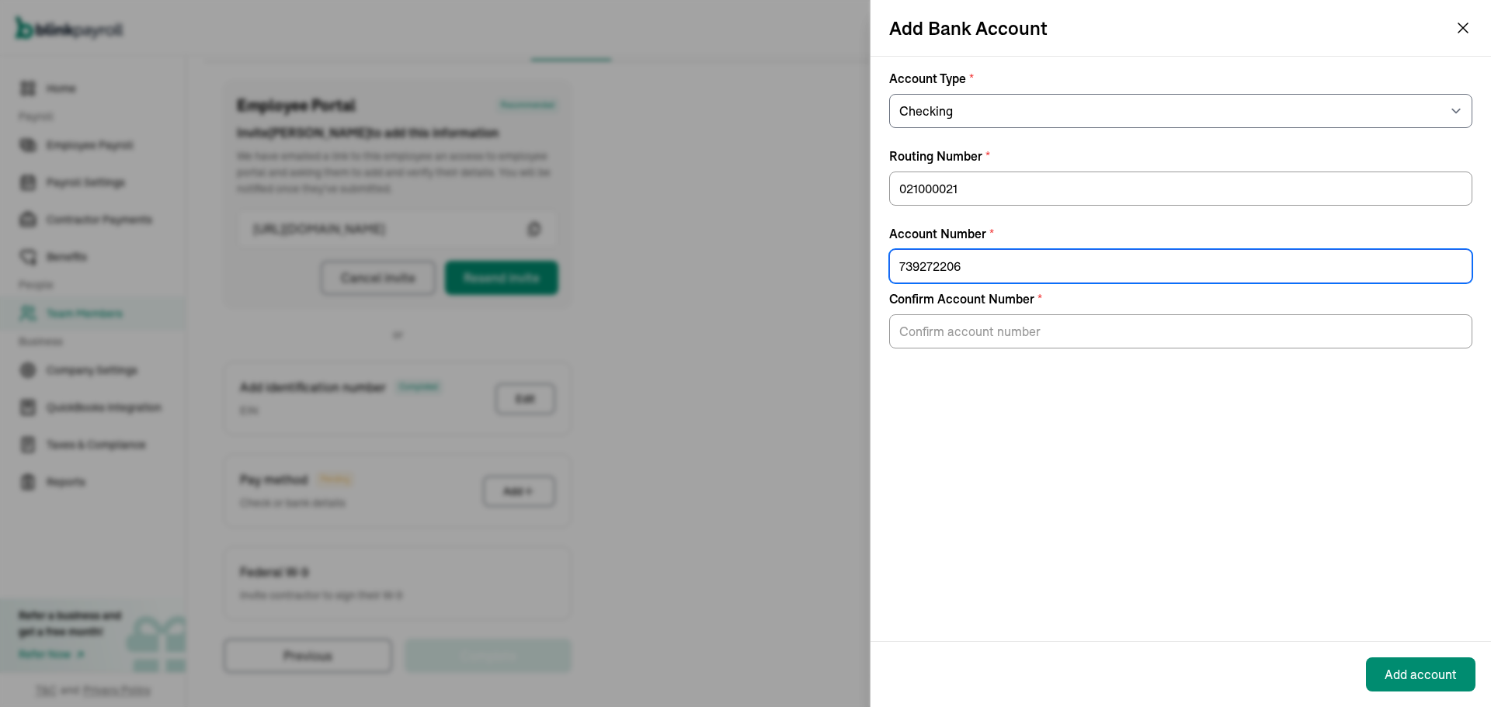
drag, startPoint x: 983, startPoint y: 269, endPoint x: 838, endPoint y: 269, distance: 145.2
click at [838, 269] on div "Add Bank Account Account Type * Select an option Savings Checking Routing Numbe…" at bounding box center [745, 353] width 1491 height 707
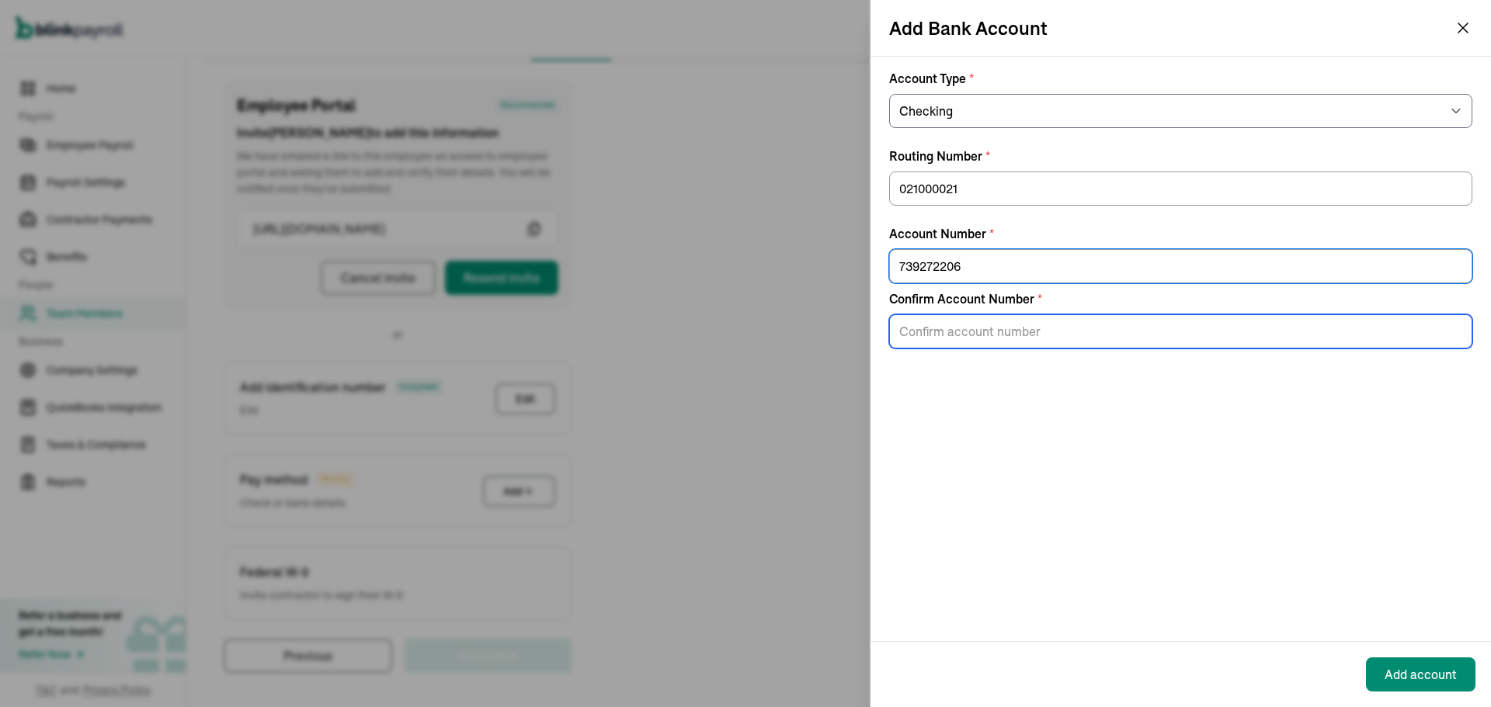
click at [950, 333] on input "Confirm Account Number *" at bounding box center [1180, 331] width 583 height 34
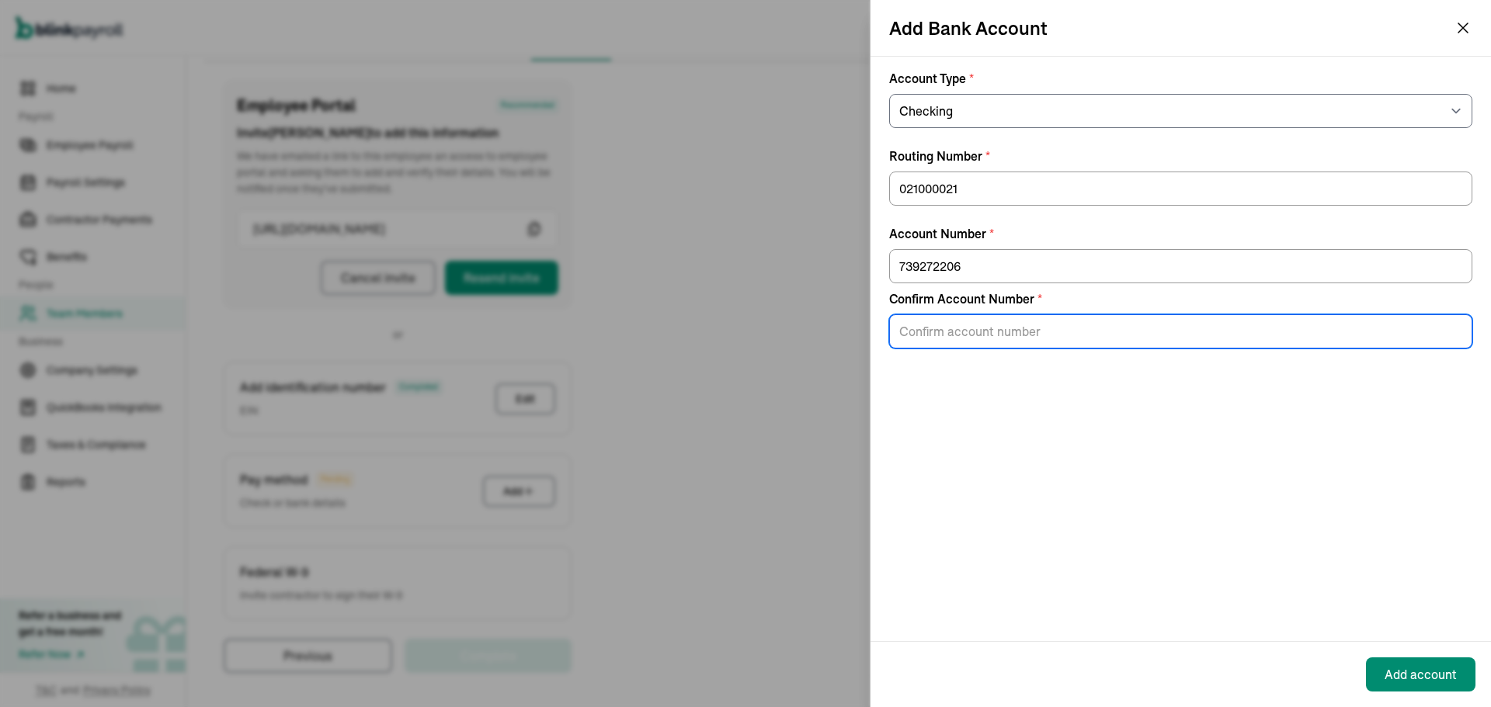
paste input "739272206"
type input "739272206"
click at [960, 436] on div "Account Type * Select an option Savings Checking Routing Number * [US_BANK_ROUT…" at bounding box center [1180, 349] width 620 height 585
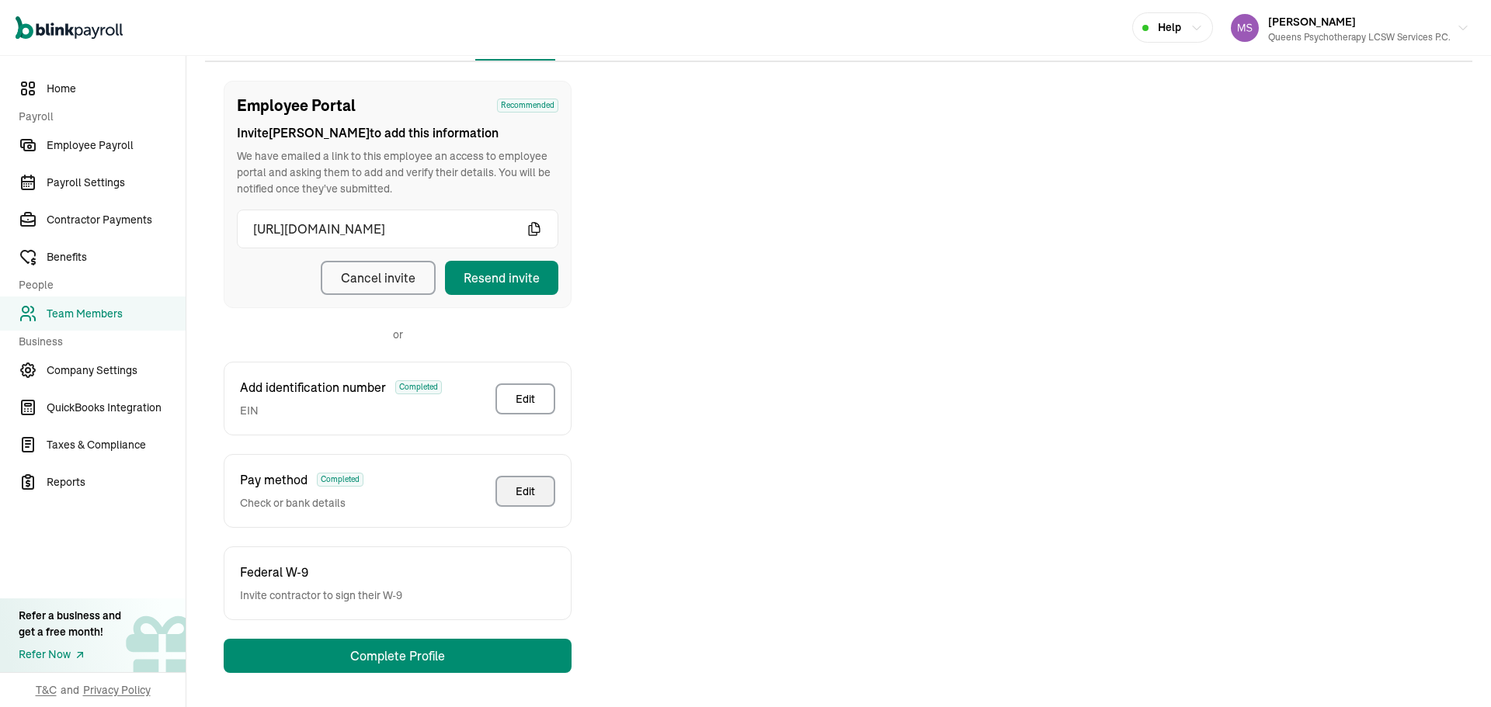
click at [304, 591] on span "Invite contractor to sign their W-9" at bounding box center [321, 596] width 162 height 16
drag, startPoint x: 263, startPoint y: 564, endPoint x: 454, endPoint y: 561, distance: 191.0
click at [263, 563] on span "Federal W-9" at bounding box center [274, 572] width 68 height 19
click at [637, 563] on div "Employee Portal Recommended Invite [PERSON_NAME] to add this information We hav…" at bounding box center [838, 377] width 1267 height 592
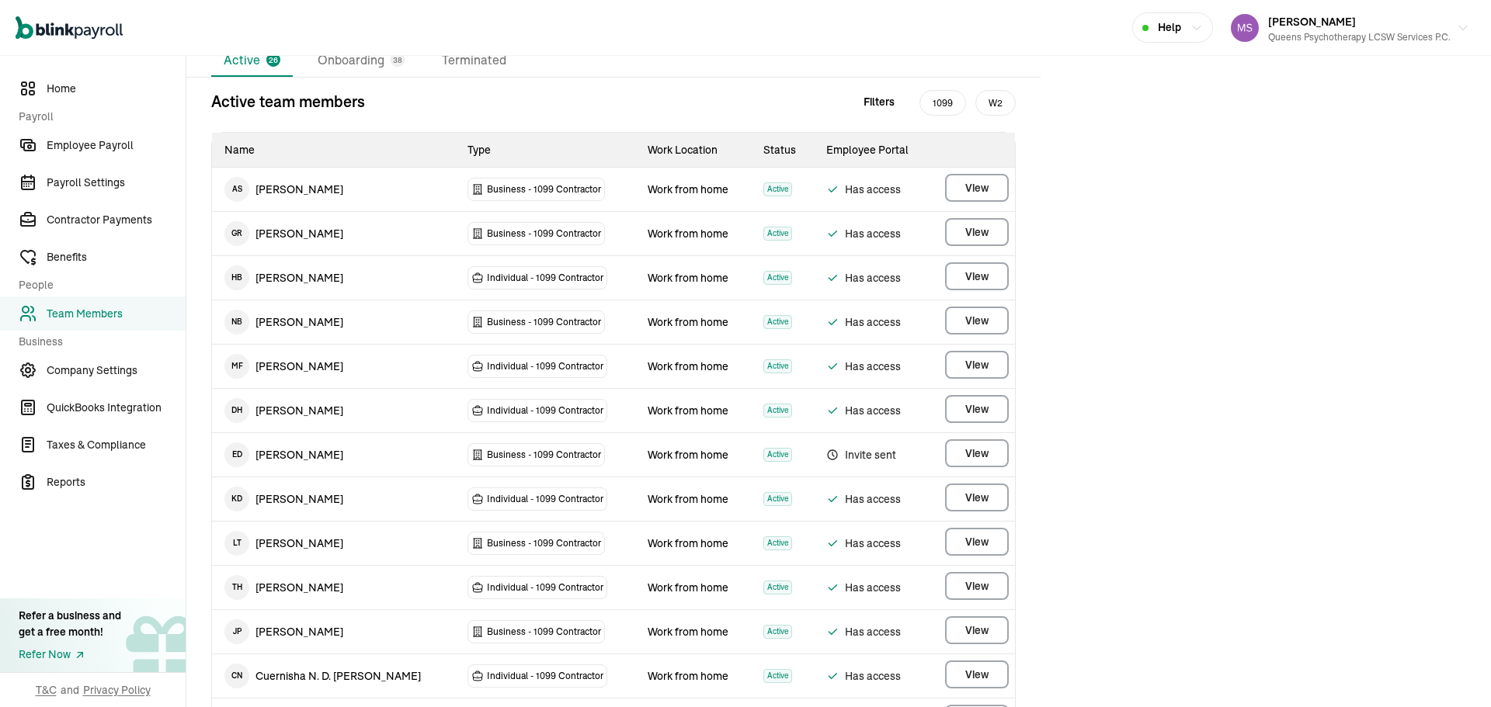
scroll to position [102, 0]
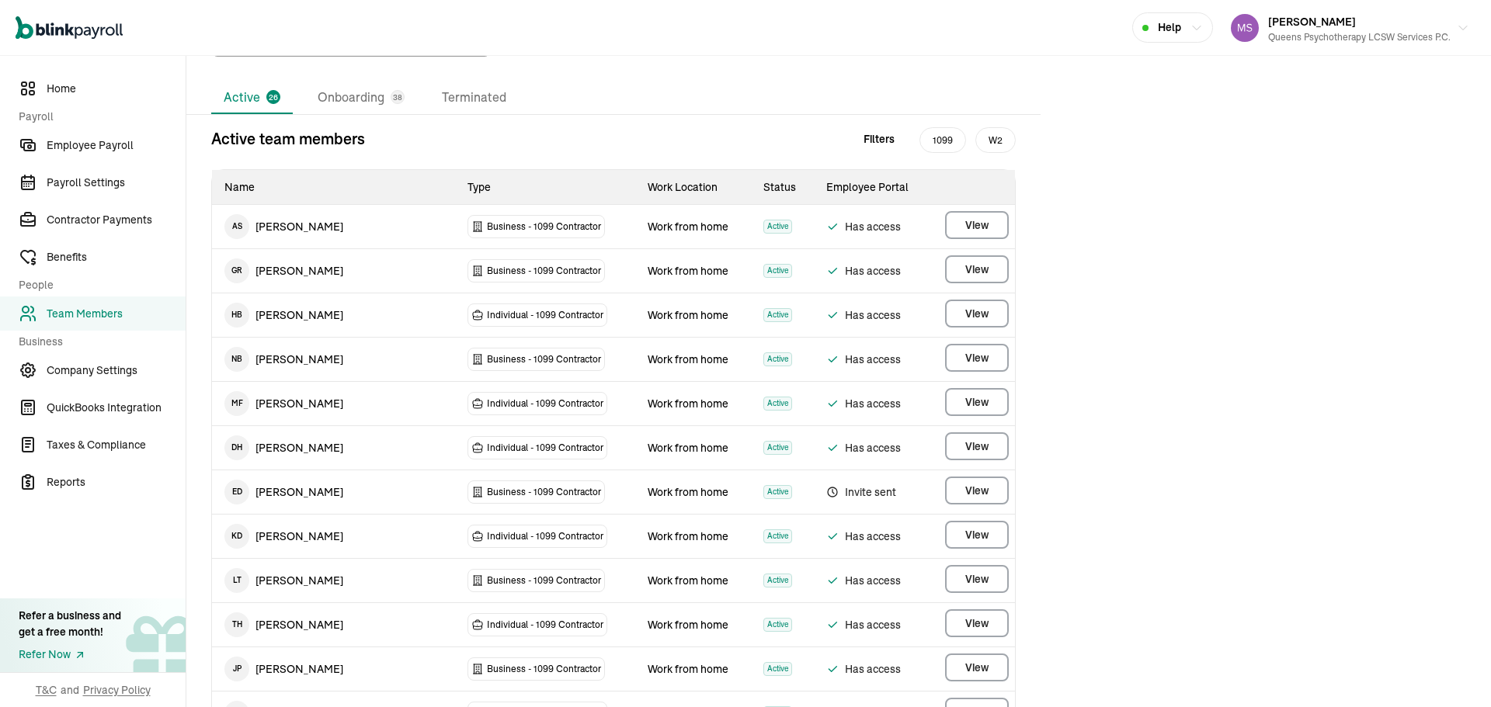
drag, startPoint x: 809, startPoint y: 489, endPoint x: 895, endPoint y: 484, distance: 86.3
click at [895, 484] on td "Invite sent" at bounding box center [872, 492] width 117 height 44
click at [895, 484] on span "Invite sent" at bounding box center [872, 492] width 92 height 19
drag, startPoint x: 888, startPoint y: 488, endPoint x: 814, endPoint y: 491, distance: 73.8
click at [826, 491] on span "Invite sent" at bounding box center [872, 492] width 92 height 19
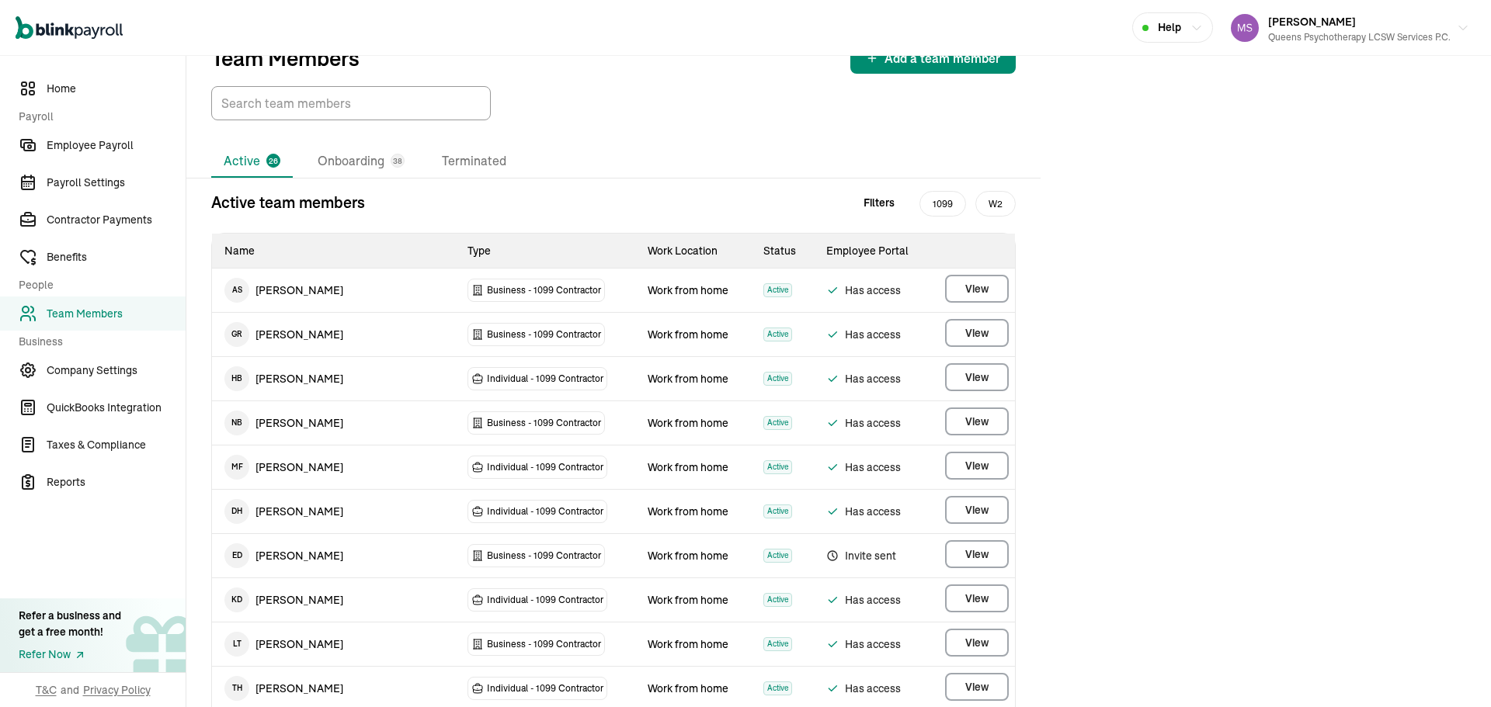
scroll to position [24, 0]
